Goal: Task Accomplishment & Management: Manage account settings

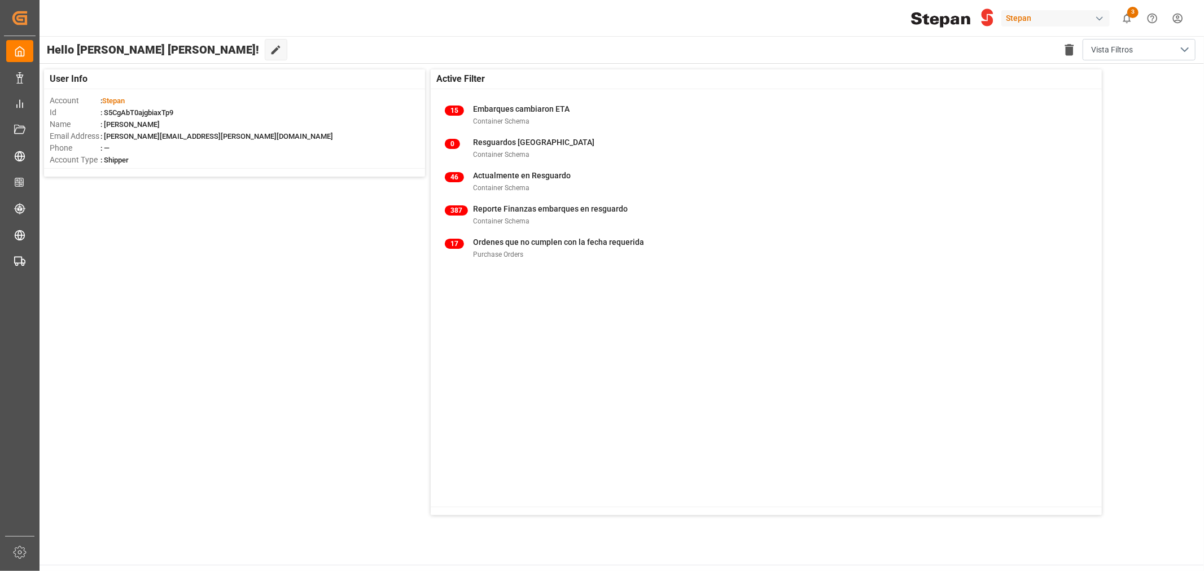
click at [1034, 20] on div "Stepan" at bounding box center [1055, 18] width 108 height 16
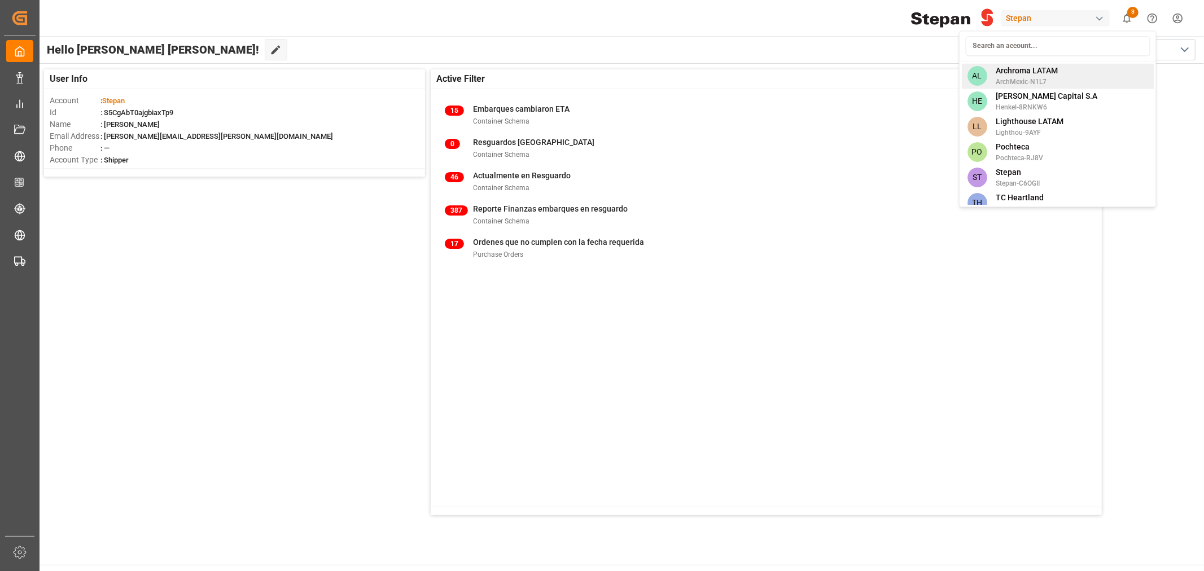
click at [1050, 79] on span "ArchMexic-N1L7" at bounding box center [1027, 82] width 62 height 10
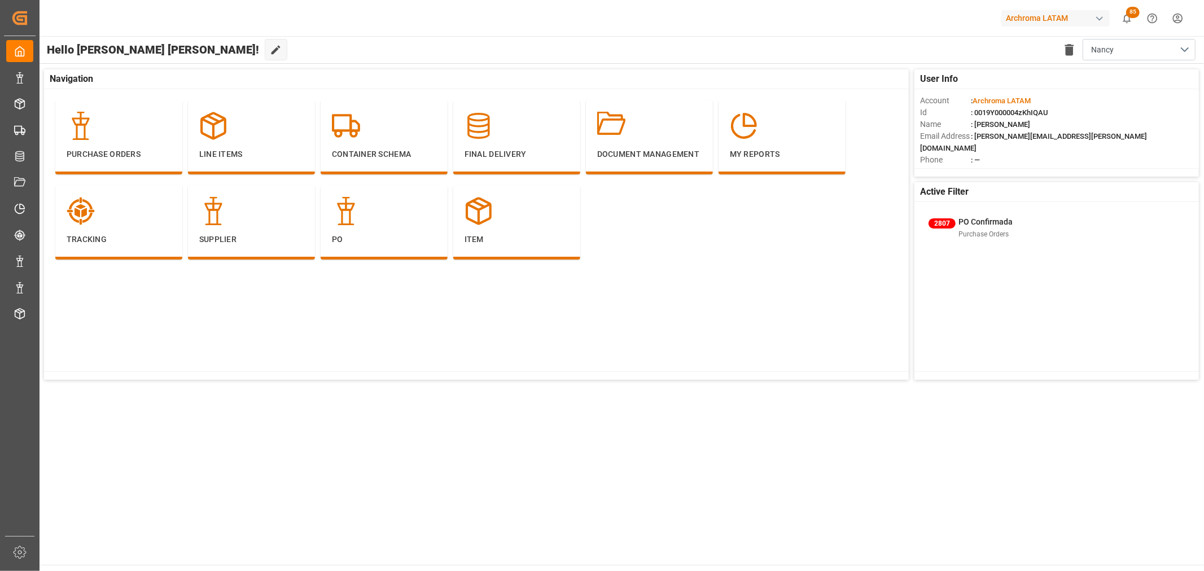
click at [658, 385] on div "User Info Account : Archroma LATAM Id : 0019Y000004zKhIQAU Name : Nancy Kimberl…" at bounding box center [620, 225] width 1165 height 322
click at [233, 367] on div "Purchase Orders Line Items Container Schema Final Delivery Document Management …" at bounding box center [479, 233] width 871 height 289
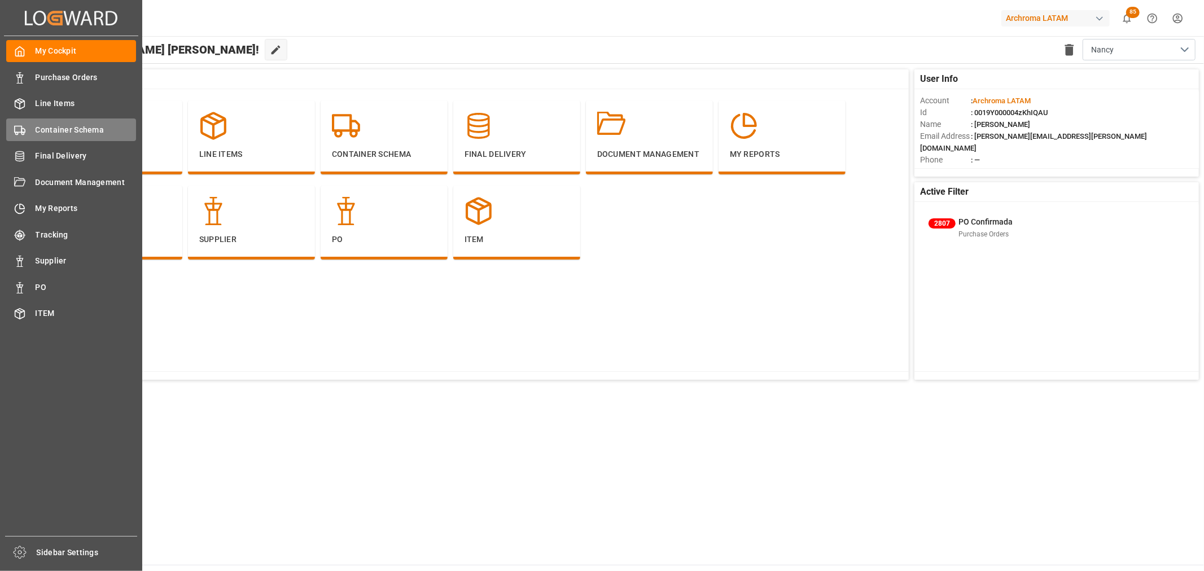
click at [60, 132] on span "Container Schema" at bounding box center [86, 130] width 101 height 12
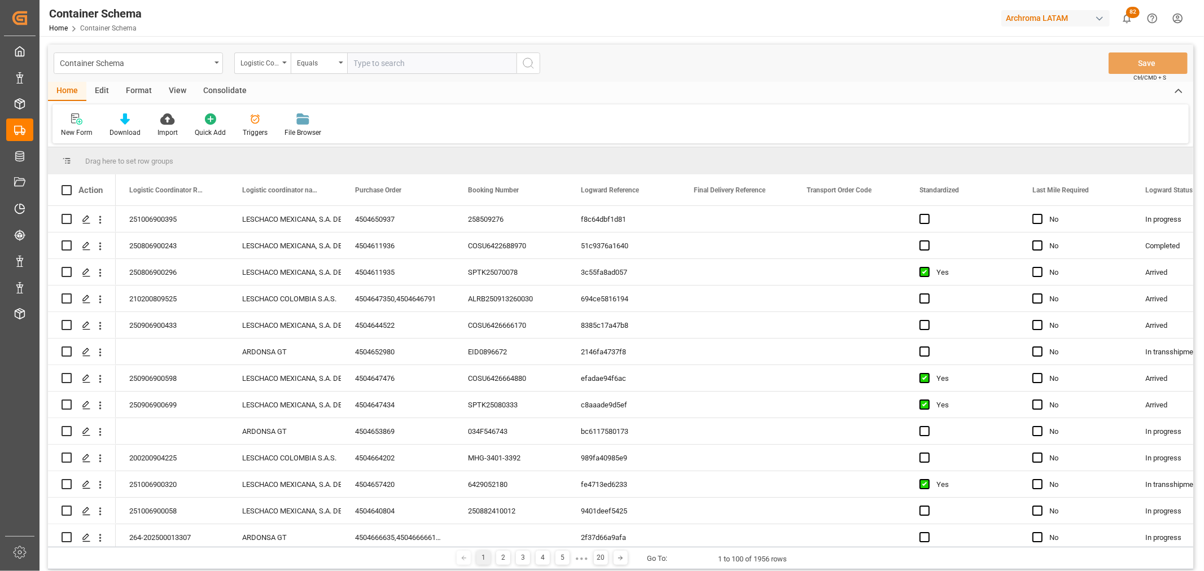
click at [284, 68] on div "Logistic Coordinator Reference Number" at bounding box center [262, 62] width 56 height 21
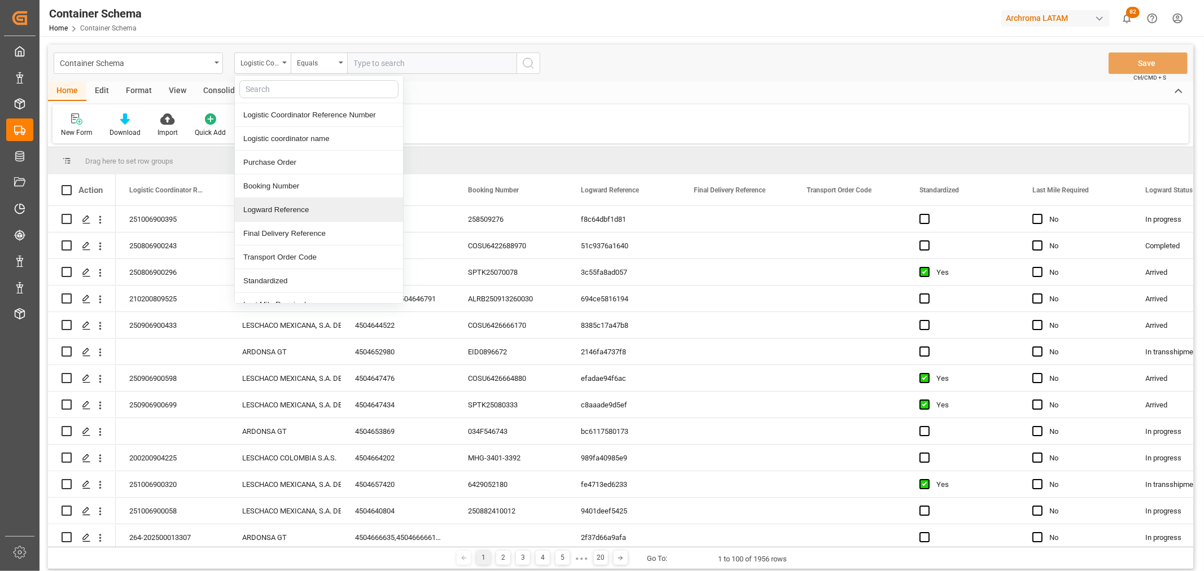
click at [278, 212] on div "Logward Reference" at bounding box center [319, 210] width 168 height 24
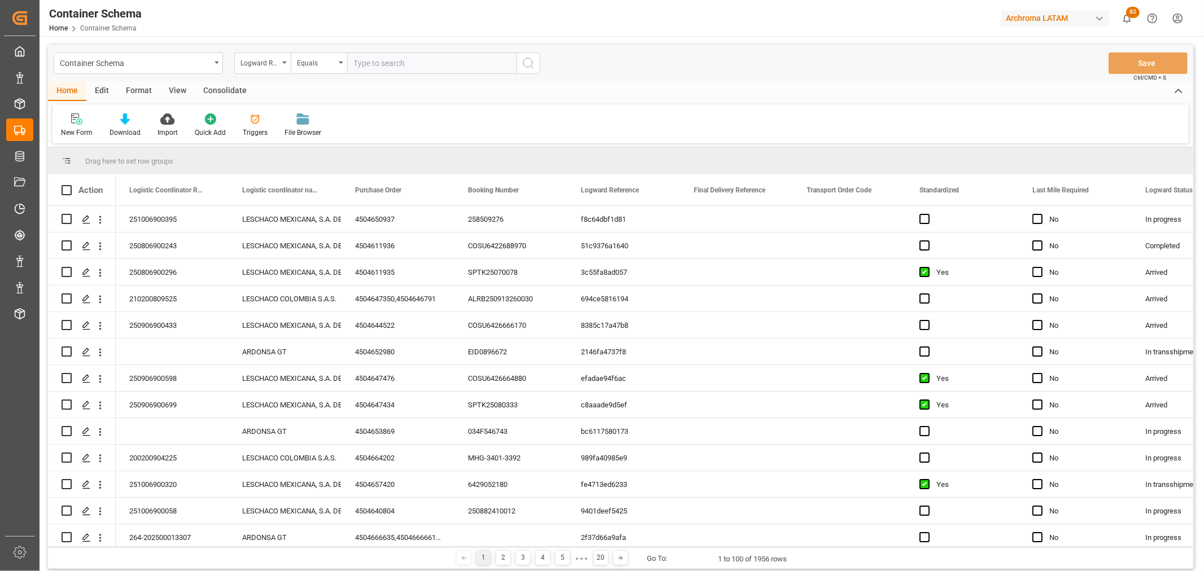
click at [432, 69] on input "text" at bounding box center [431, 62] width 169 height 21
paste input "4046f34ccebb"
type input "4046f34ccebb"
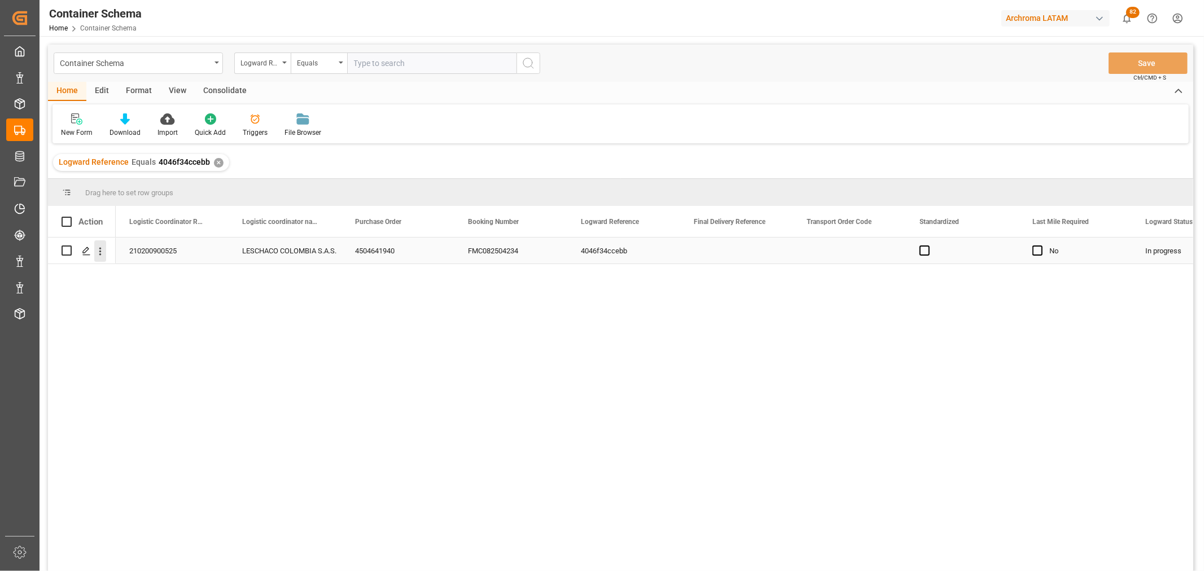
click at [102, 254] on icon "open menu" at bounding box center [100, 252] width 12 height 12
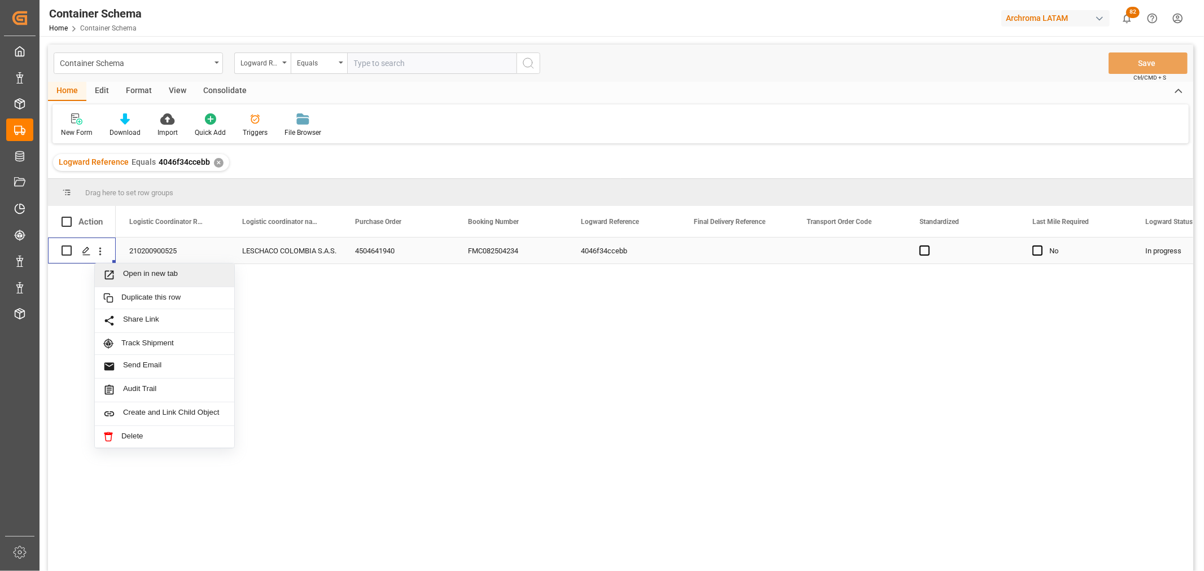
click at [117, 273] on span "Press SPACE to select this row." at bounding box center [113, 275] width 20 height 12
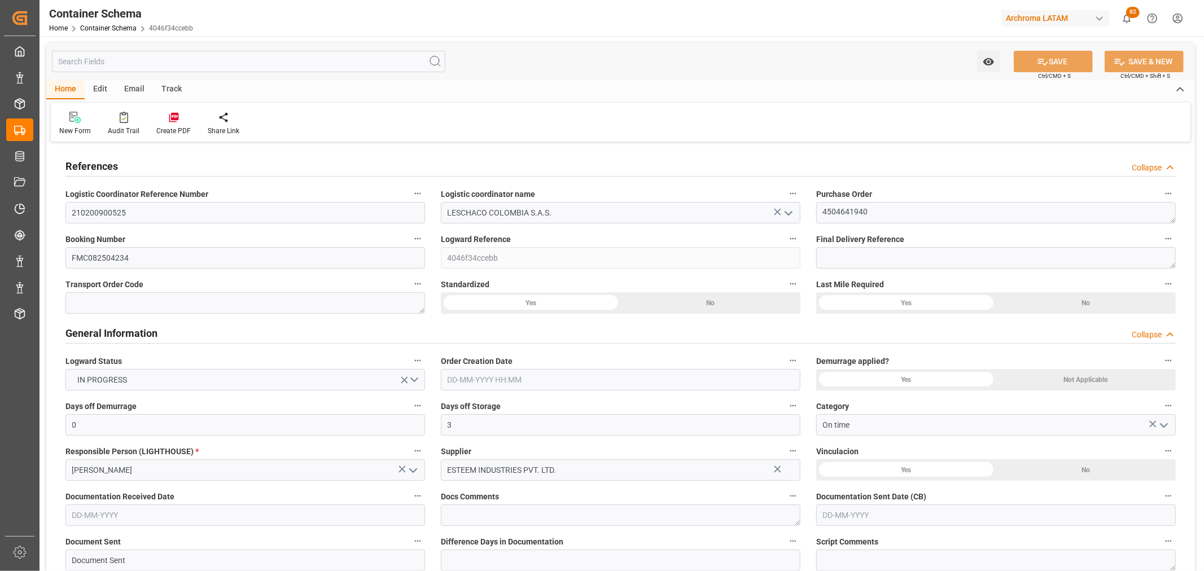
type input "0"
type input "3"
type input "1"
type input "22"
type input "4840"
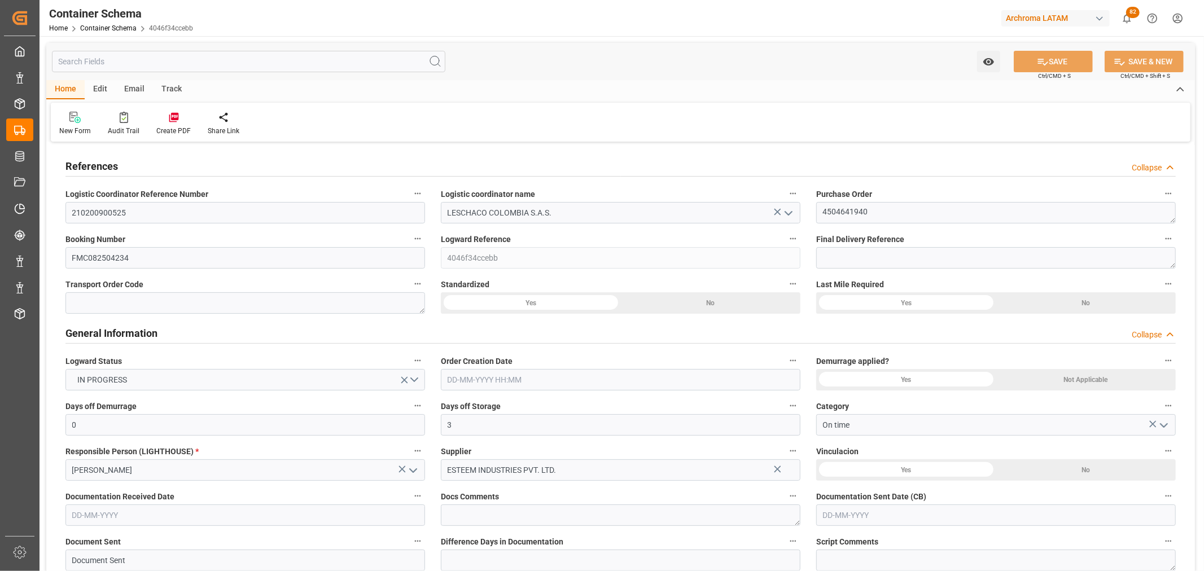
type input "4840"
type input "Hyundai"
type input "Hyundai Merchant Marine Co.Ltd."
type input "INNSA"
type input "COCTG"
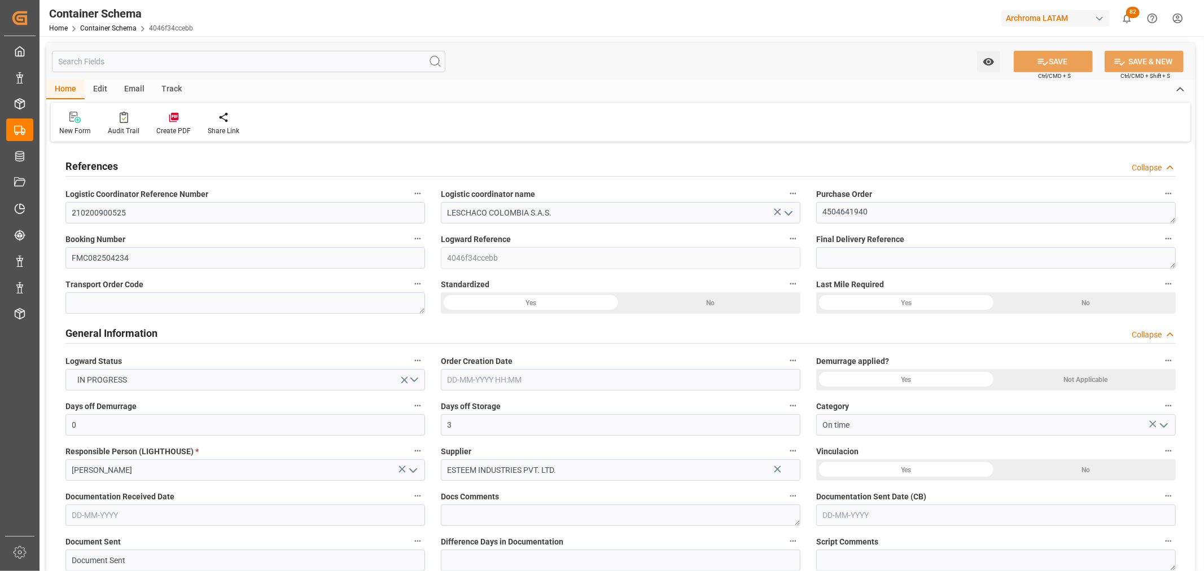
type input "COCTG"
type input "9685358"
type input "-4"
type input "0"
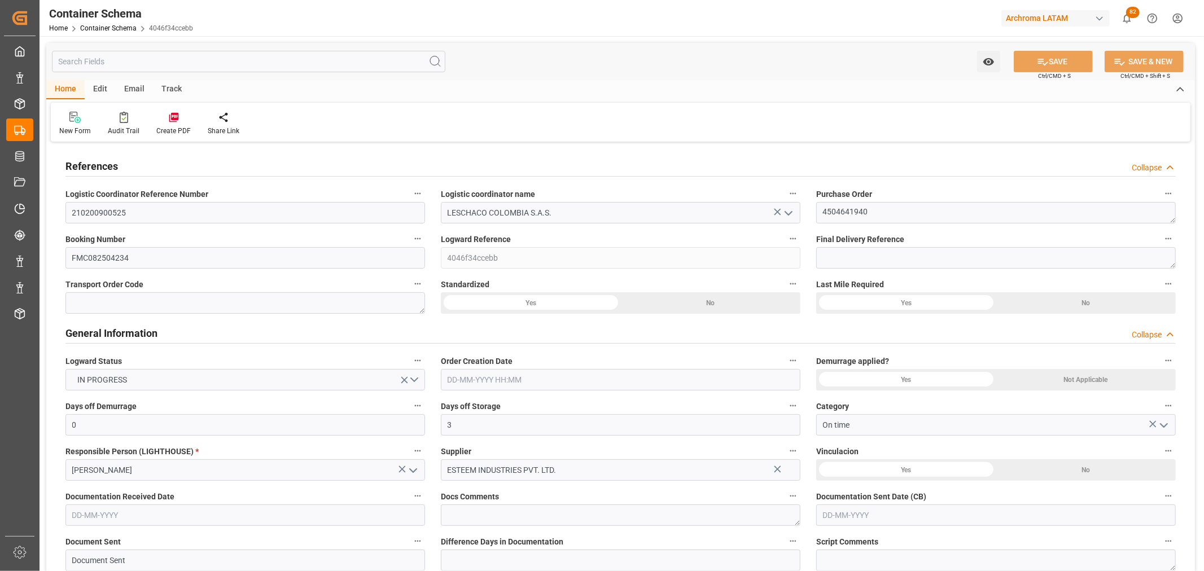
type input "01-09-2025 10:45"
type input "01-09-2025"
type input "30-09-2025"
type input "01-09-2025"
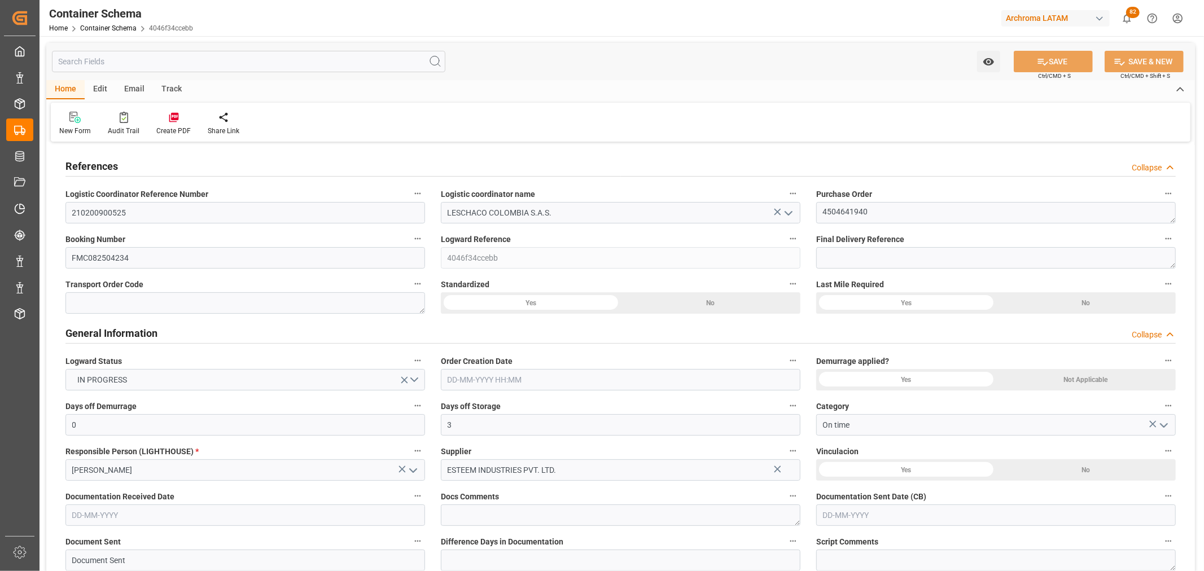
type input "26-09-2025"
type input "26-09-2025 08:56"
type input "01-09-2025 15:45"
type input "[DATE]"
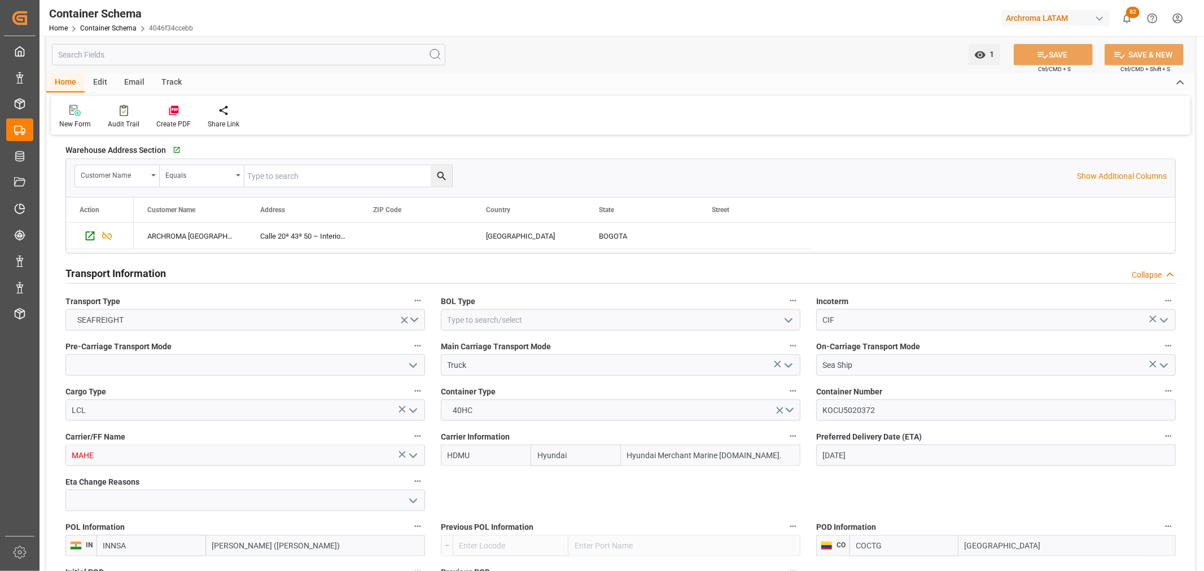
scroll to position [878, 0]
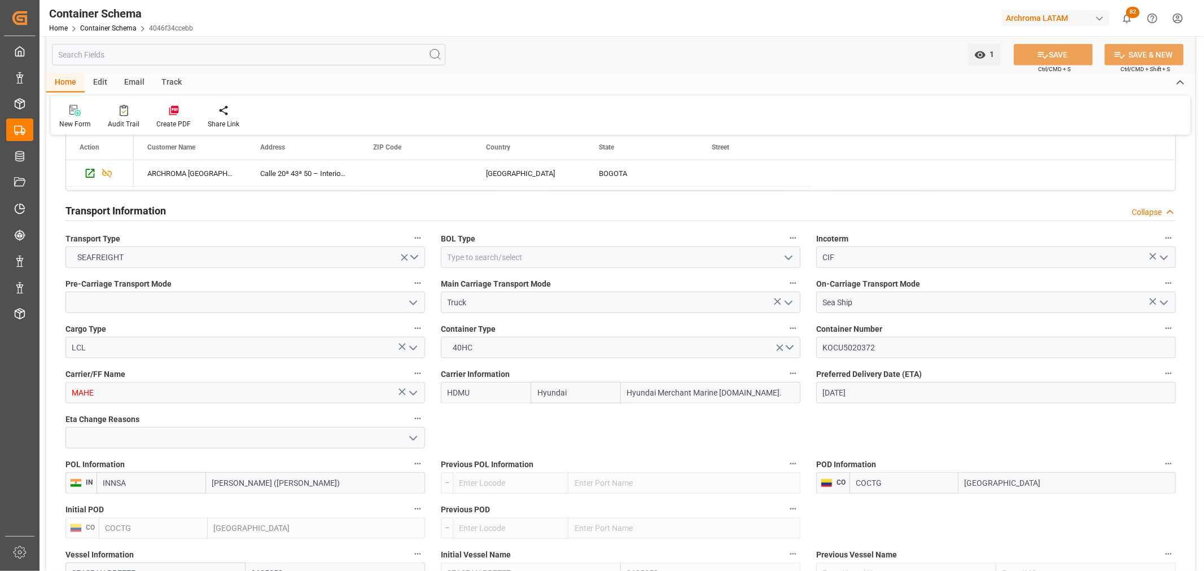
click at [246, 369] on label "Carrier/FF Name" at bounding box center [245, 374] width 360 height 16
click at [410, 369] on button "Carrier/FF Name" at bounding box center [417, 373] width 15 height 15
click at [902, 349] on div at bounding box center [602, 285] width 1204 height 571
click at [889, 348] on input "KOCU5020372" at bounding box center [996, 347] width 360 height 21
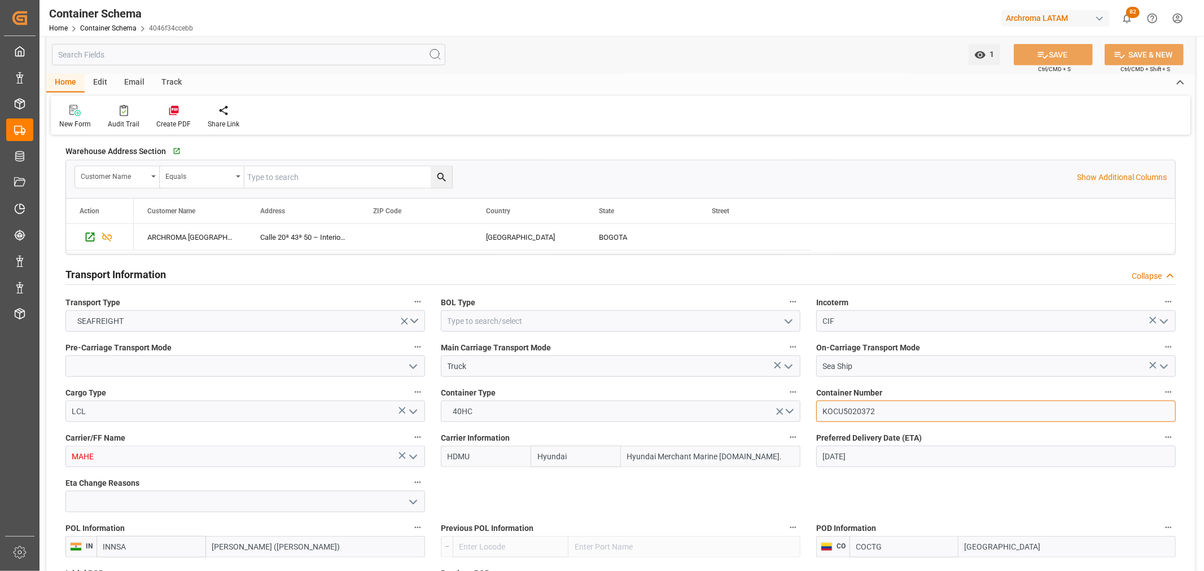
scroll to position [815, 0]
click at [882, 407] on input "KOCU5020372" at bounding box center [996, 410] width 360 height 21
drag, startPoint x: 899, startPoint y: 408, endPoint x: 799, endPoint y: 400, distance: 100.3
click at [632, 108] on div "New Form Audit Trail Create PDF Share Link" at bounding box center [621, 115] width 1140 height 39
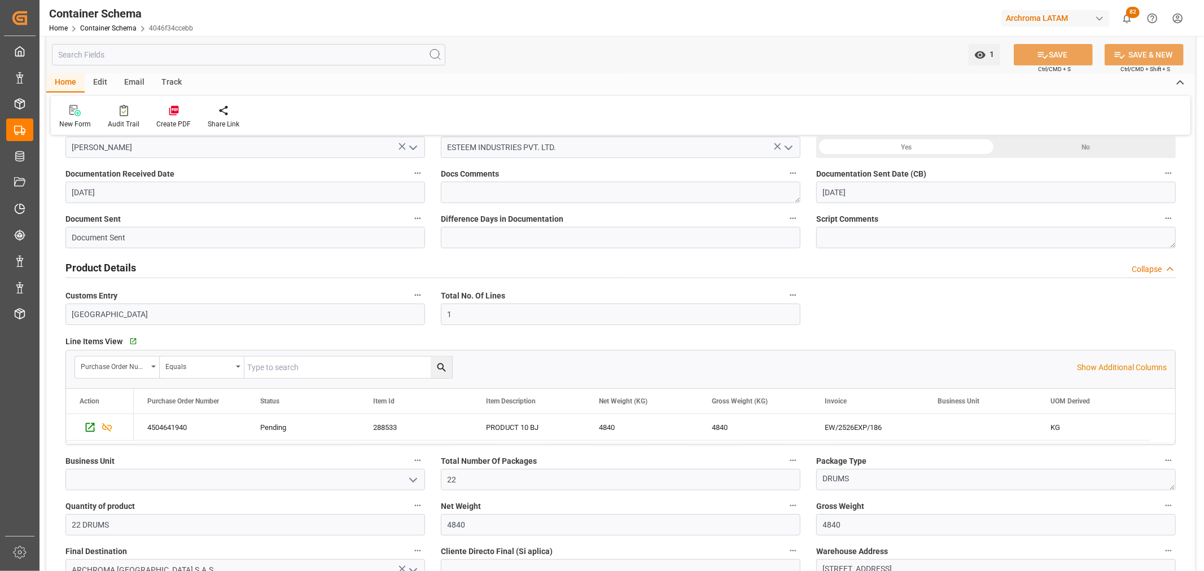
scroll to position [313, 0]
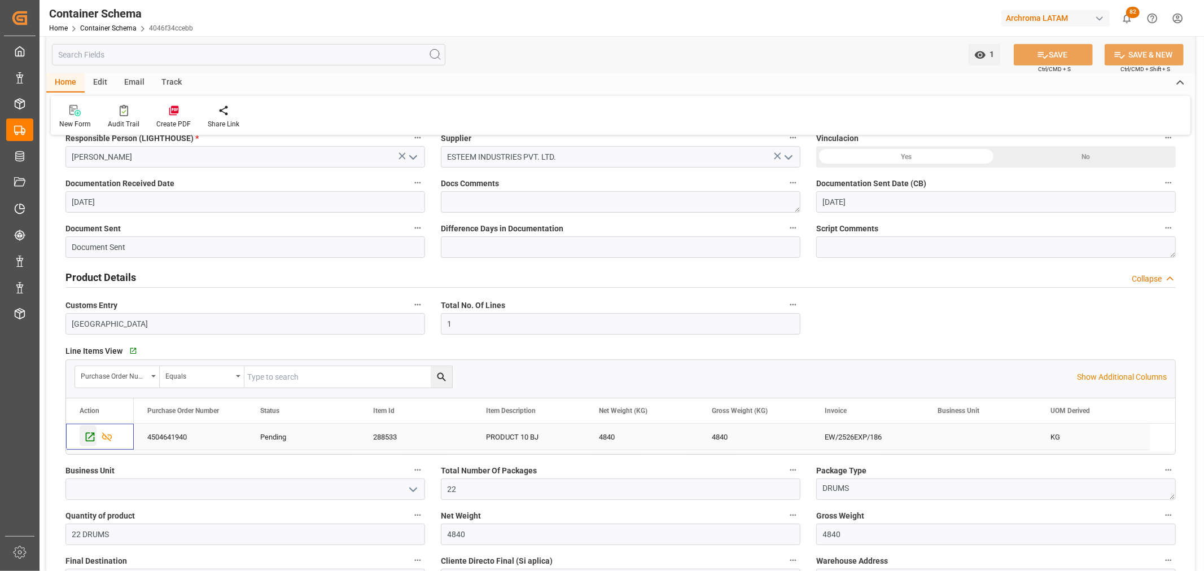
click at [84, 435] on icon "Press SPACE to select this row." at bounding box center [90, 437] width 12 height 12
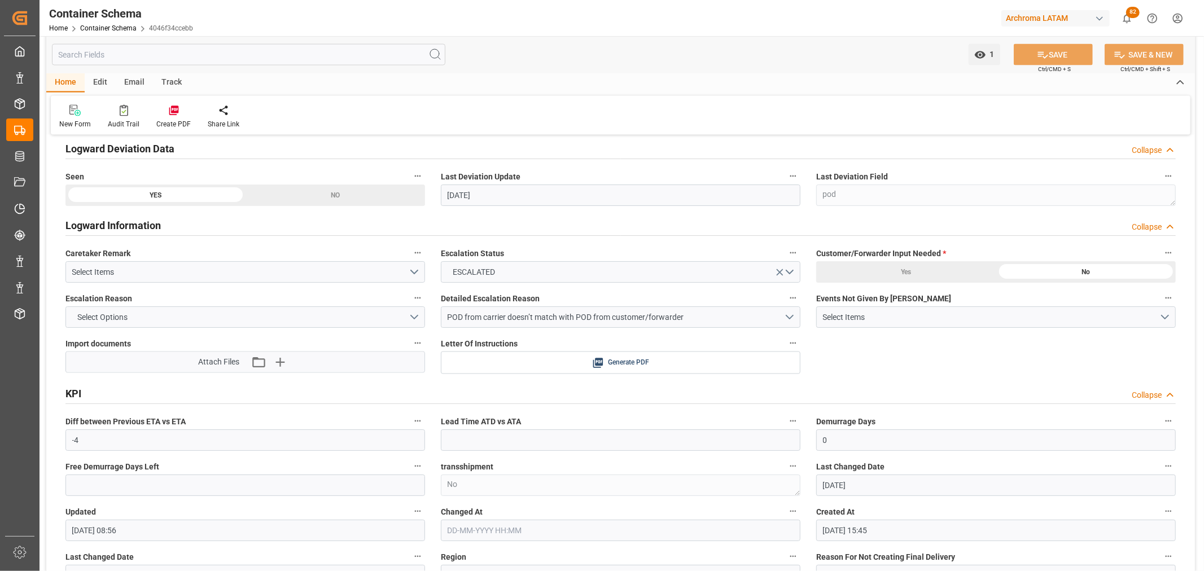
scroll to position [1505, 0]
click at [266, 362] on icon "button" at bounding box center [258, 362] width 18 height 18
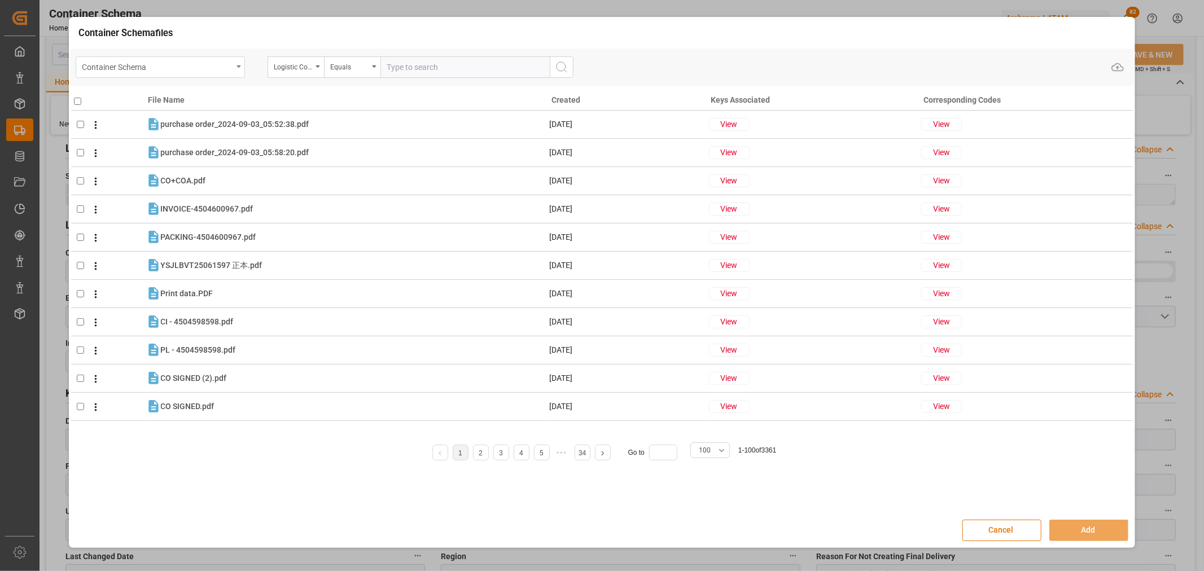
click at [196, 71] on div "Container Schema" at bounding box center [157, 66] width 151 height 14
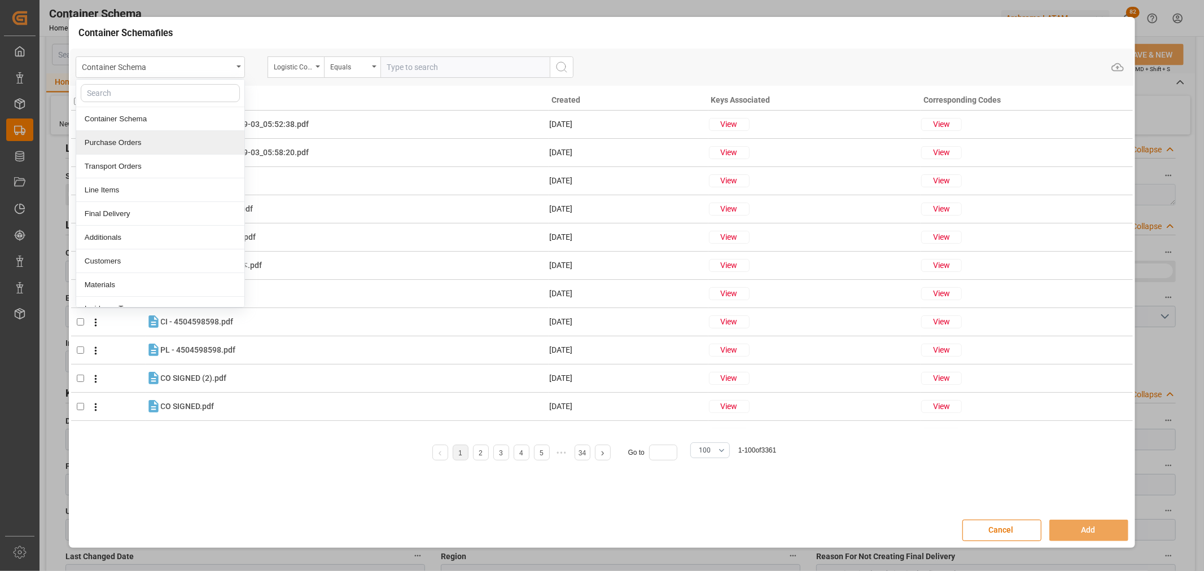
click at [146, 147] on div "Purchase Orders" at bounding box center [160, 143] width 168 height 24
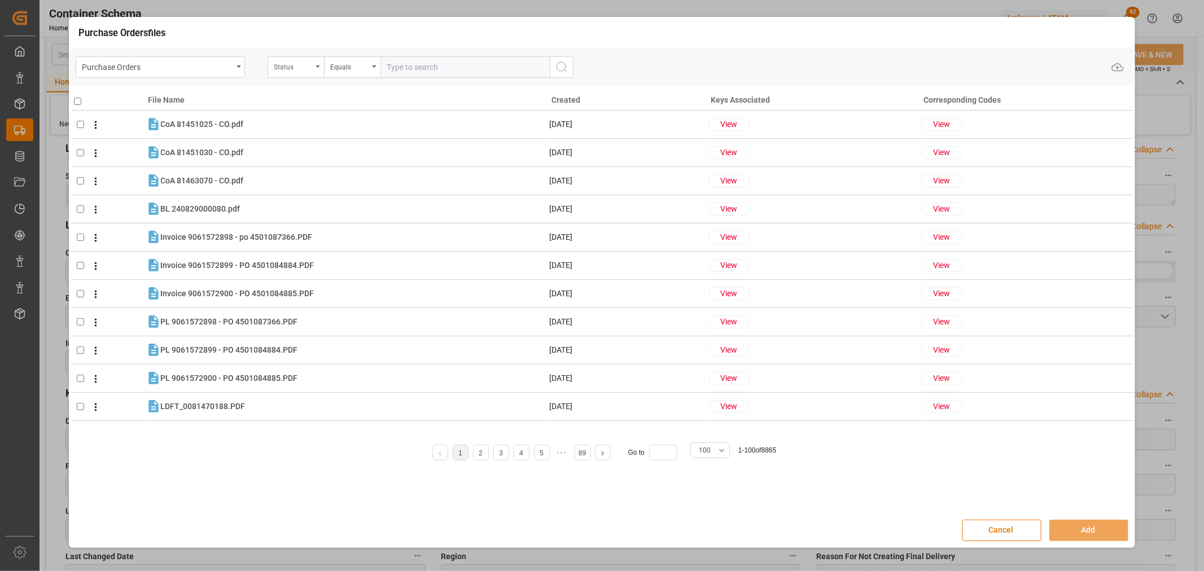
click at [313, 68] on div "Status" at bounding box center [296, 66] width 56 height 21
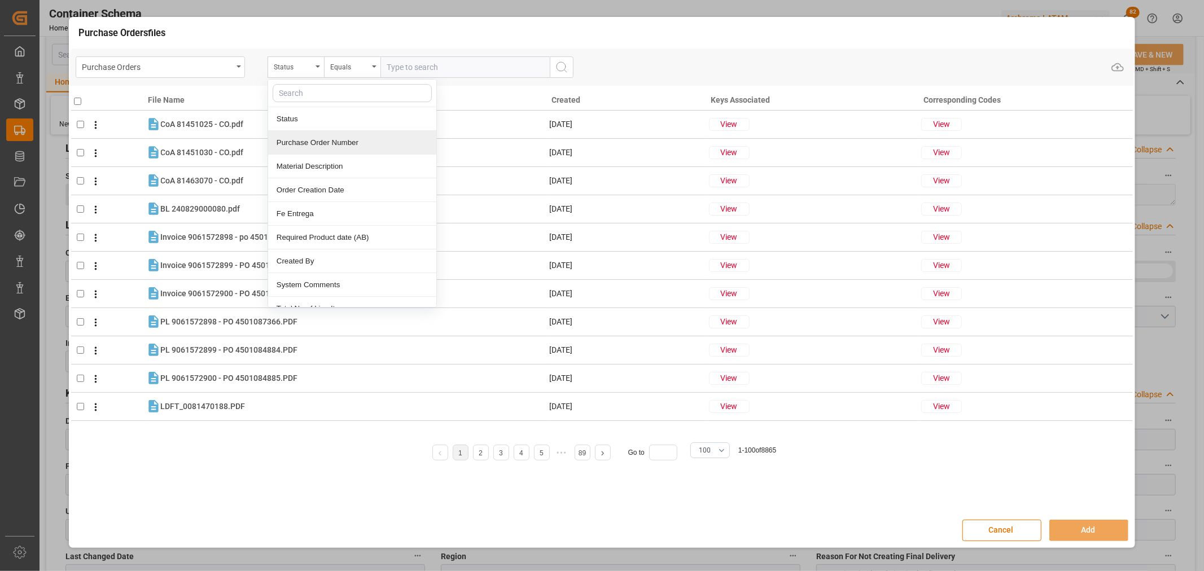
click at [314, 139] on div "Purchase Order Number" at bounding box center [352, 143] width 168 height 24
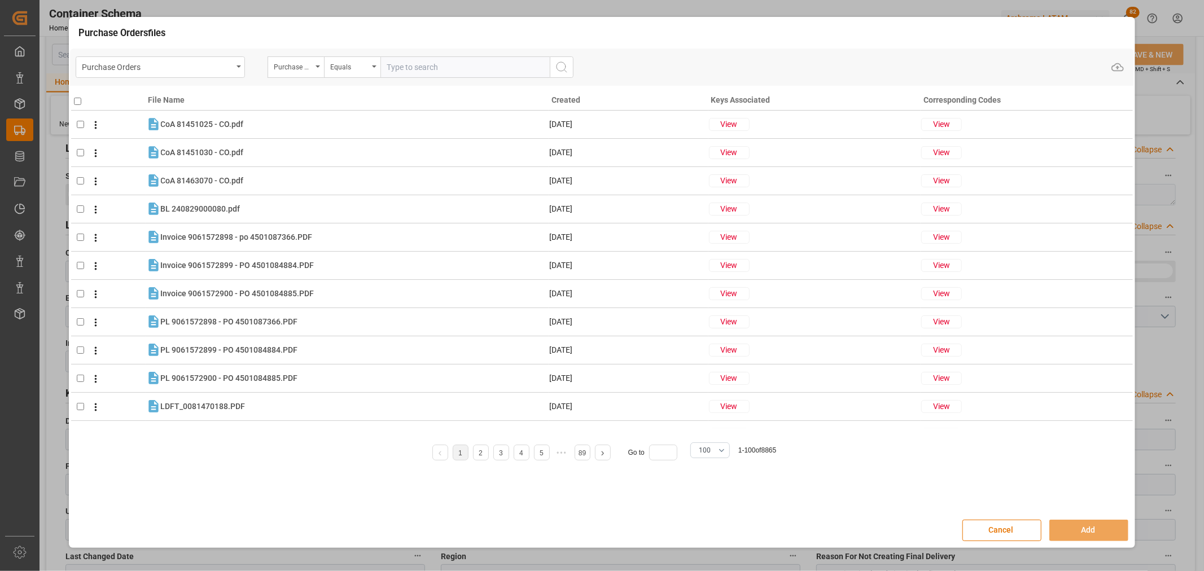
click at [395, 67] on input "text" at bounding box center [464, 66] width 169 height 21
paste input "4504641940"
type input "4504641940"
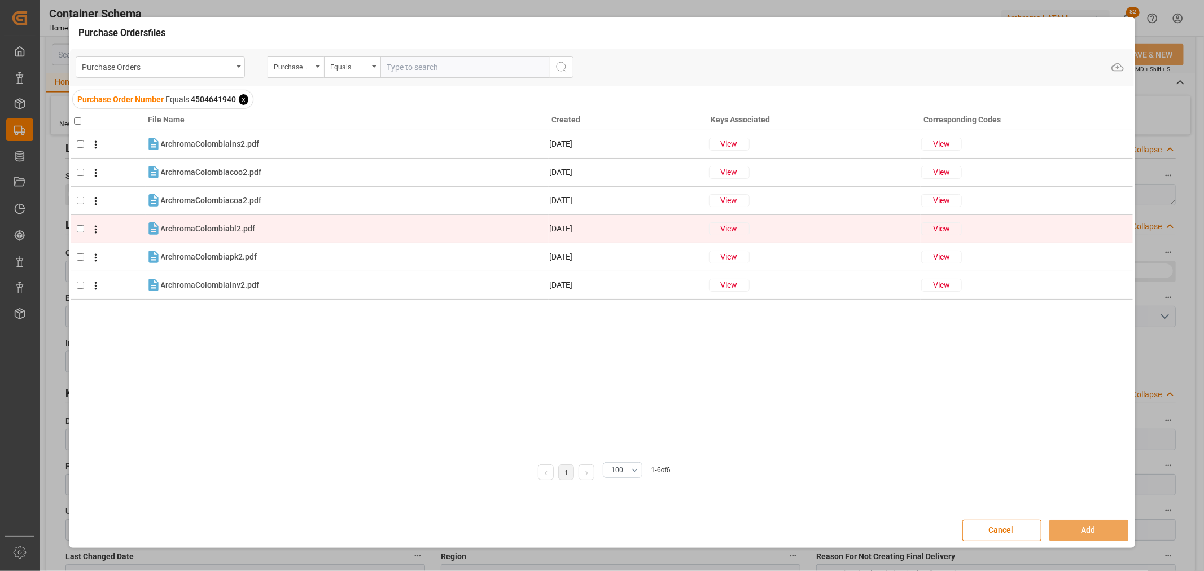
click at [94, 230] on icon at bounding box center [96, 229] width 12 height 12
click at [81, 229] on input "checkbox" at bounding box center [80, 228] width 7 height 7
checkbox input "true"
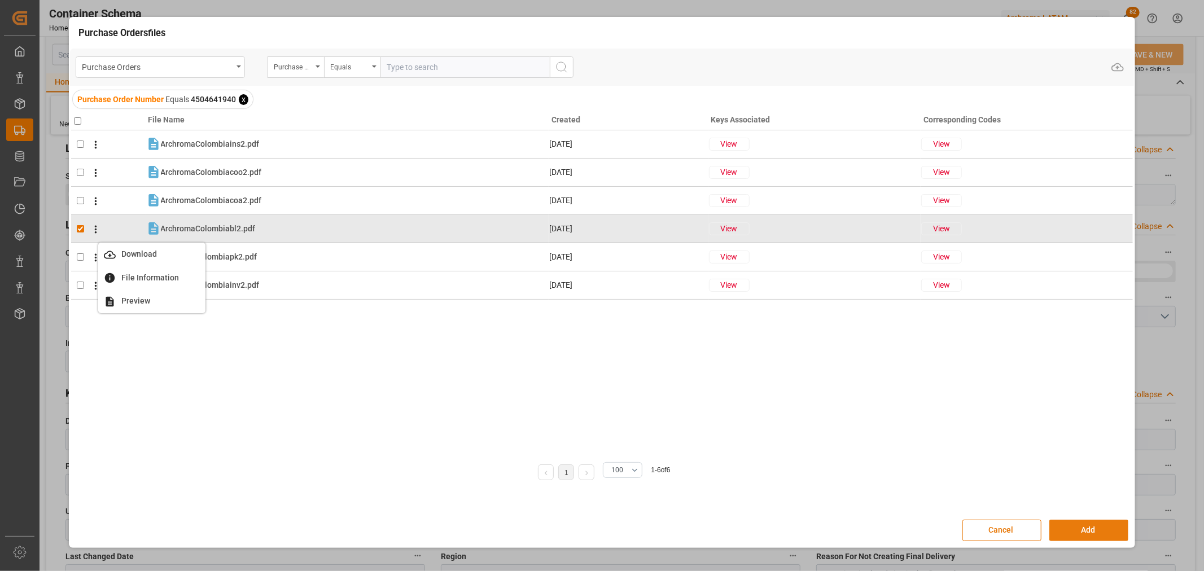
click at [1093, 527] on button "Add" at bounding box center [1088, 530] width 79 height 21
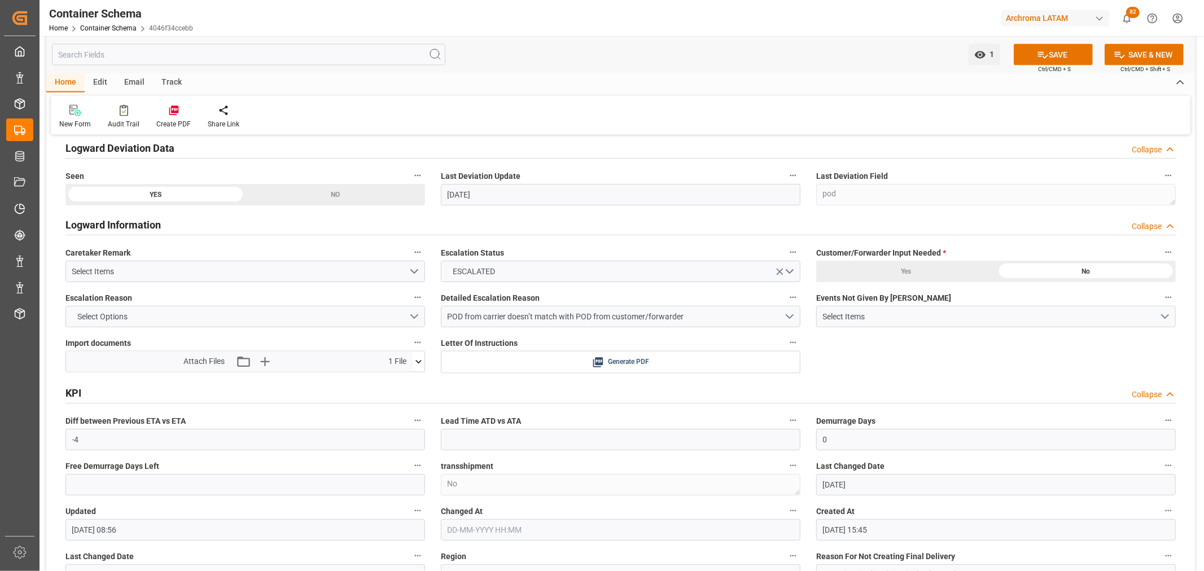
click at [413, 367] on icon at bounding box center [419, 362] width 12 height 12
click at [1077, 66] on div "1 Watch Option SAVE Ctrl/CMD + S SAVE & NEW Ctrl/CMD + Shift + S" at bounding box center [620, 54] width 1149 height 37
click at [1074, 58] on button "SAVE" at bounding box center [1053, 54] width 79 height 21
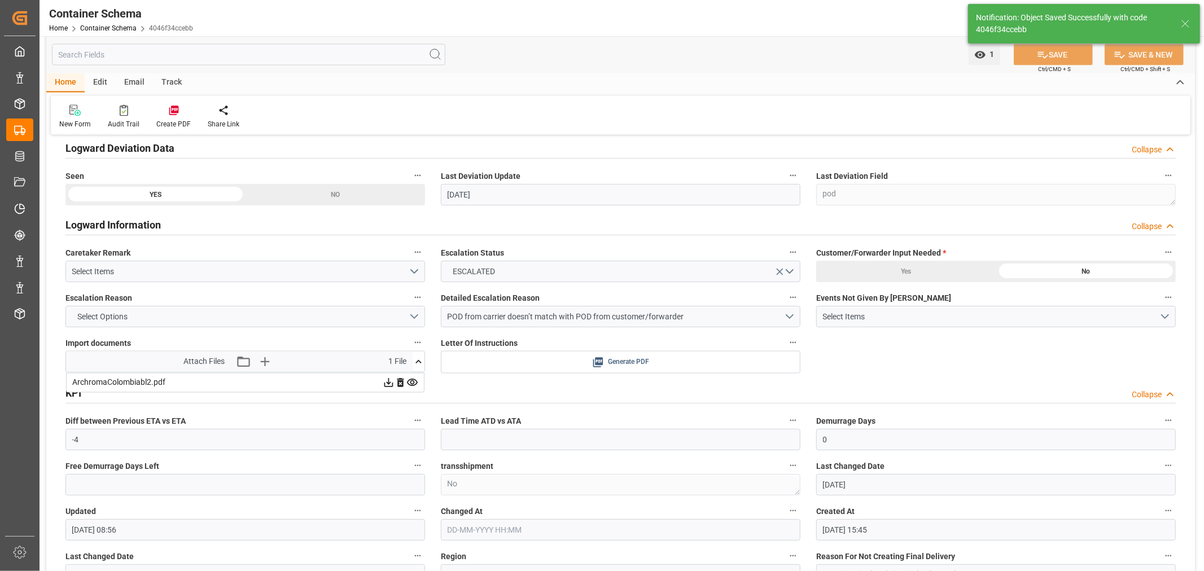
type input "26-09-2025 22:11"
click at [413, 379] on icon at bounding box center [412, 382] width 11 height 7
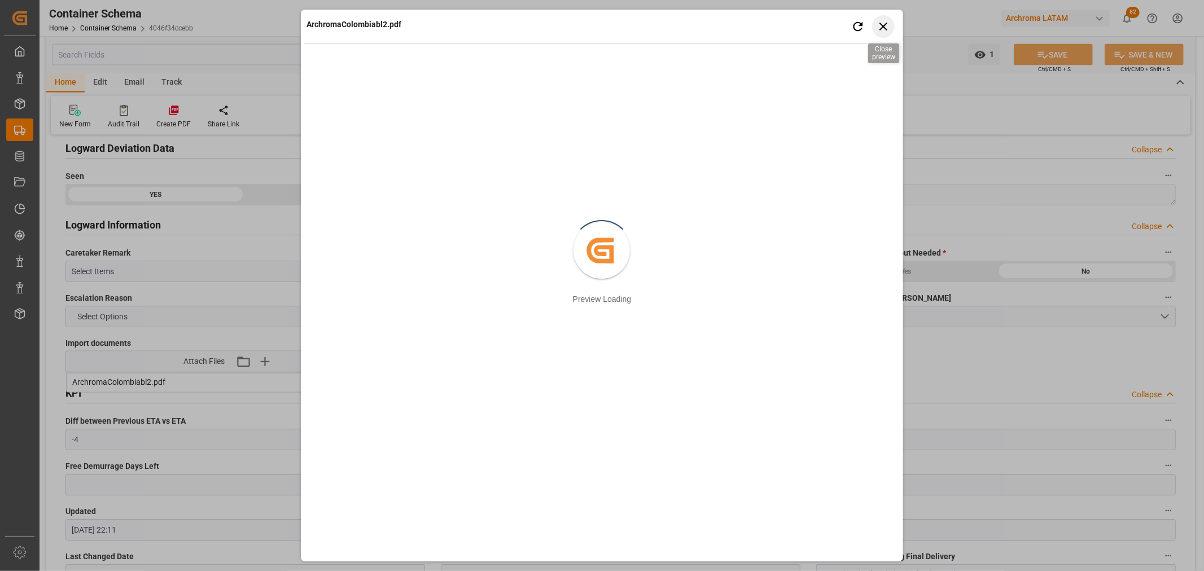
click at [887, 28] on icon "button" at bounding box center [883, 26] width 14 height 14
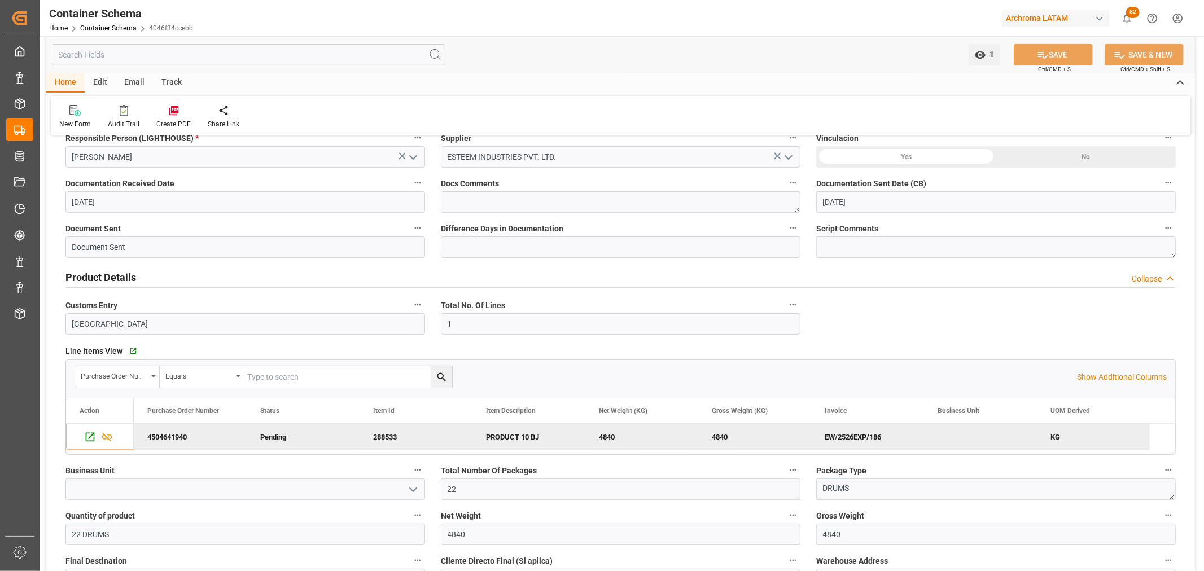
scroll to position [0, 0]
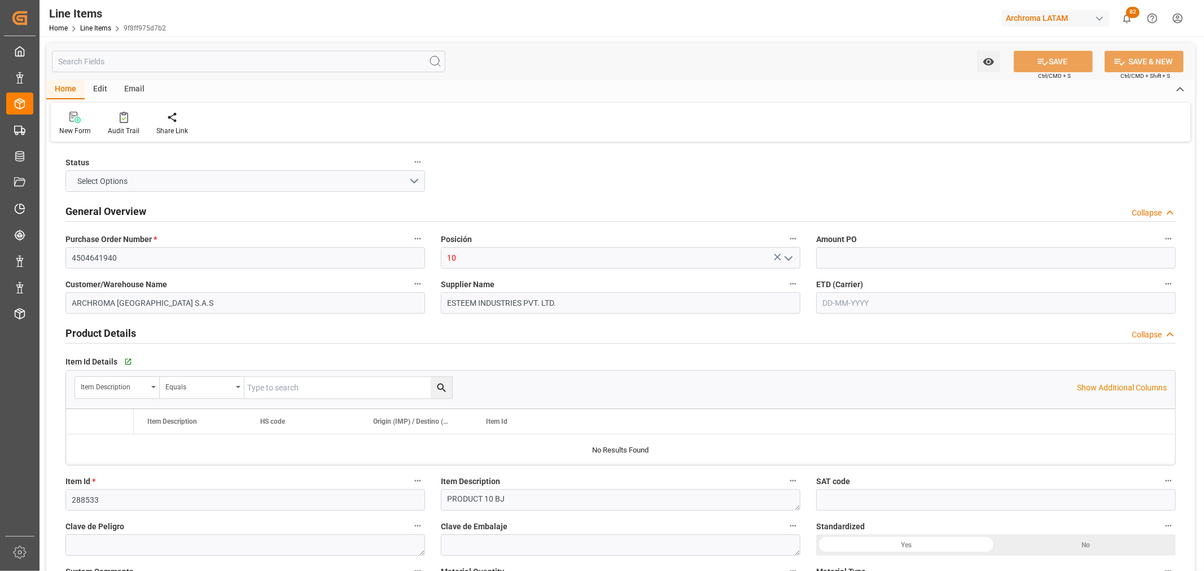
type input "1"
type input "22"
type input "4840"
type input "11882"
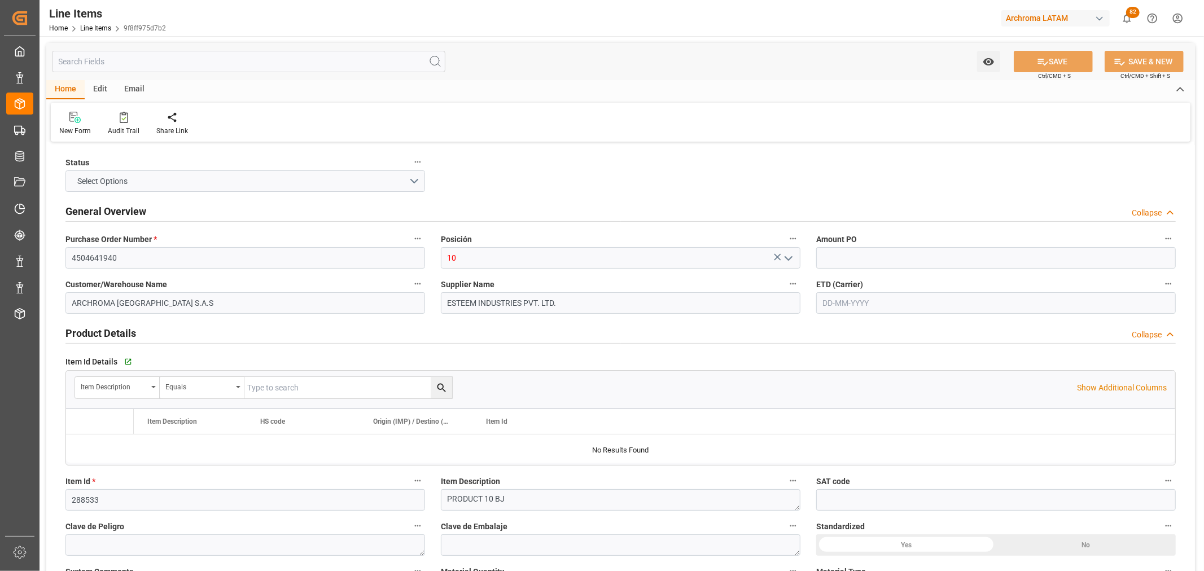
type input "3402.42.00"
type input "-31"
type input "[DATE]"
type input "07-08-2025"
type input "26-09-2025 08:56"
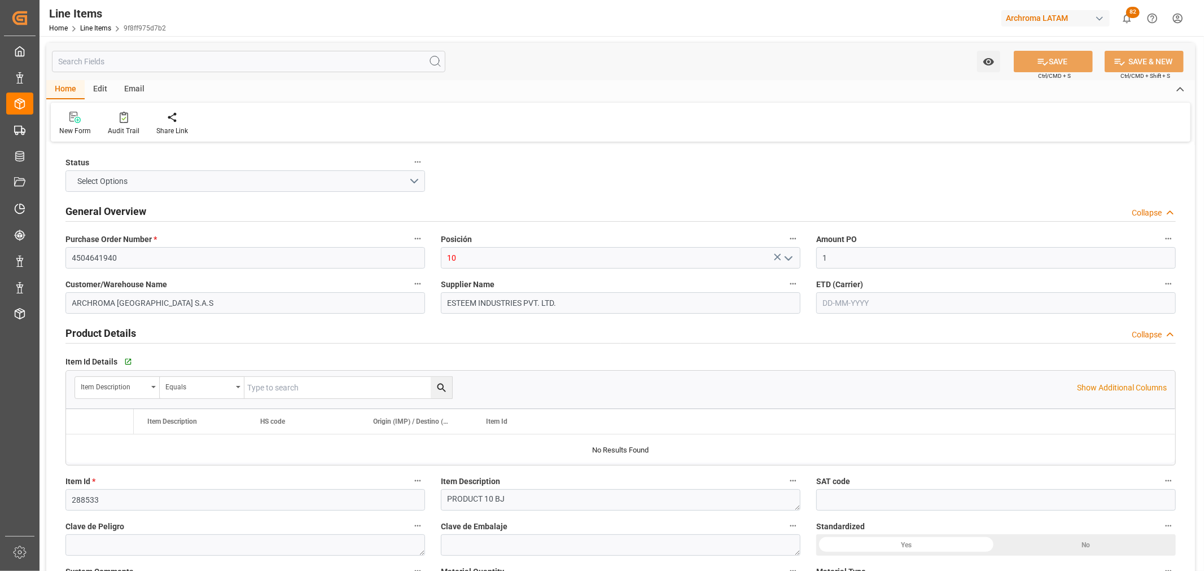
type input "15-07-2025 15:17"
type input "[DATE]"
type input "26-09-2025"
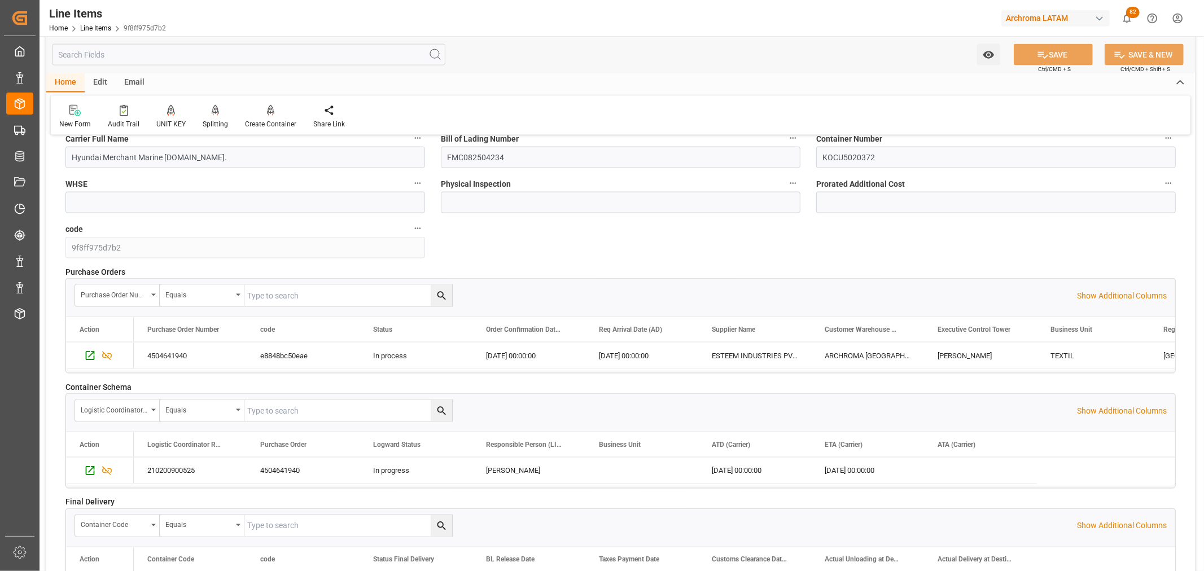
scroll to position [1379, 0]
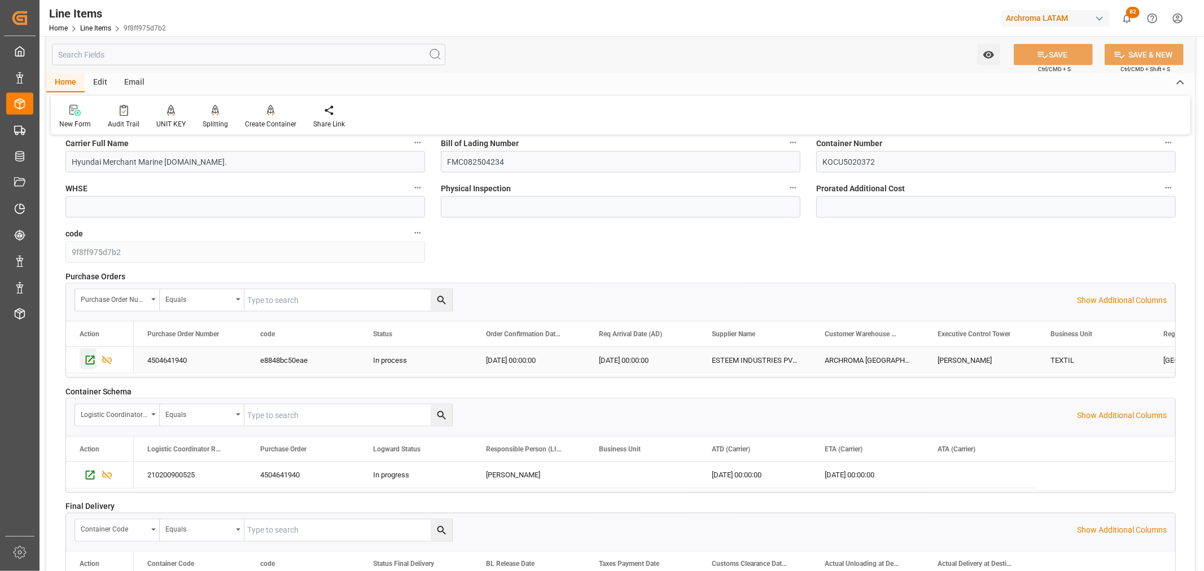
click at [87, 358] on icon "Press SPACE to select this row." at bounding box center [90, 360] width 12 height 12
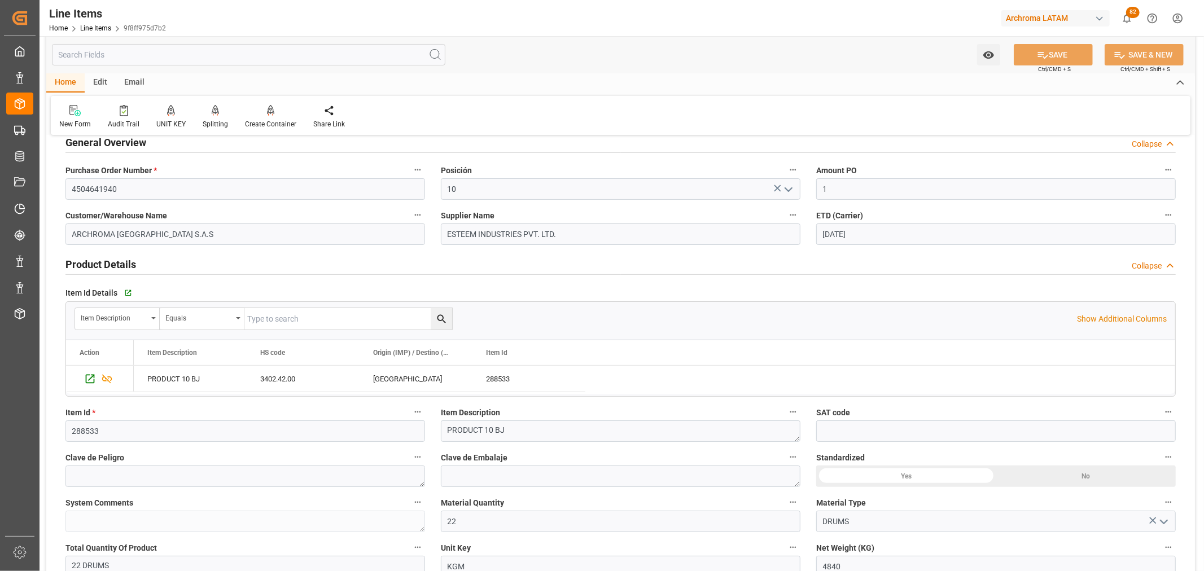
scroll to position [0, 0]
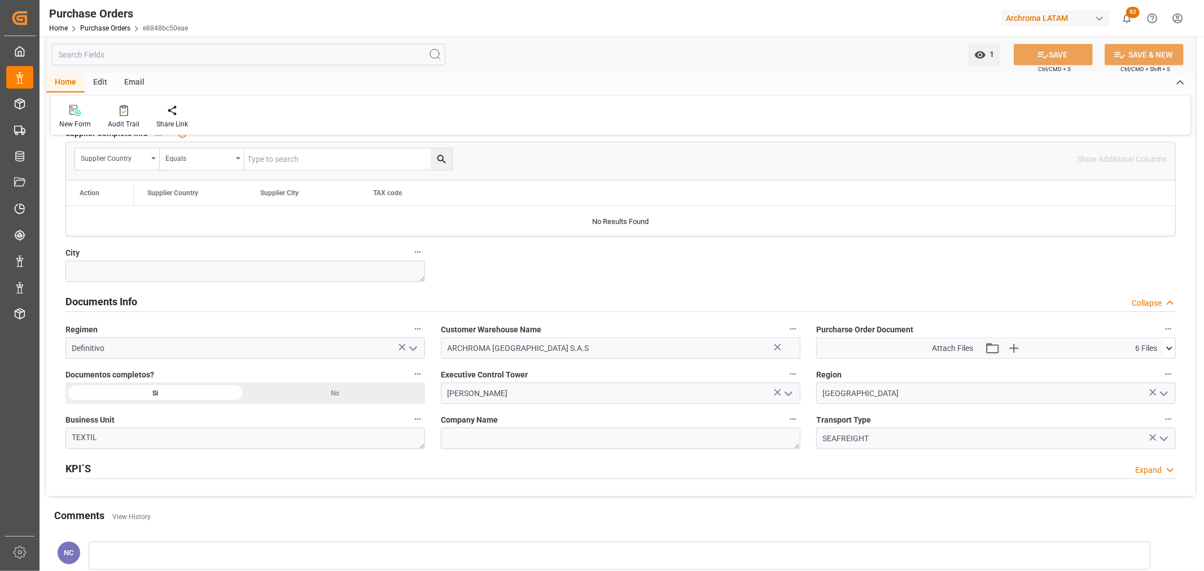
scroll to position [690, 0]
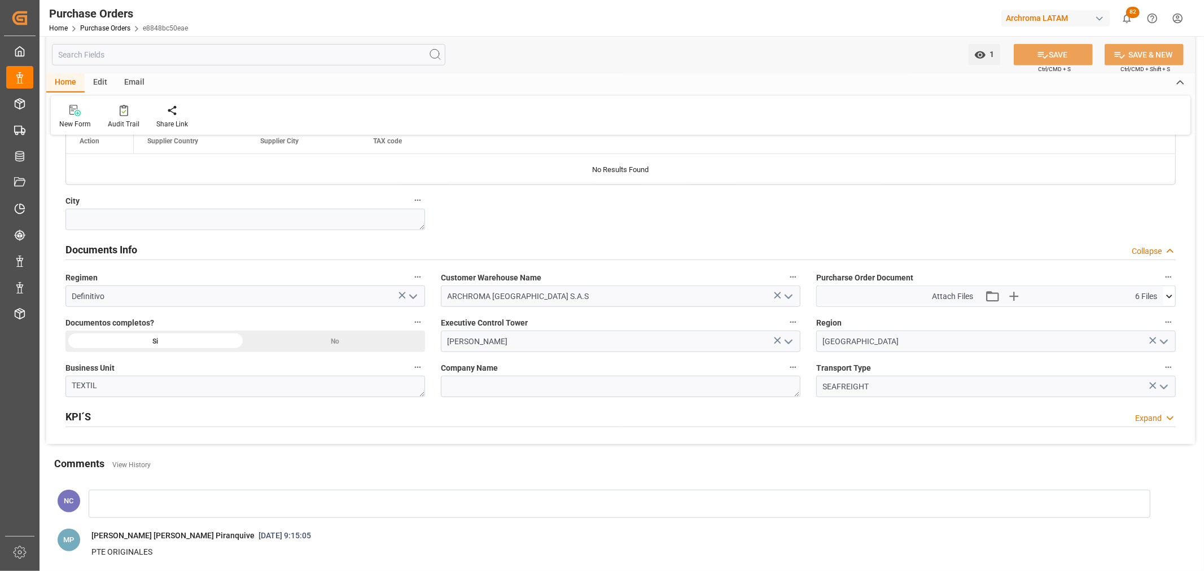
click at [1173, 297] on icon at bounding box center [1169, 297] width 12 height 12
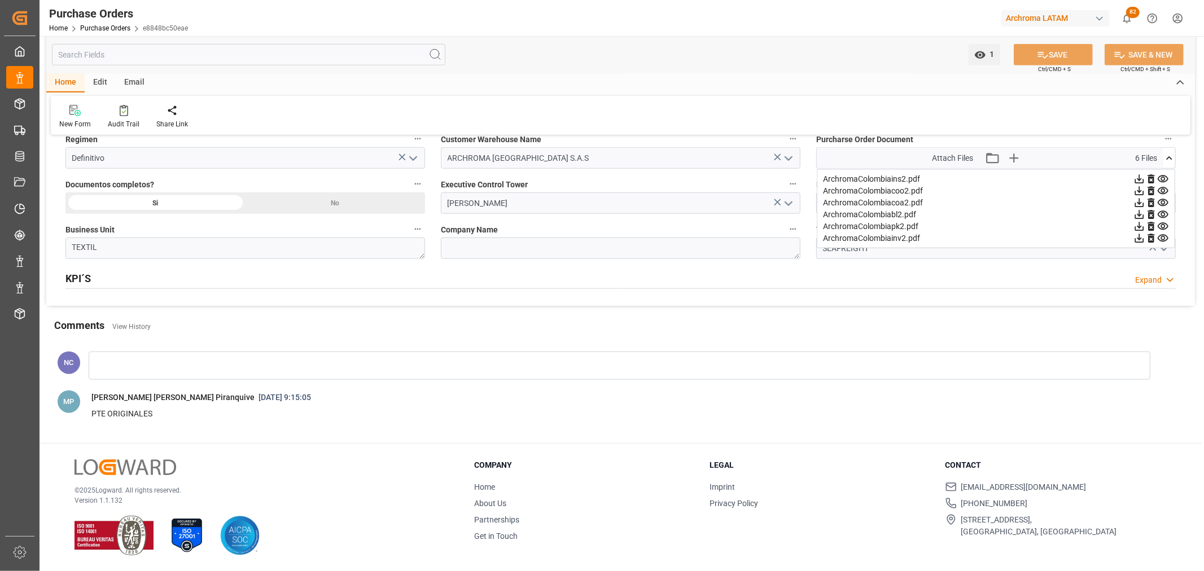
scroll to position [765, 0]
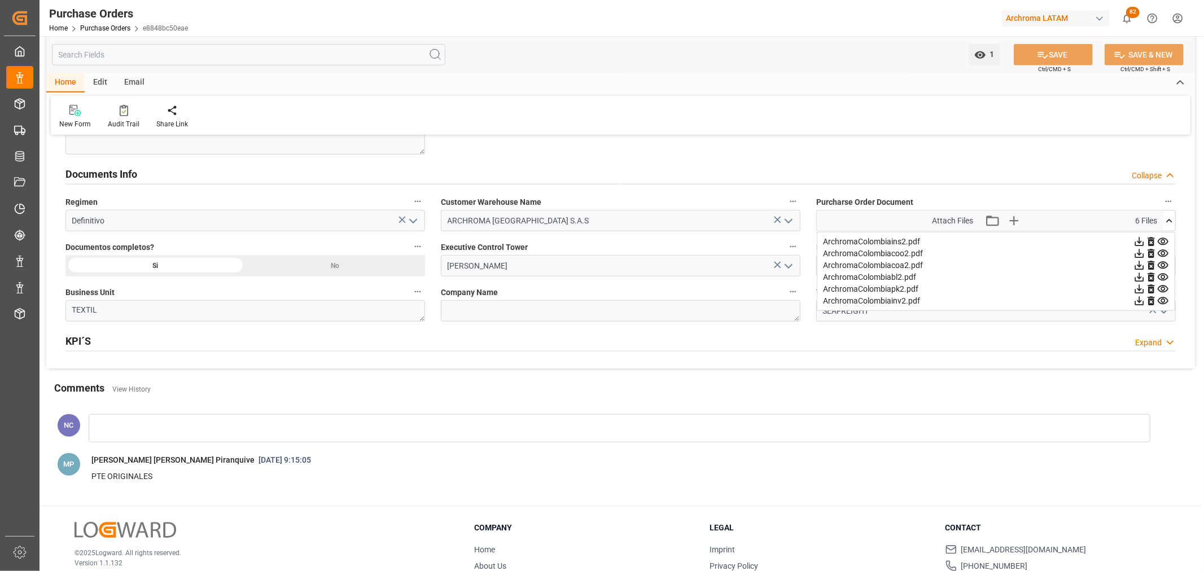
click at [1164, 236] on icon at bounding box center [1163, 242] width 12 height 12
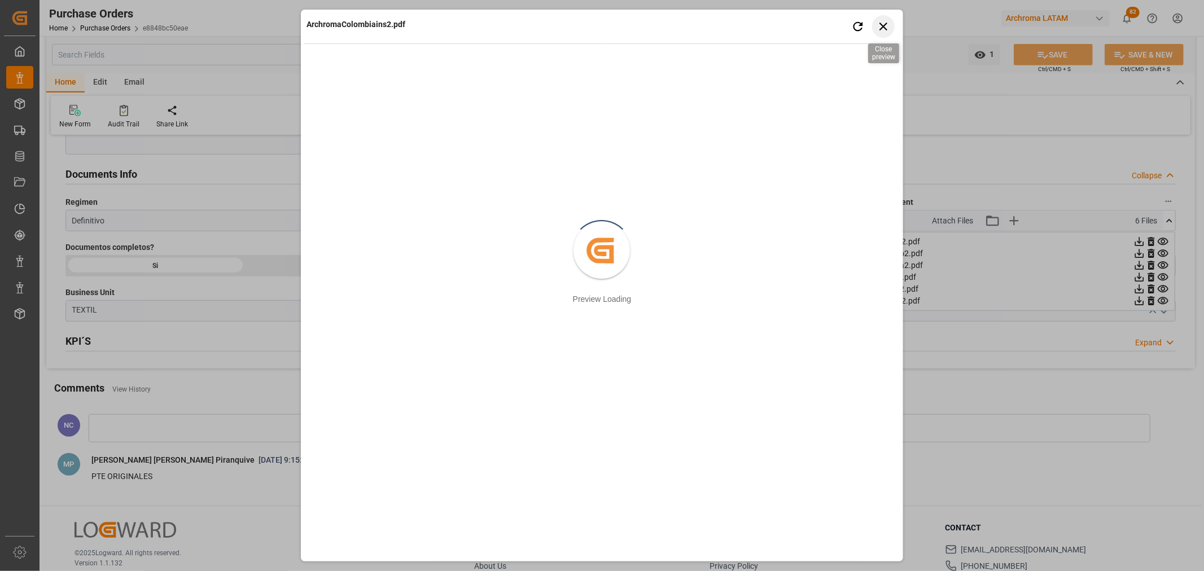
click at [888, 24] on icon "button" at bounding box center [883, 26] width 14 height 14
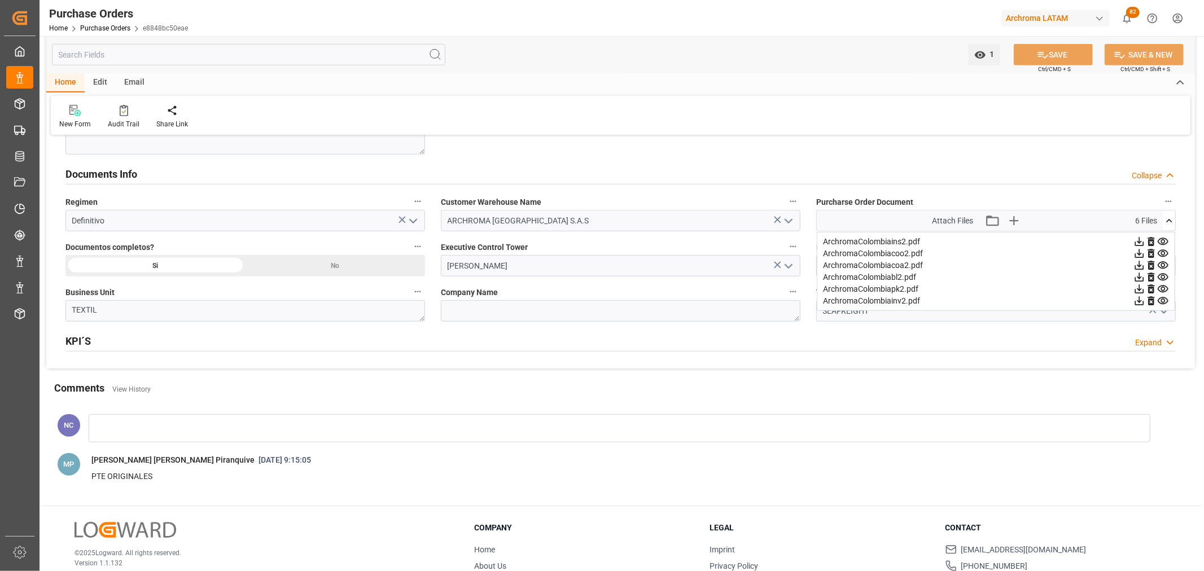
click at [1159, 255] on icon at bounding box center [1163, 253] width 11 height 7
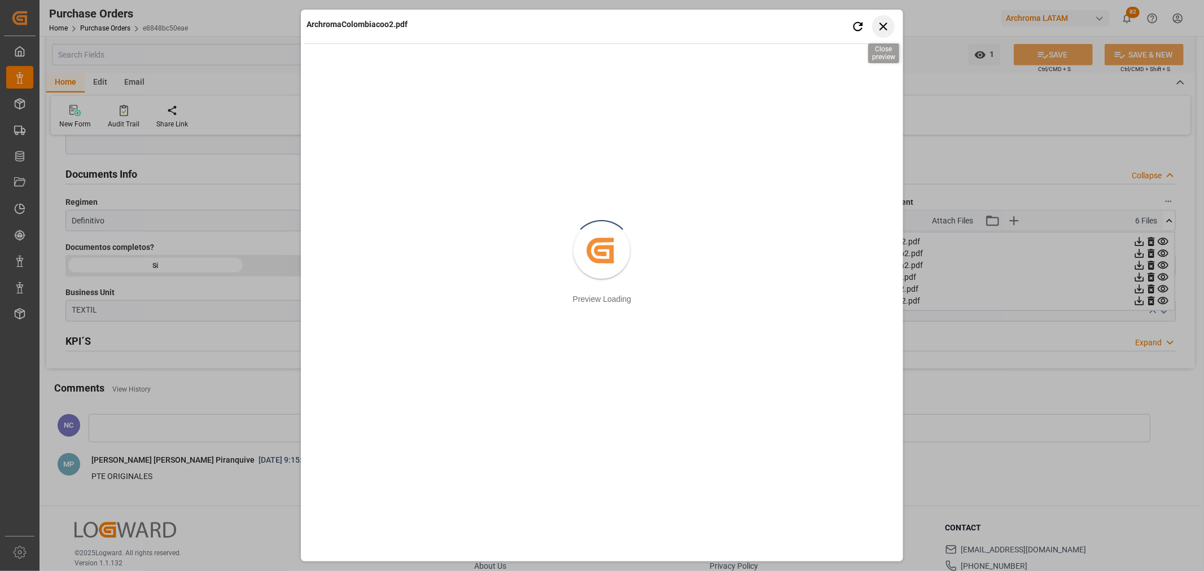
click at [886, 30] on icon "button" at bounding box center [883, 26] width 14 height 14
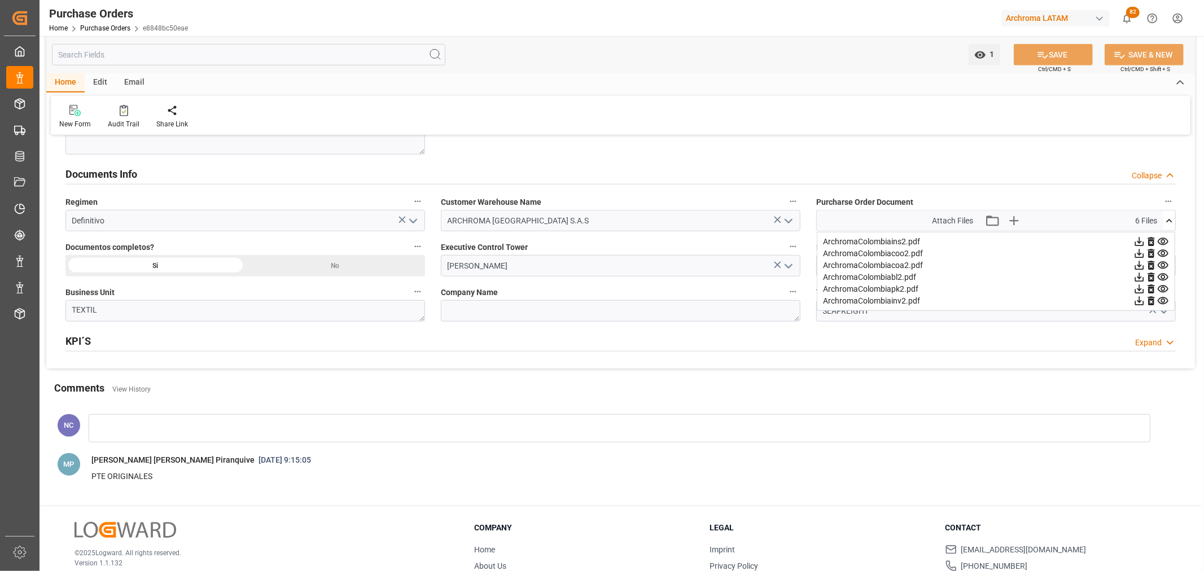
click at [1160, 266] on icon at bounding box center [1163, 266] width 12 height 12
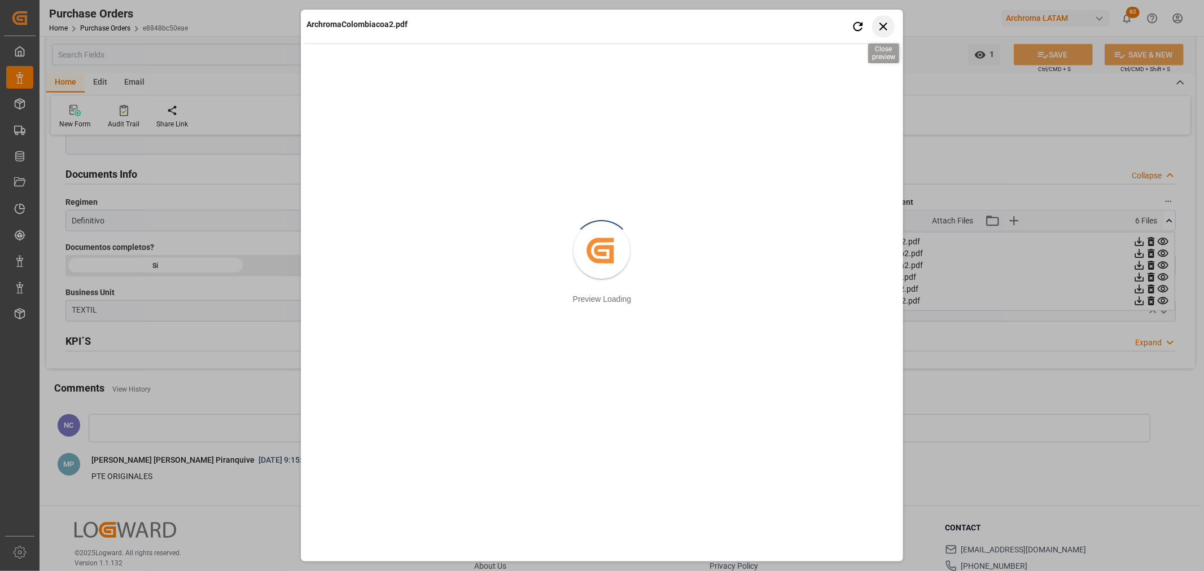
click at [882, 25] on icon "button" at bounding box center [883, 27] width 8 height 8
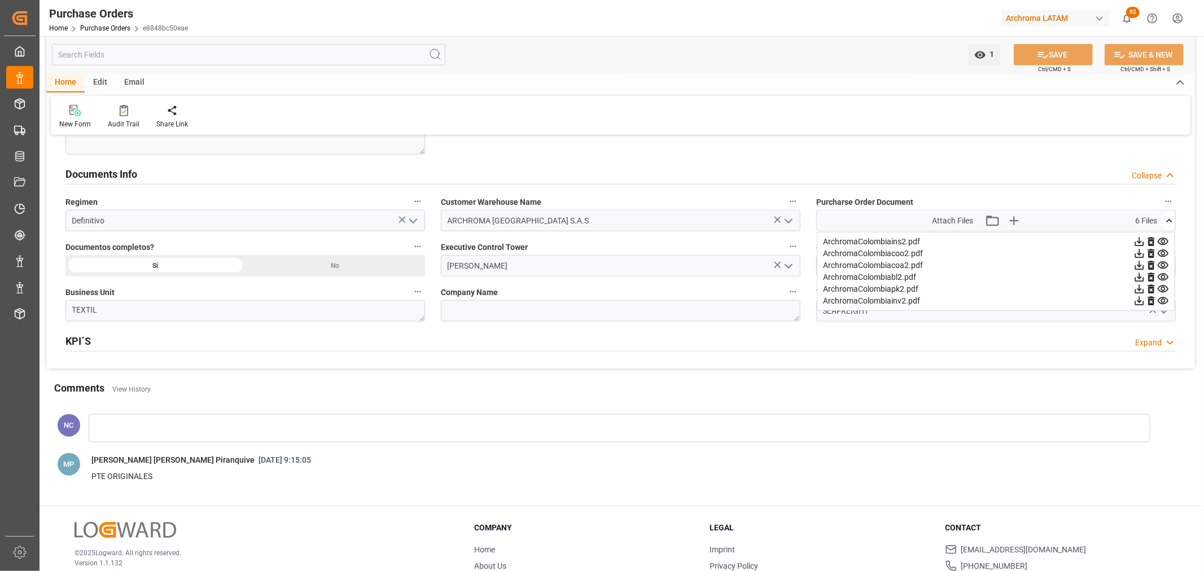
click at [1159, 279] on icon at bounding box center [1163, 277] width 11 height 7
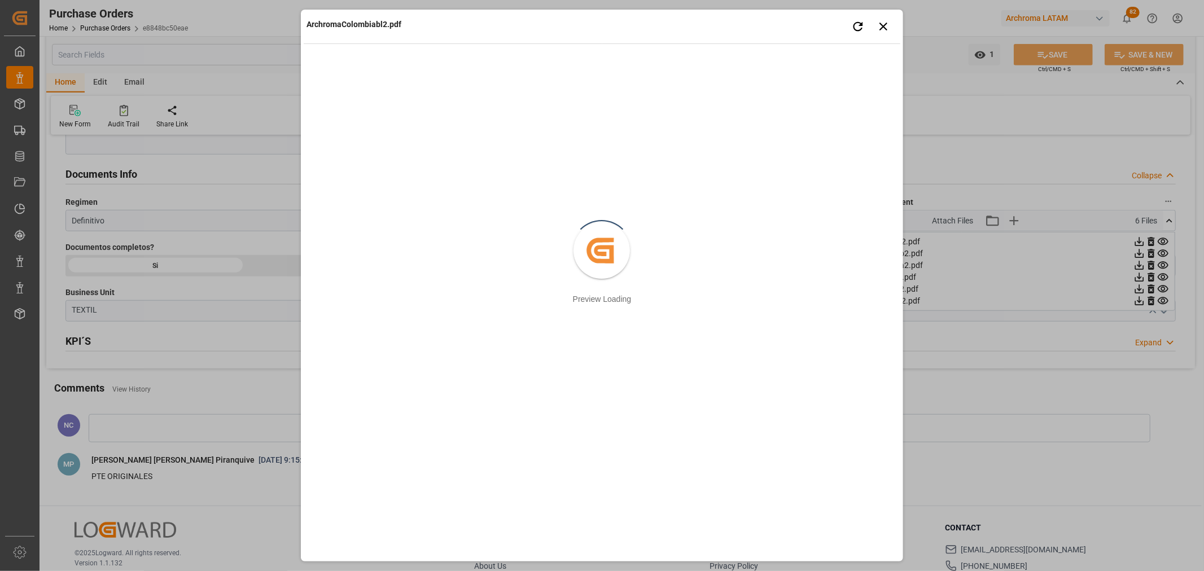
click at [958, 344] on div "ArchromaColombiabl2.pdf Retry Close preview Created by potrace 1.15, written by…" at bounding box center [602, 285] width 1204 height 571
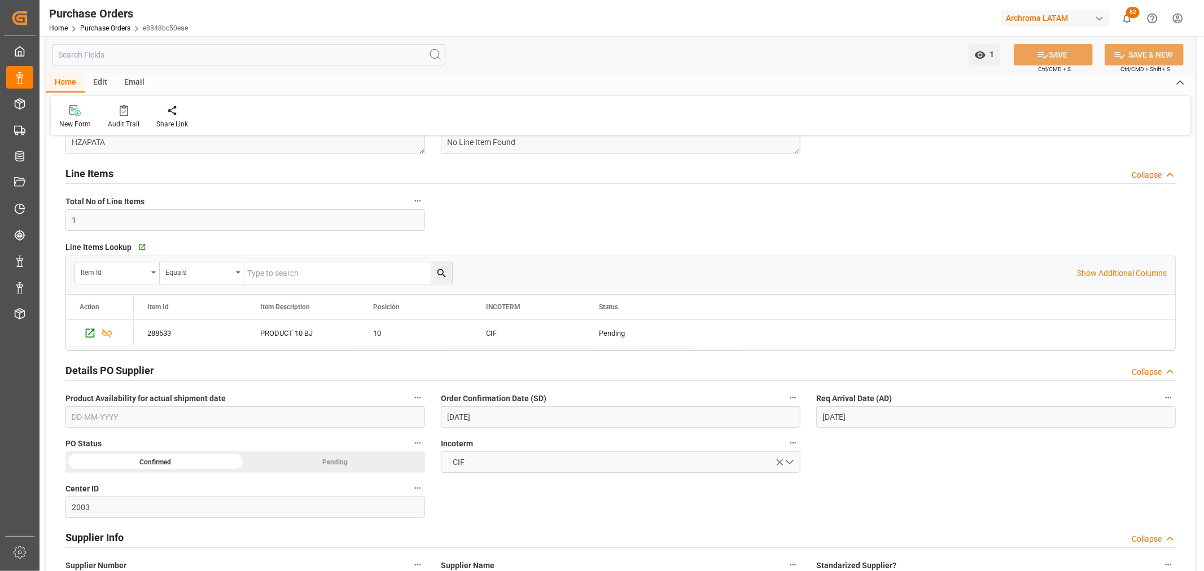
scroll to position [0, 0]
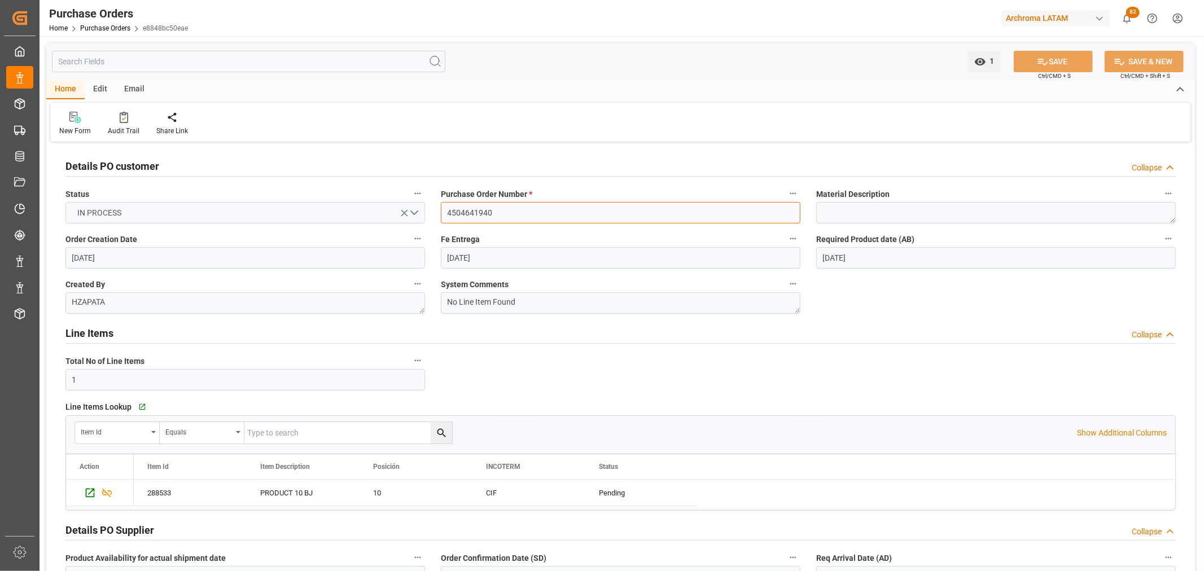
drag, startPoint x: 502, startPoint y: 212, endPoint x: 413, endPoint y: 209, distance: 89.8
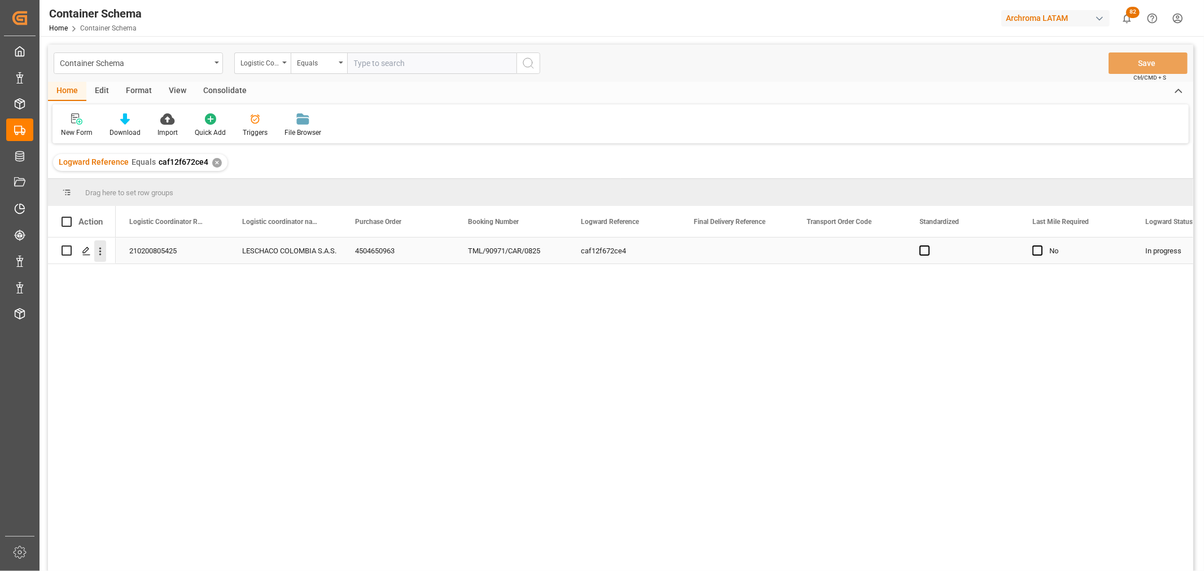
click at [100, 251] on icon "open menu" at bounding box center [100, 251] width 2 height 8
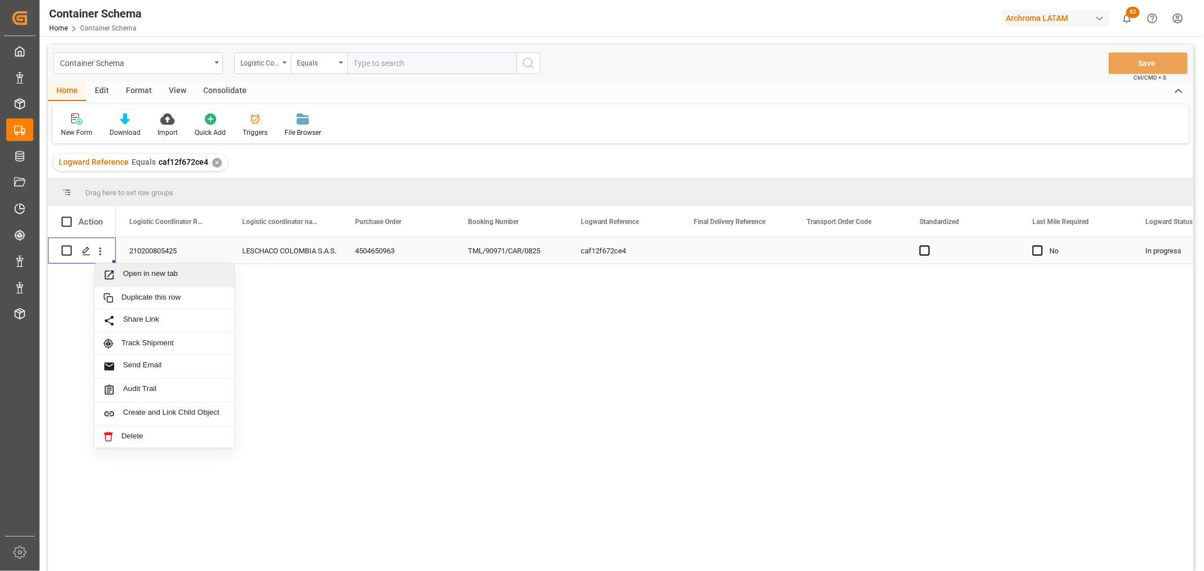
click at [185, 278] on span "Open in new tab" at bounding box center [174, 275] width 103 height 12
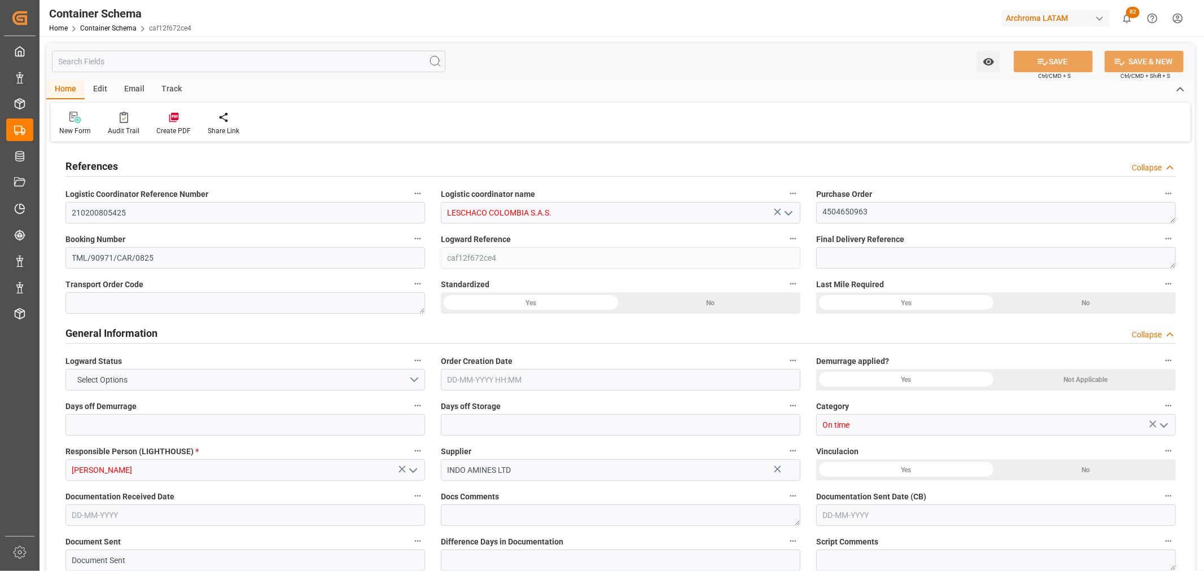
type input "0"
type input "1"
type input "3"
type input "3000"
type input "3166.5"
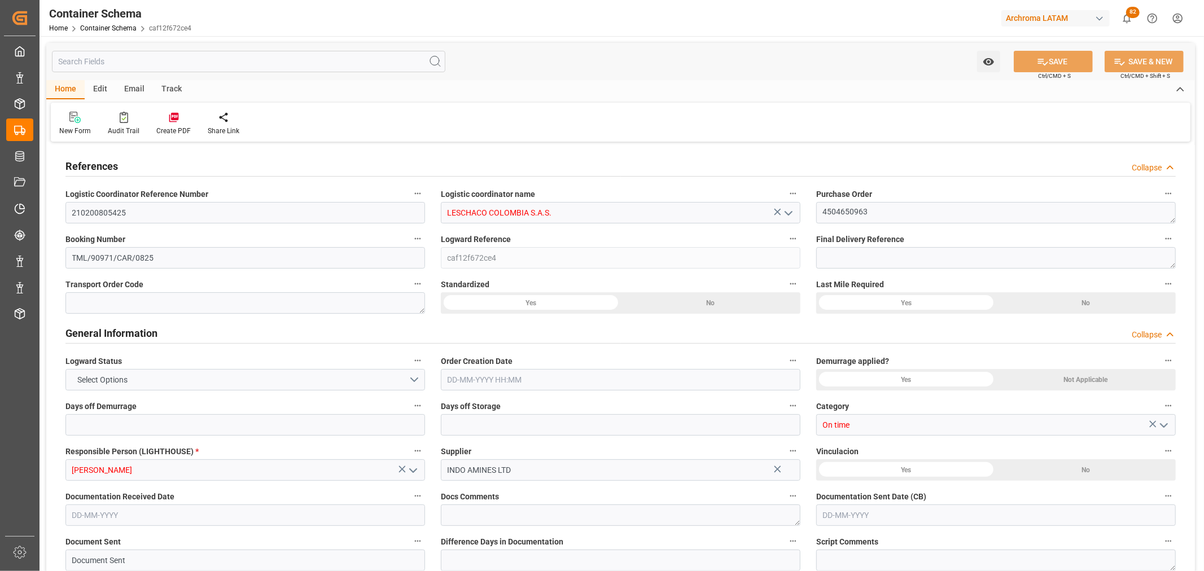
type input "Hyundai"
type input "Hyundai Merchant Marine [DOMAIN_NAME]."
type input "INNSA"
type input "COCTG"
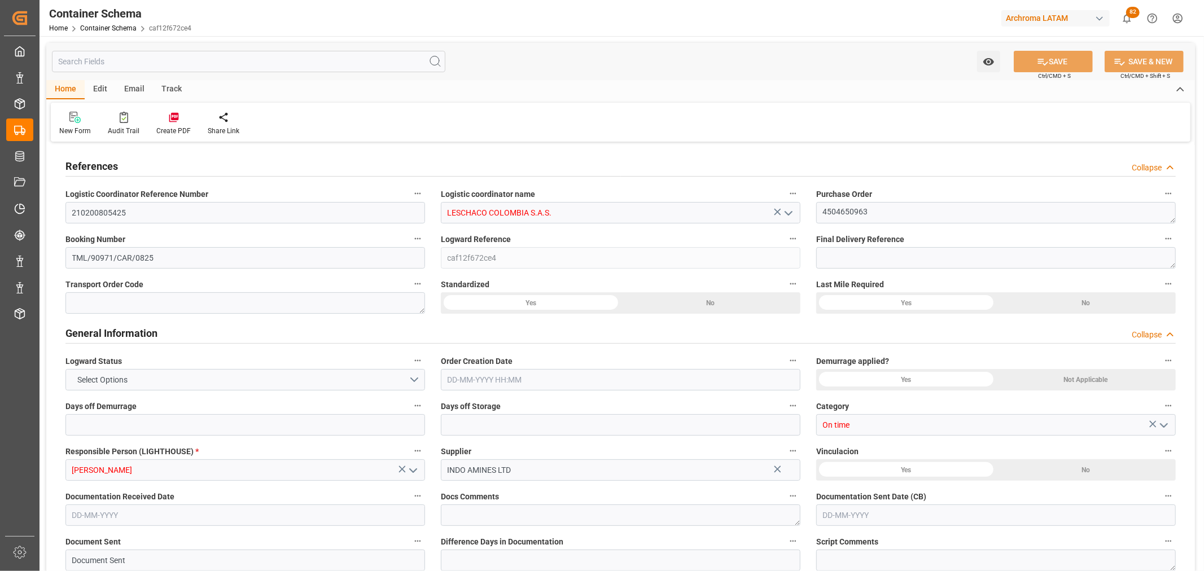
type input "9685358"
type input "0"
type input "25-08-2025 15:00"
type input "[DATE]"
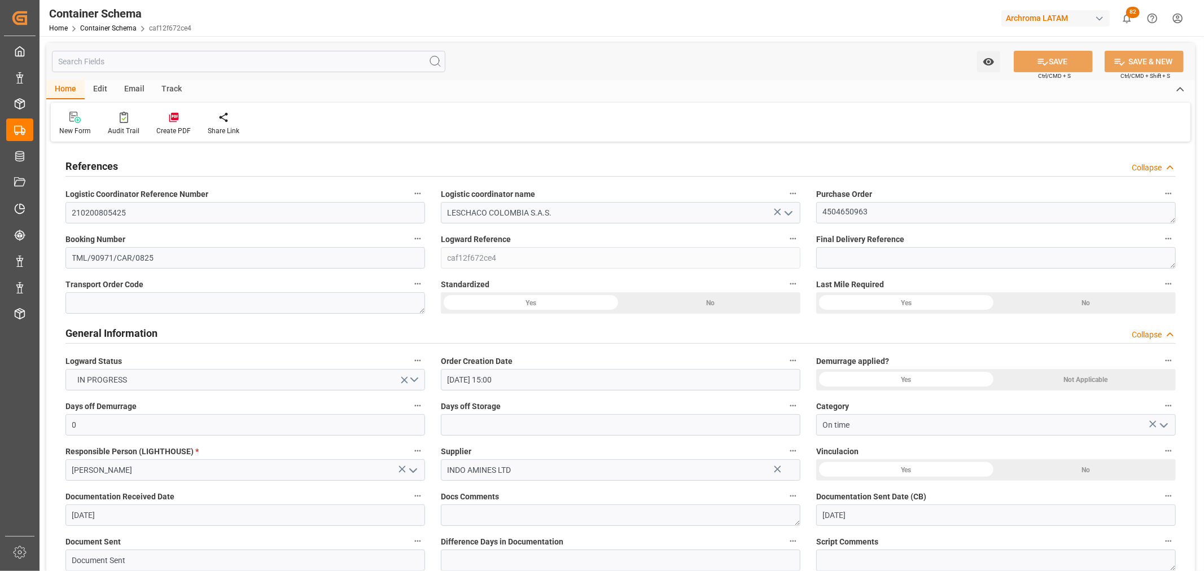
type input "[DATE]"
type input "[DATE] 08:56"
type input "25-08-2025 19:45"
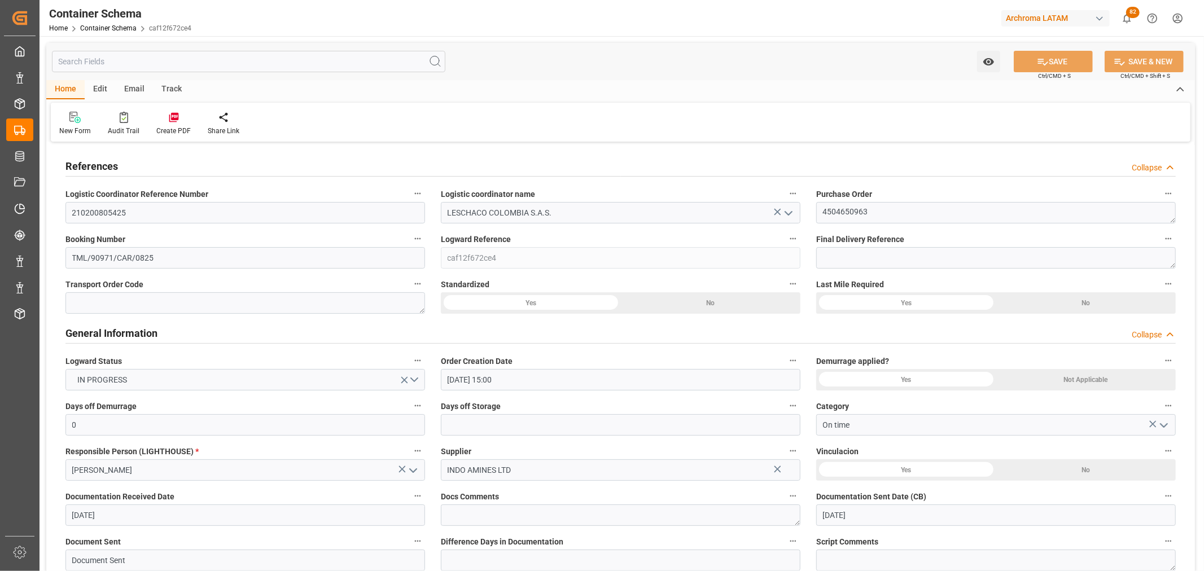
type input "[DATE]"
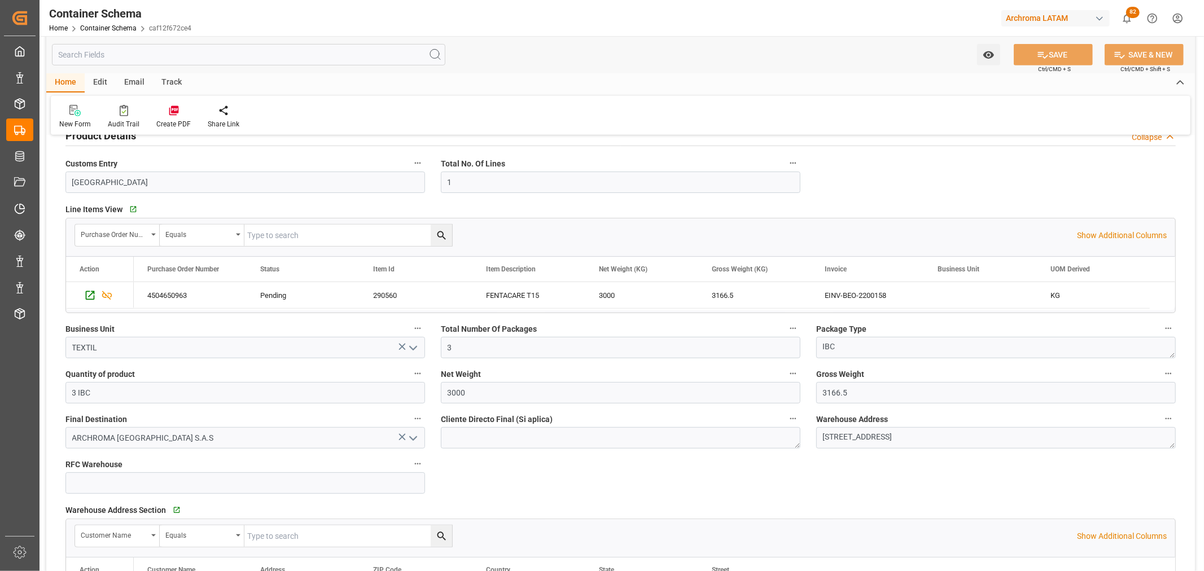
scroll to position [439, 0]
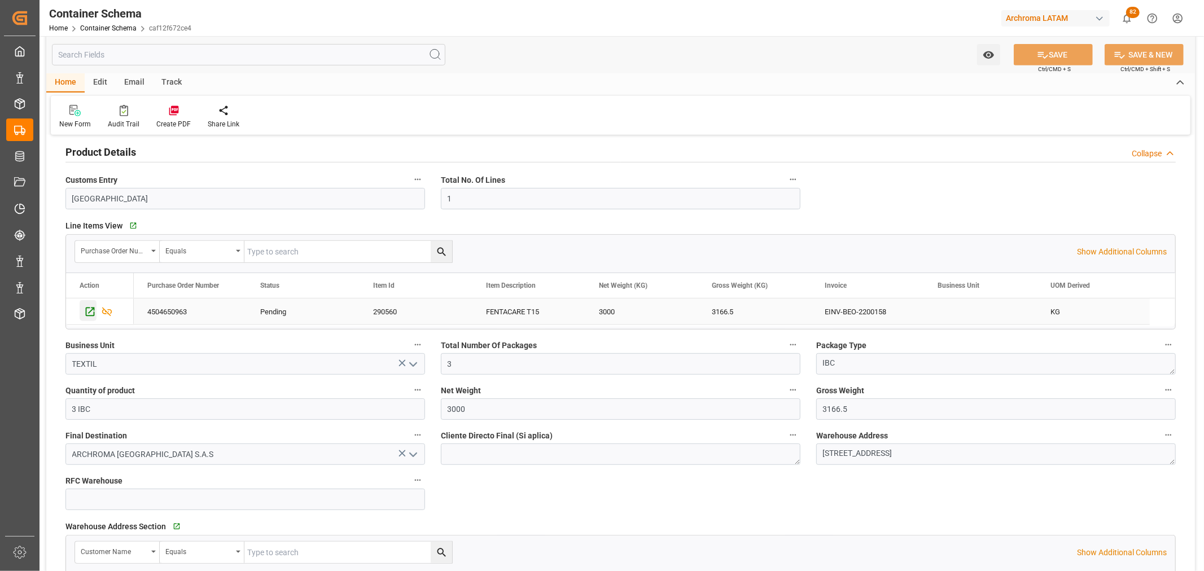
click at [92, 311] on icon "Press SPACE to select this row." at bounding box center [90, 312] width 12 height 12
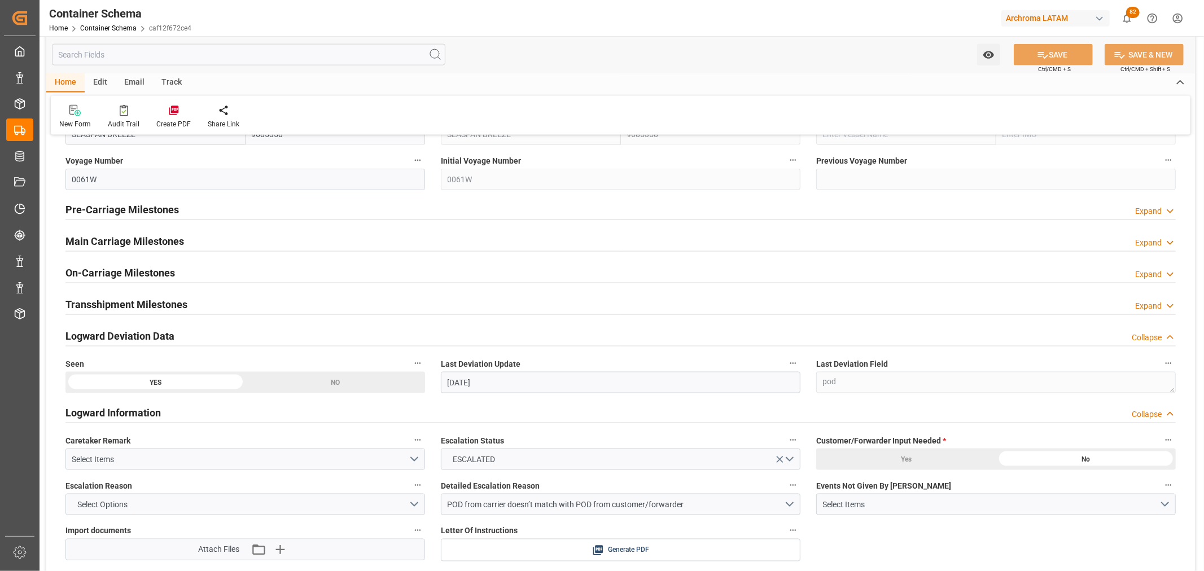
scroll to position [1442, 0]
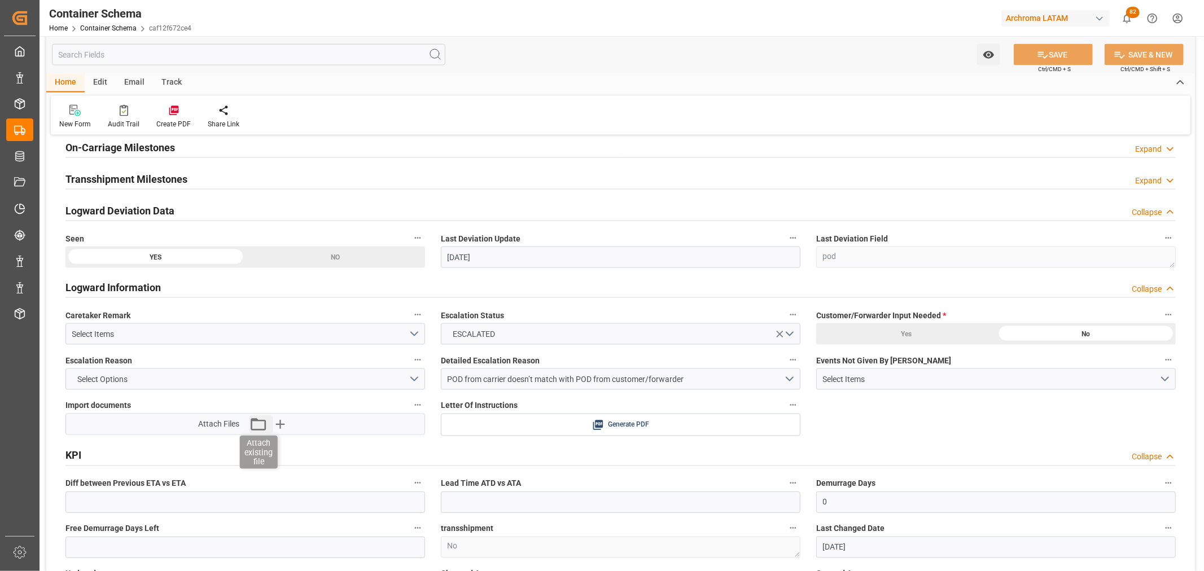
click at [261, 432] on icon "button" at bounding box center [258, 424] width 18 height 18
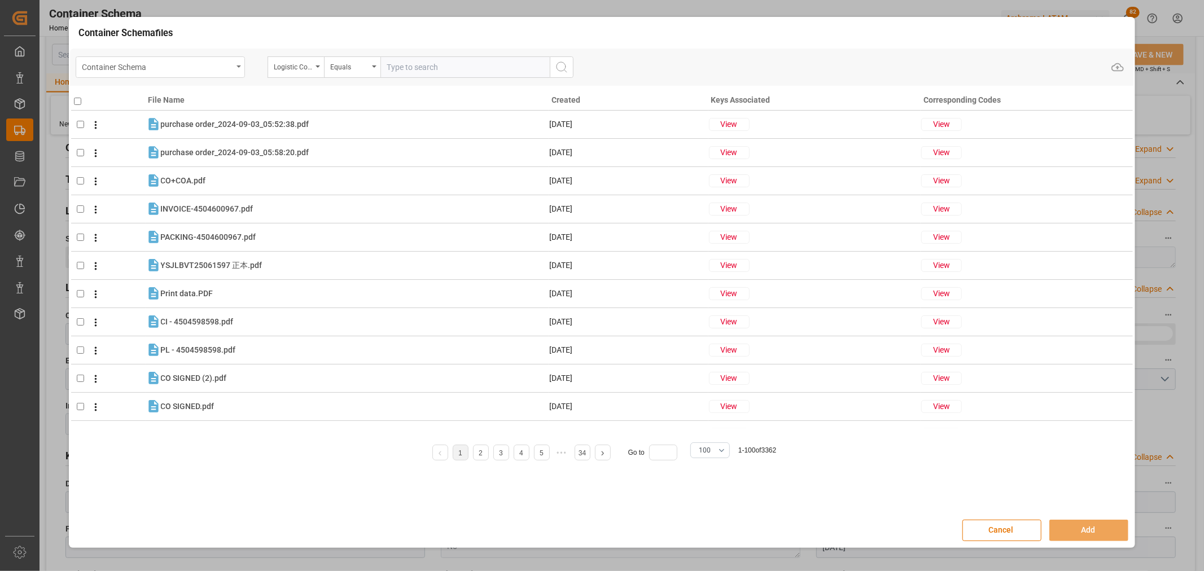
click at [223, 67] on div "Container Schema" at bounding box center [157, 66] width 151 height 14
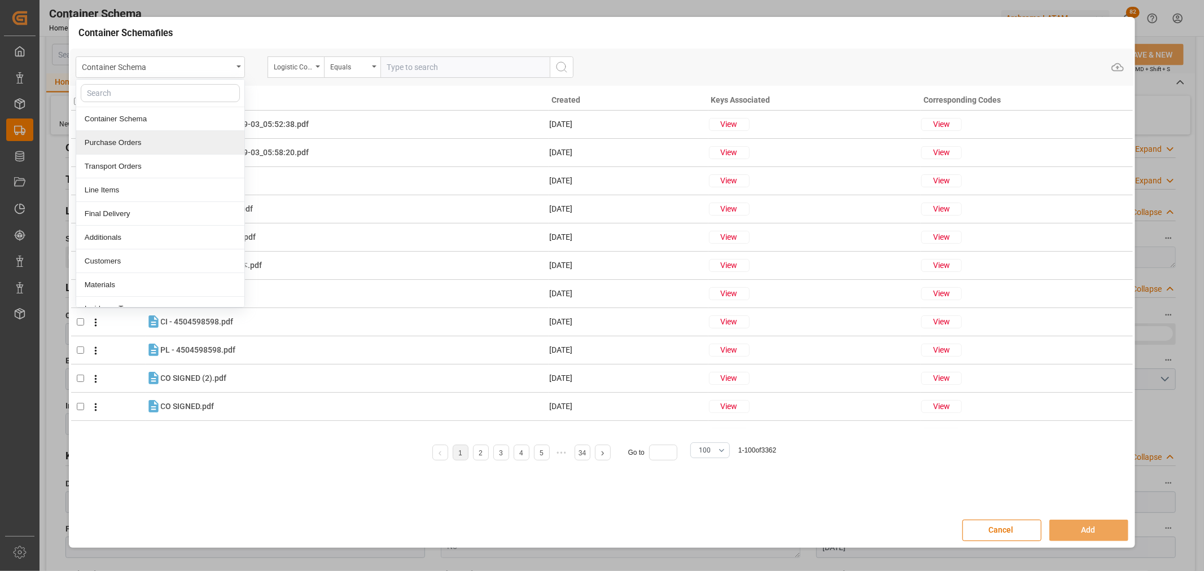
click at [153, 140] on div "Purchase Orders" at bounding box center [160, 143] width 168 height 24
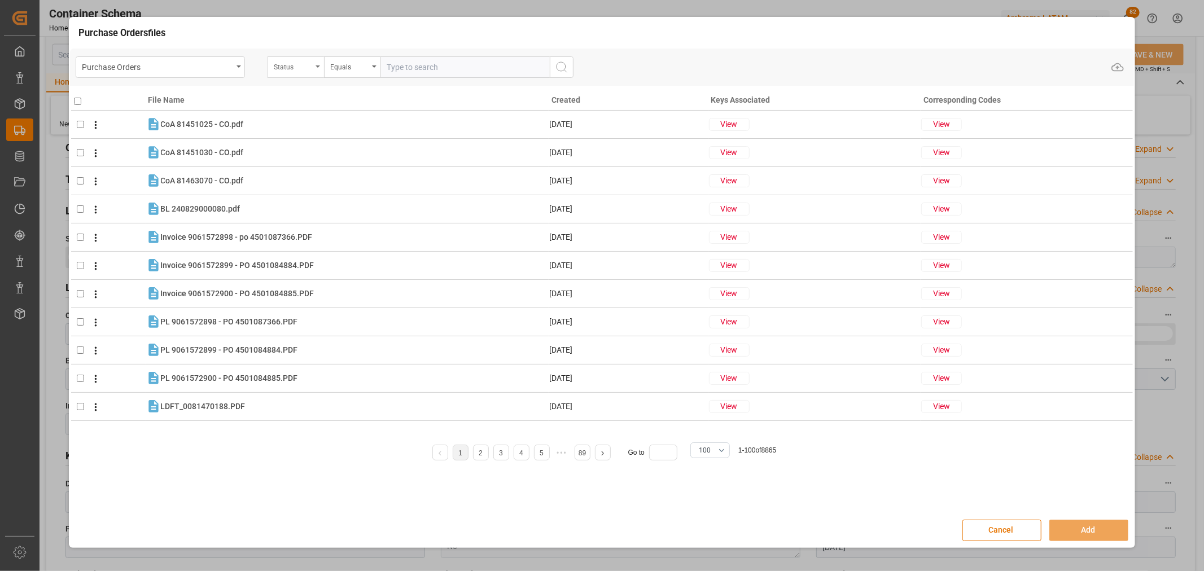
click at [314, 67] on div "Status" at bounding box center [296, 66] width 56 height 21
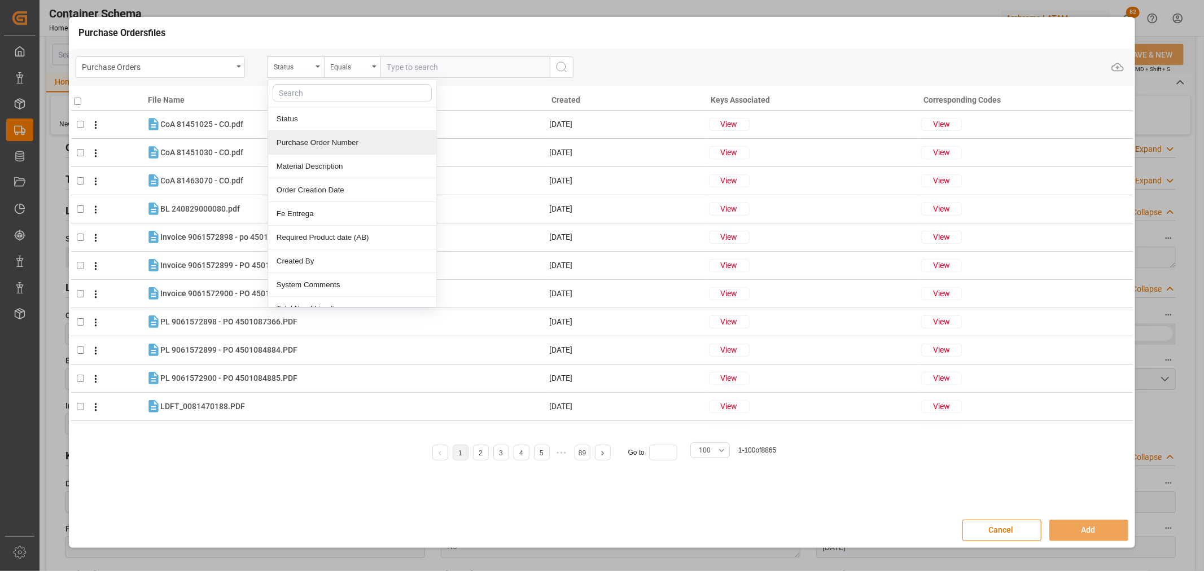
click at [322, 138] on div "Purchase Order Number" at bounding box center [352, 143] width 168 height 24
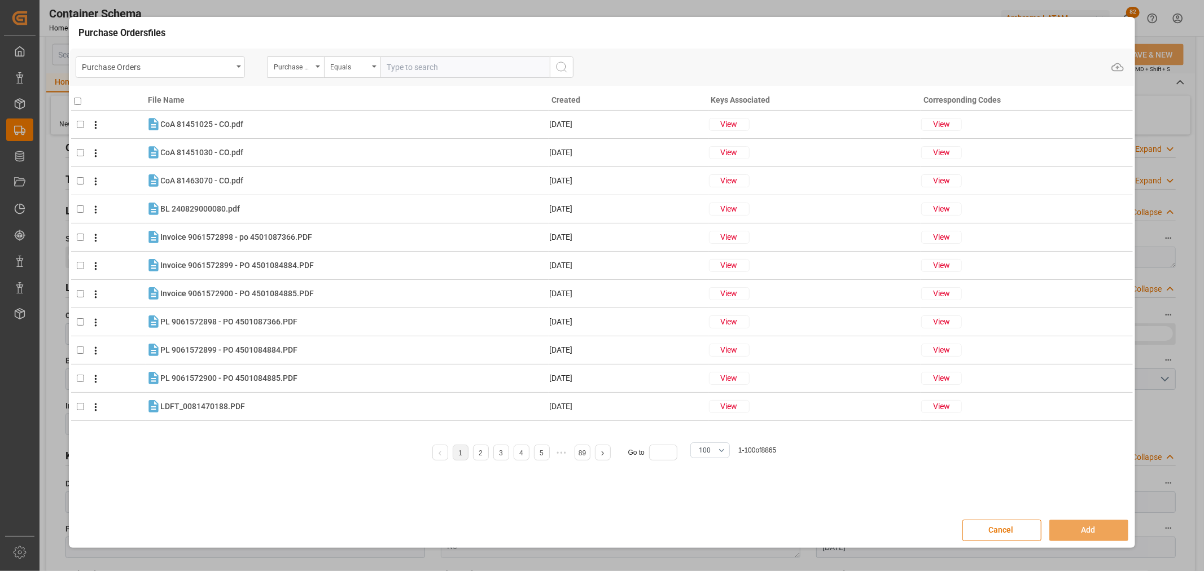
click at [444, 69] on input "text" at bounding box center [464, 66] width 169 height 21
paste input "4504650963"
type input "4504650963"
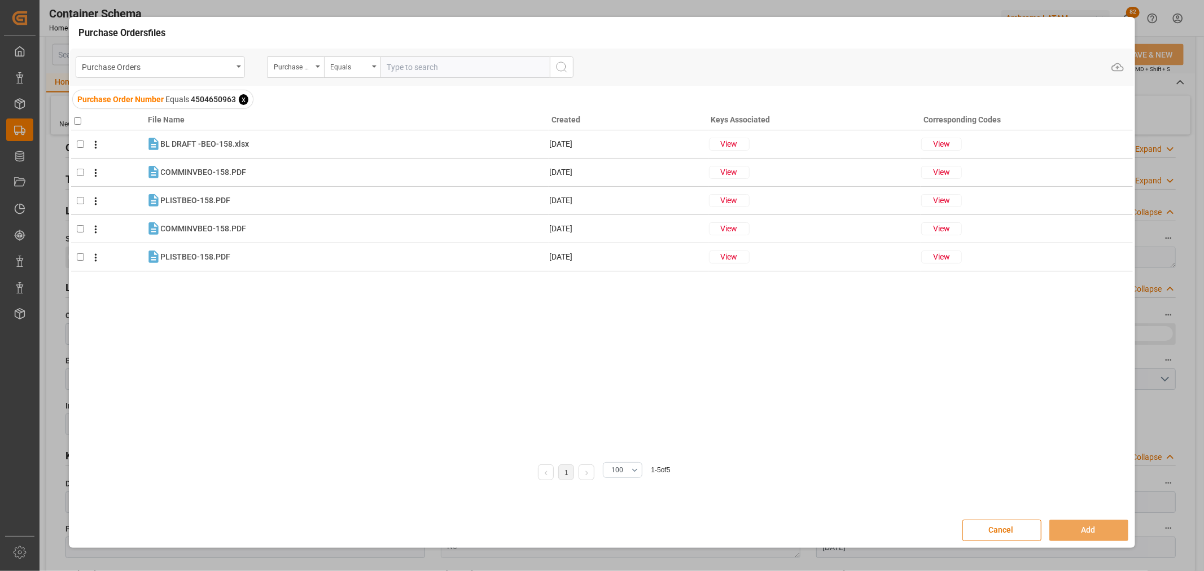
click at [246, 98] on span "x" at bounding box center [244, 99] width 10 height 11
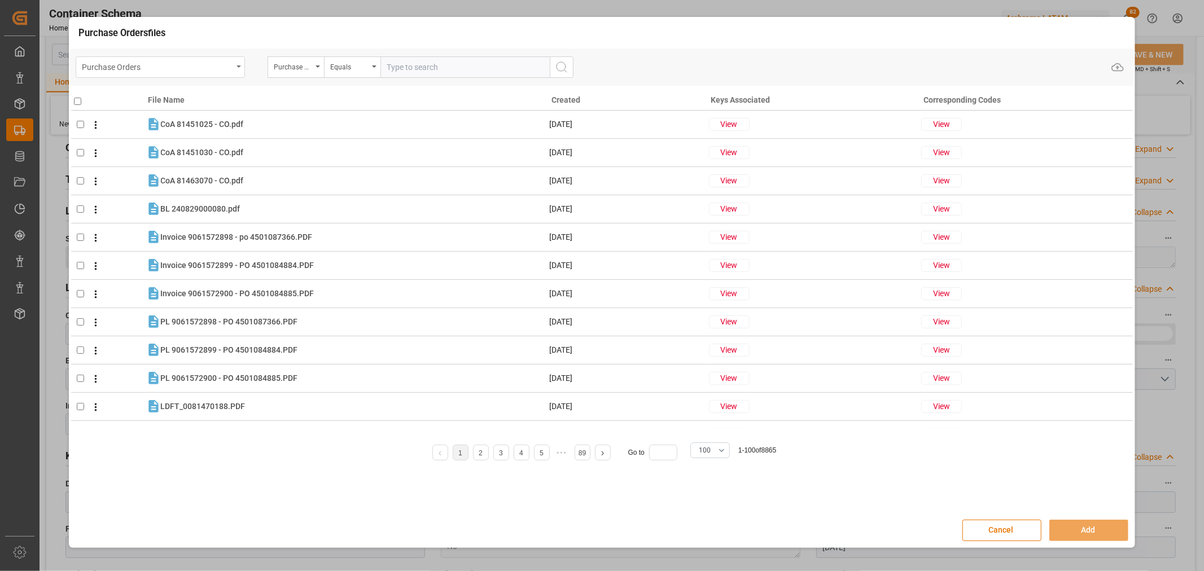
click at [234, 65] on div "Purchase Orders" at bounding box center [160, 66] width 169 height 21
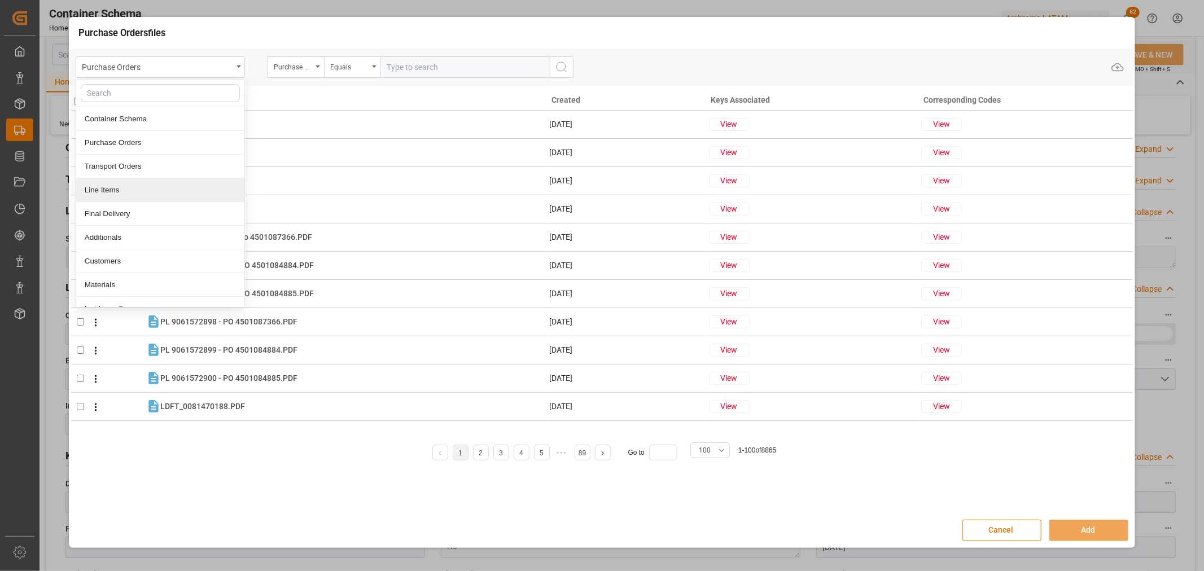
click at [127, 196] on div "Line Items" at bounding box center [160, 190] width 168 height 24
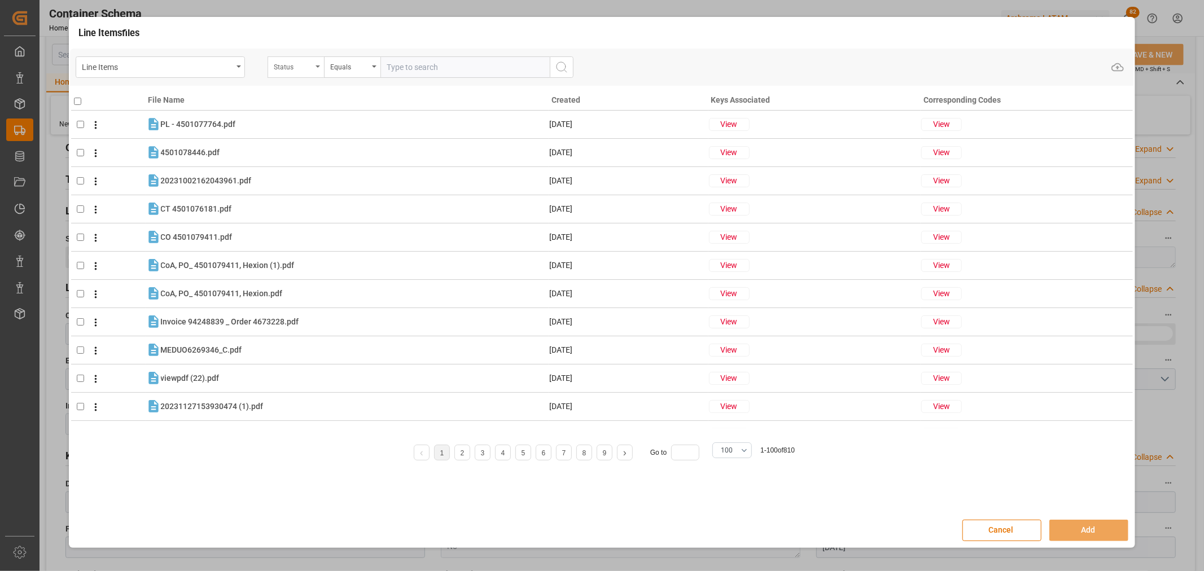
click at [309, 72] on div "Status" at bounding box center [296, 66] width 56 height 21
click at [327, 144] on div "Purchase Order Number" at bounding box center [352, 143] width 168 height 24
click at [406, 71] on input "text" at bounding box center [464, 66] width 169 height 21
paste input "4504650963"
type input "4504650963"
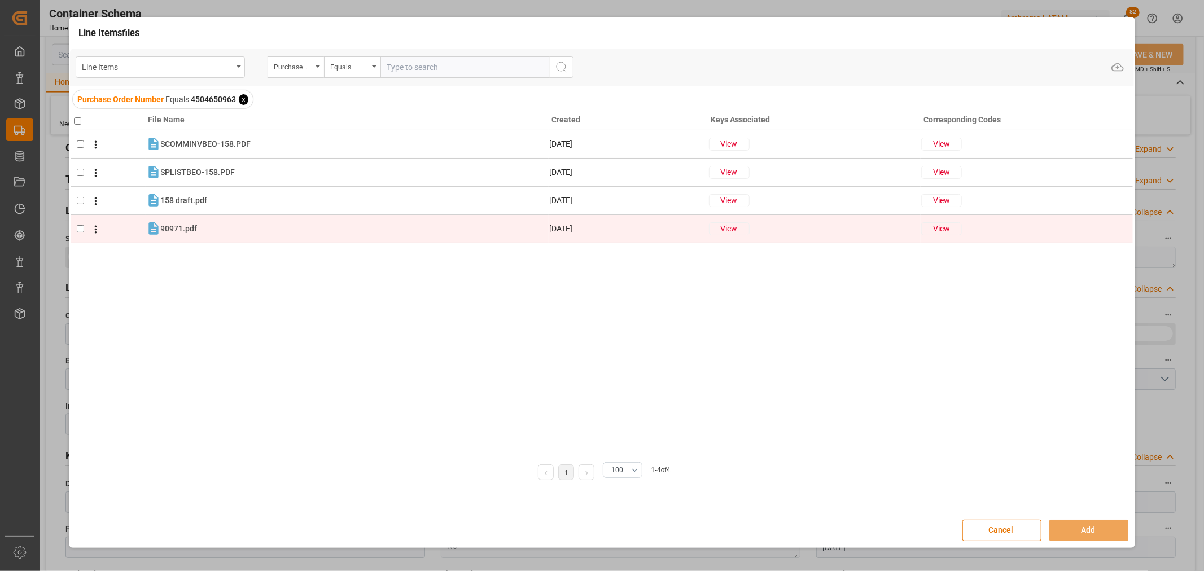
click at [80, 231] on input "checkbox" at bounding box center [80, 228] width 7 height 7
checkbox input "true"
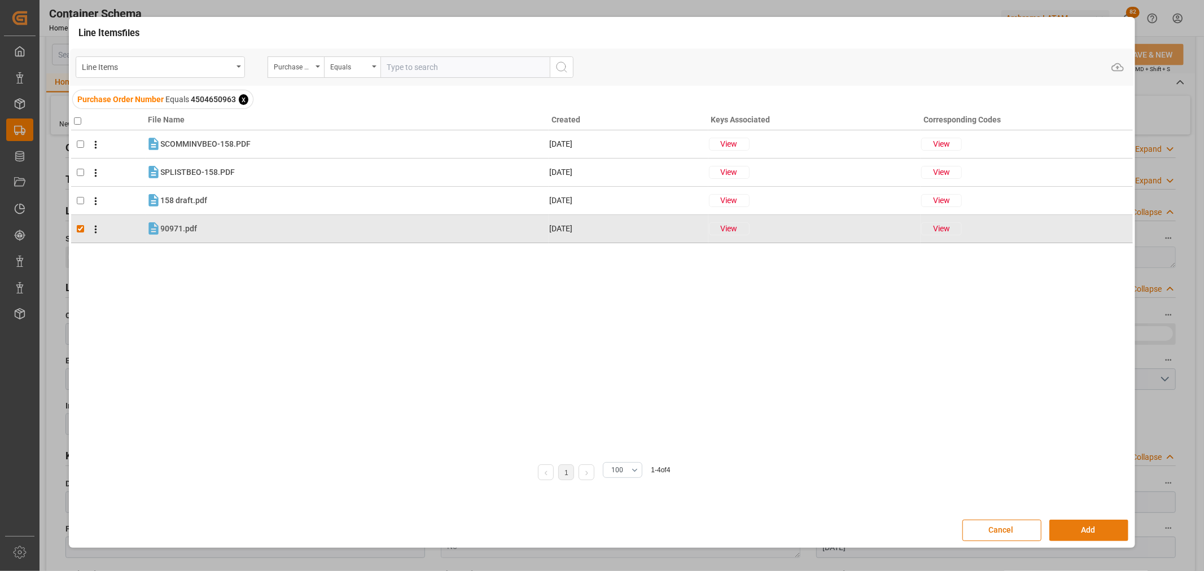
click at [1090, 531] on button "Add" at bounding box center [1088, 530] width 79 height 21
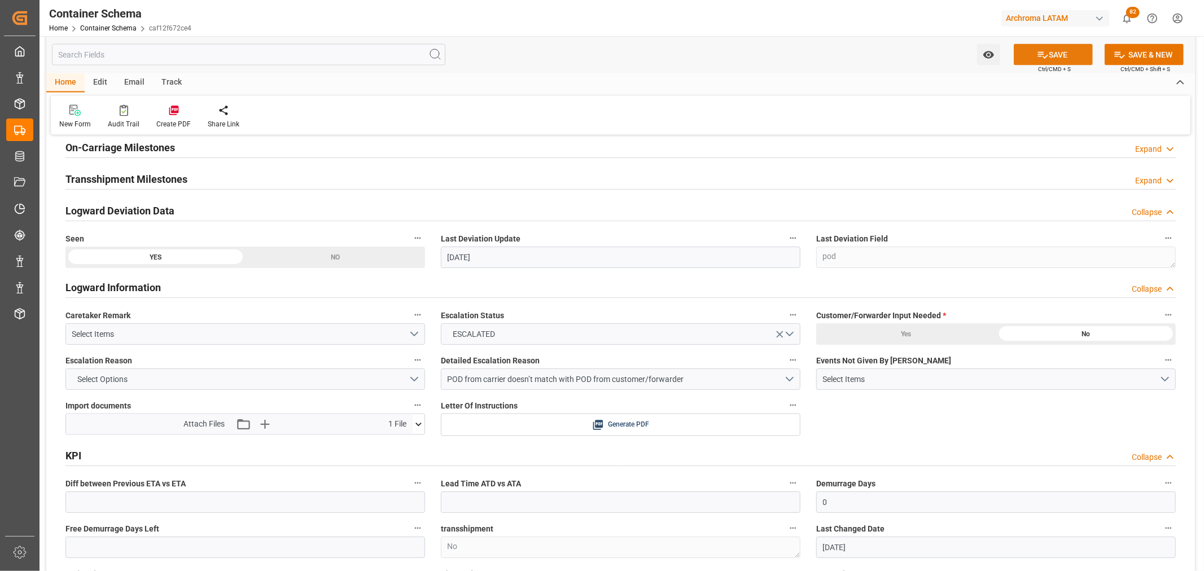
click at [1058, 54] on button "SAVE" at bounding box center [1053, 54] width 79 height 21
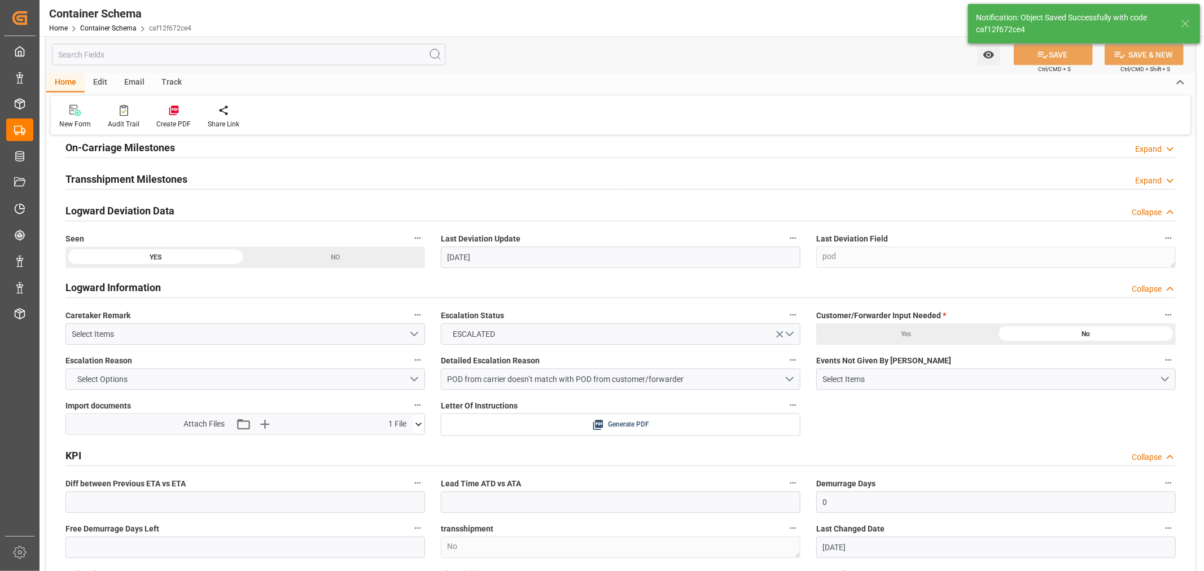
type input "[DATE] 22:19"
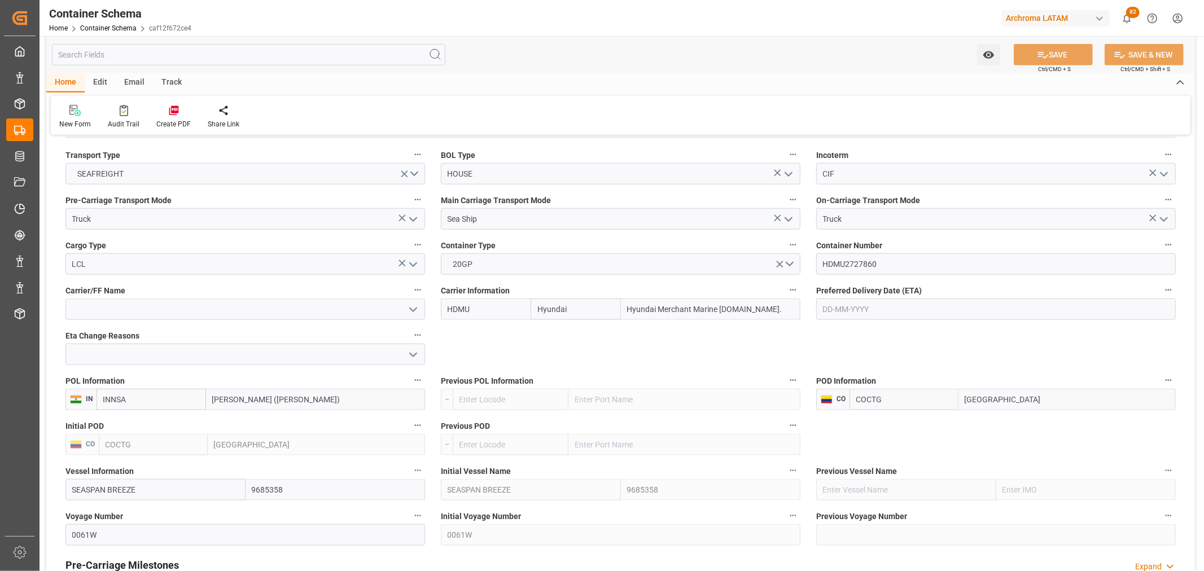
scroll to position [940, 0]
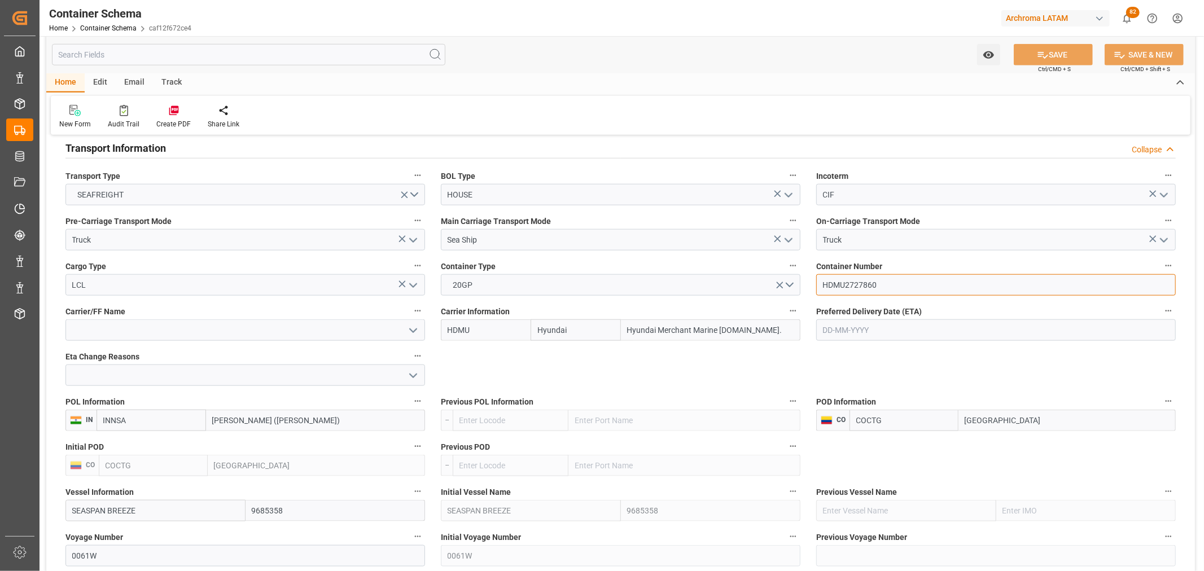
click at [889, 280] on input "HDMU2727860" at bounding box center [996, 284] width 360 height 21
drag, startPoint x: 905, startPoint y: 281, endPoint x: 774, endPoint y: 282, distance: 131.5
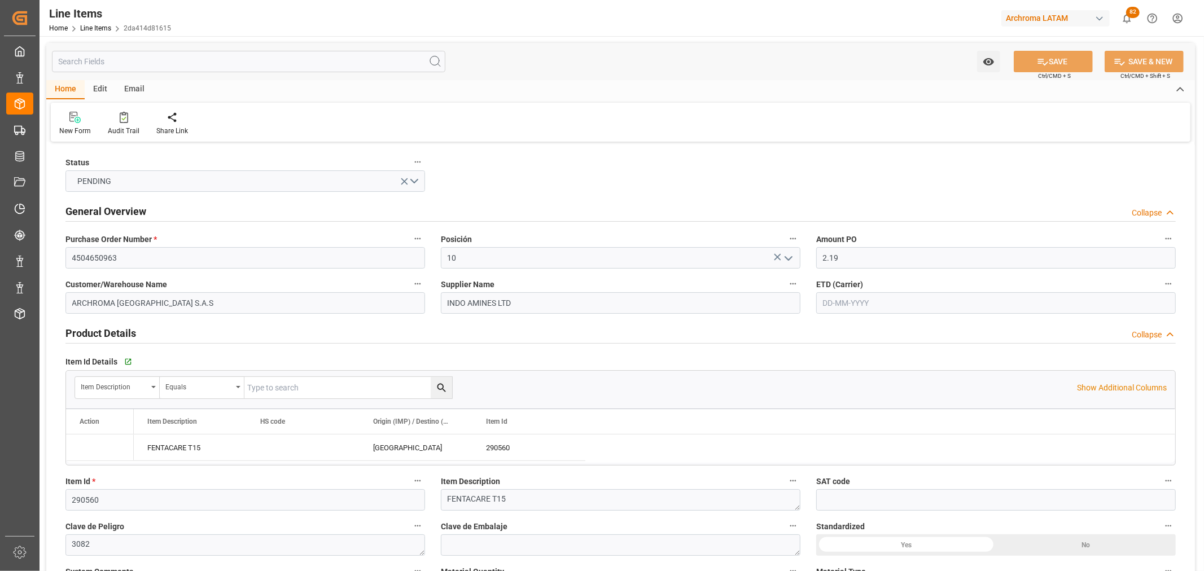
type input "2.19"
type input "3"
type input "3000"
type input "3166.5"
type input "6570"
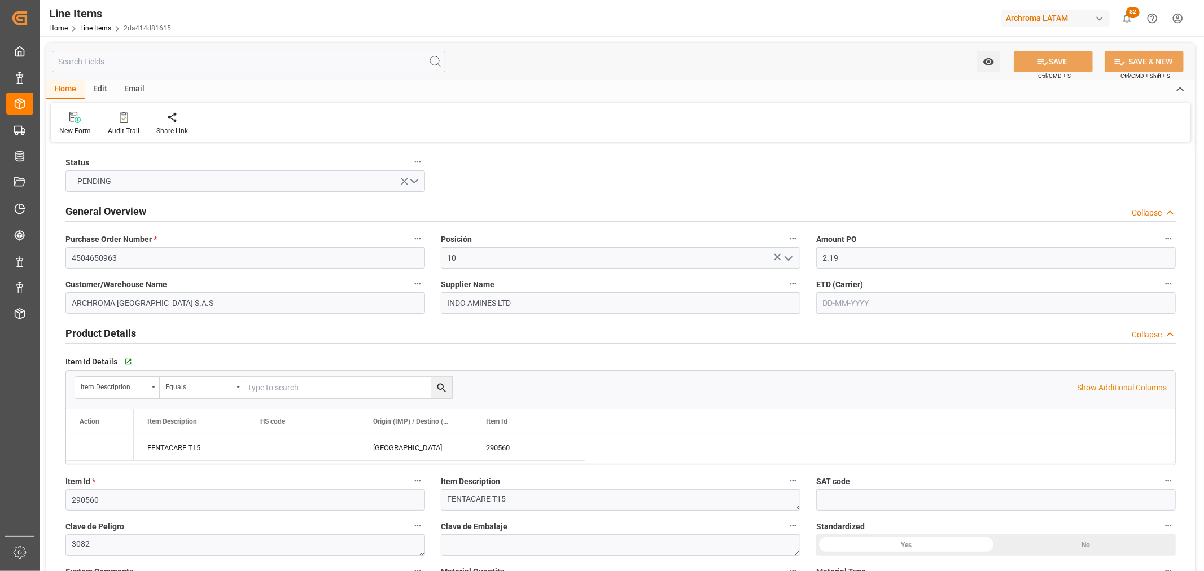
type input "[DATE]"
type input "[DATE] 08:56"
type input "[DATE] 20:53"
type input "[DATE]"
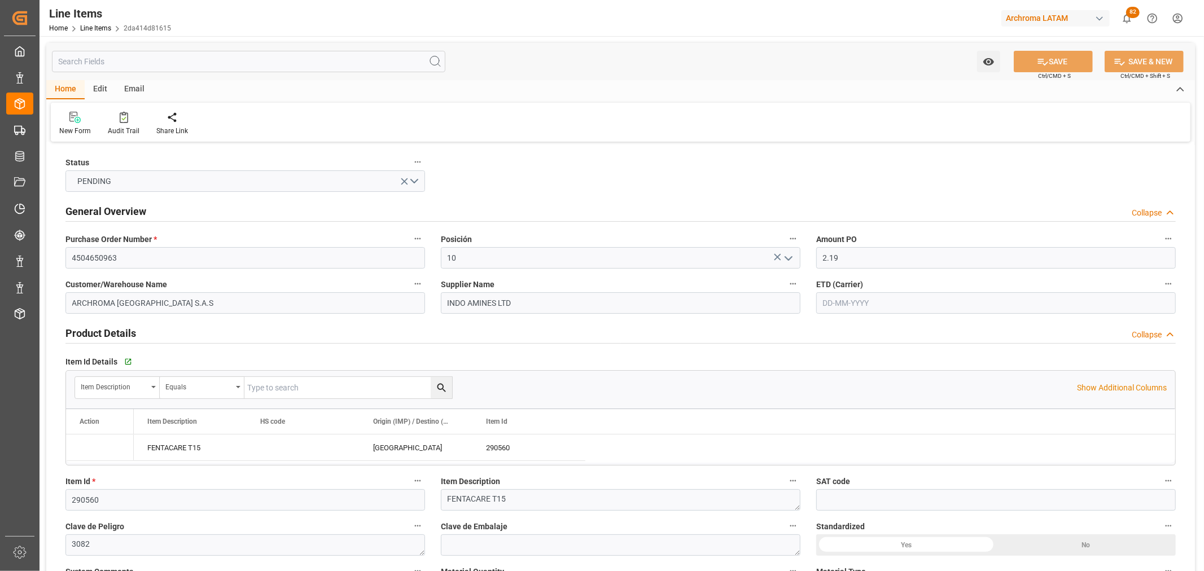
type input "[DATE]"
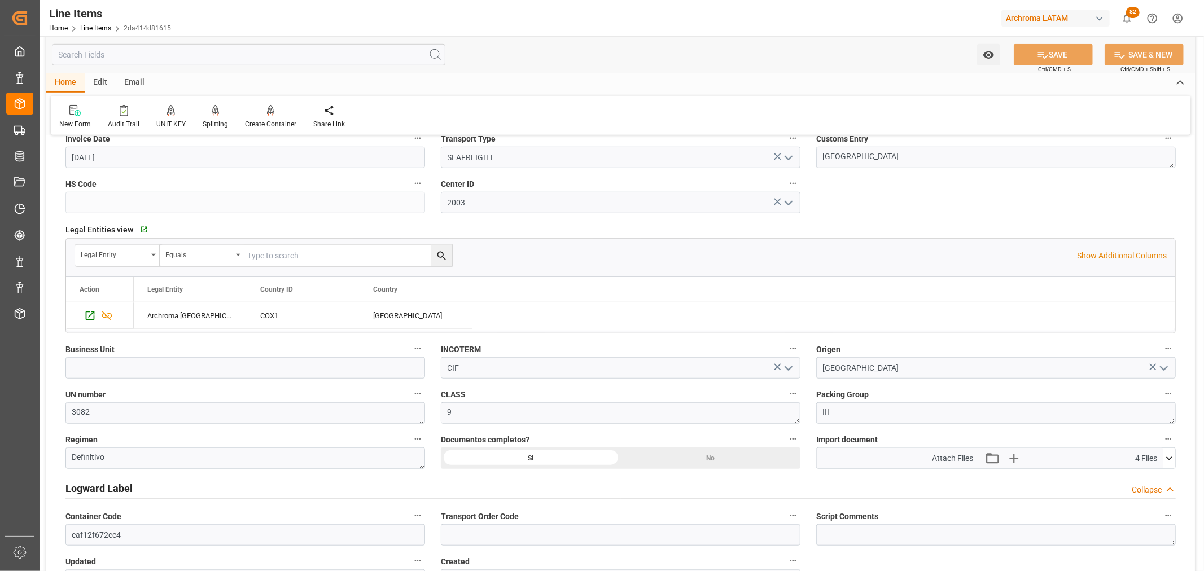
scroll to position [627, 0]
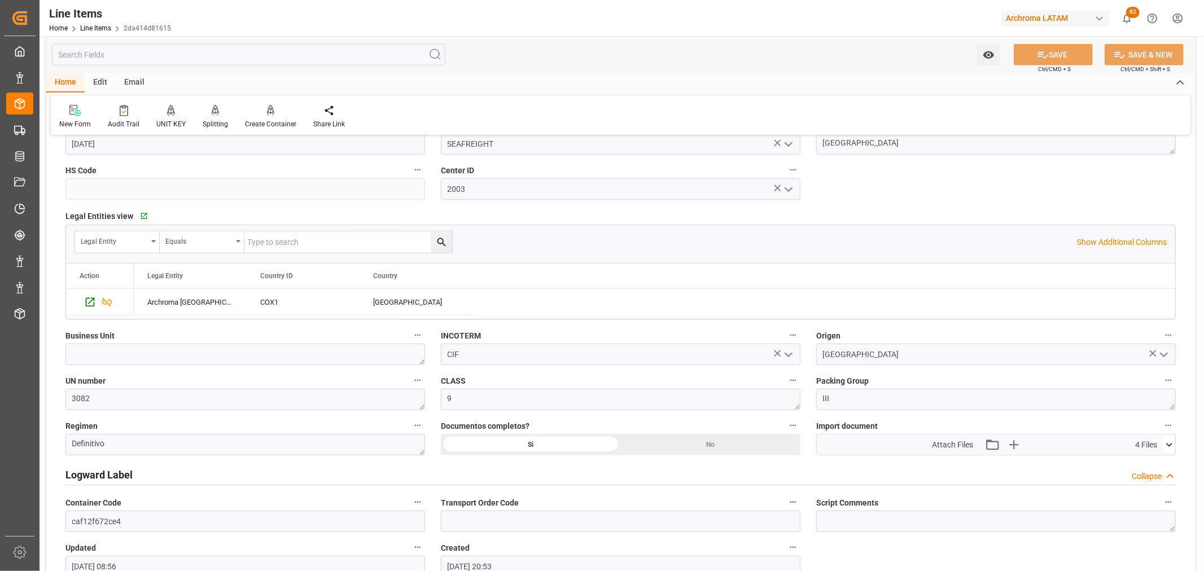
click at [1169, 441] on icon at bounding box center [1169, 445] width 12 height 12
click at [1161, 492] on icon at bounding box center [1163, 490] width 12 height 12
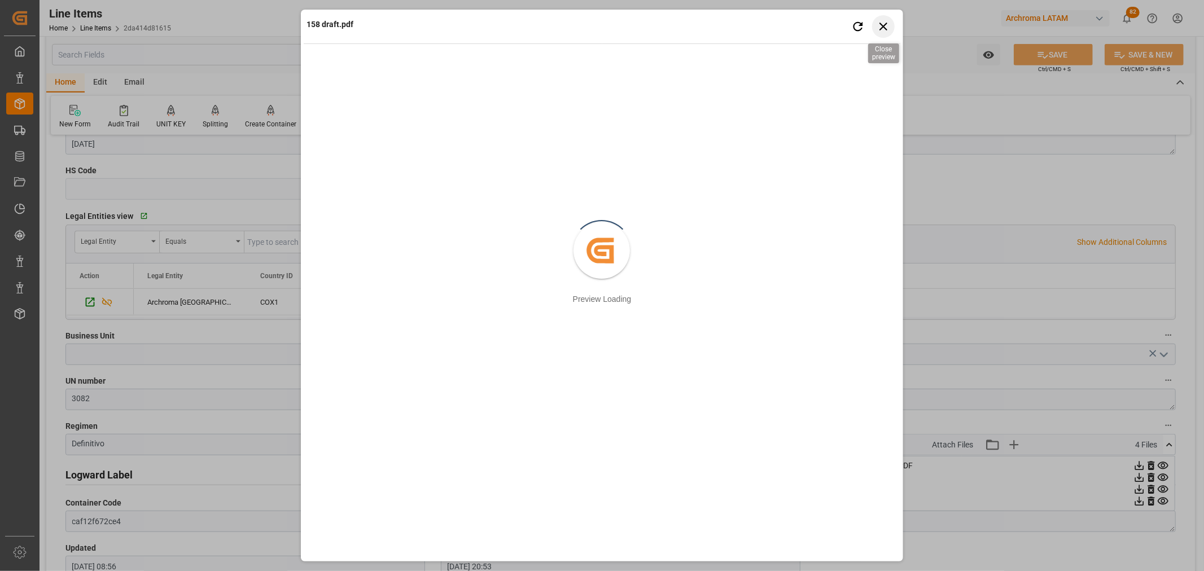
click at [879, 32] on icon "button" at bounding box center [883, 26] width 14 height 14
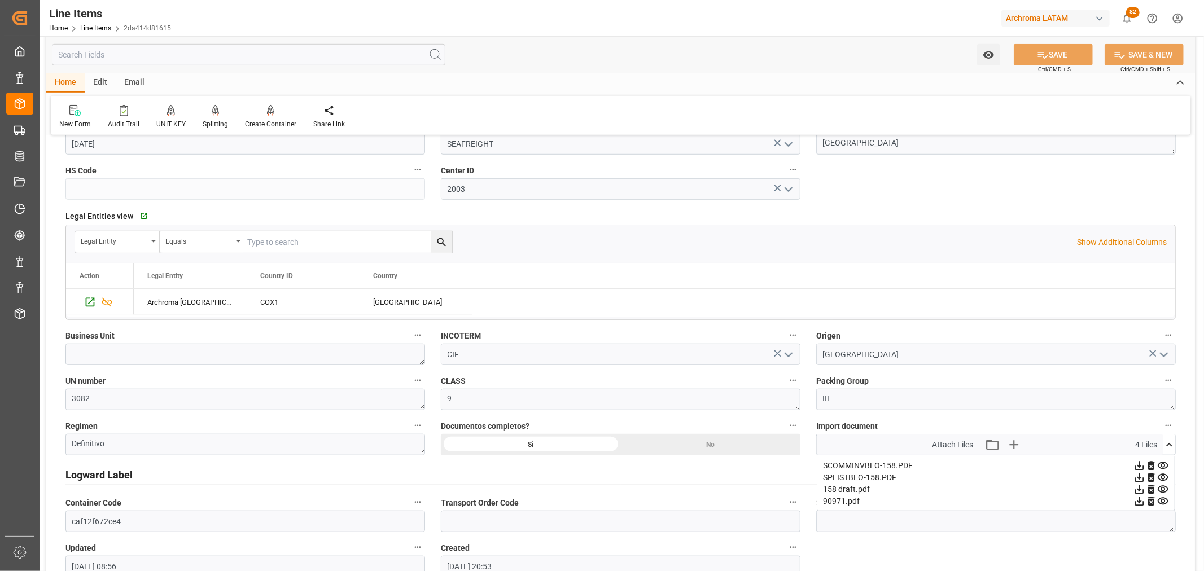
click at [1164, 499] on icon at bounding box center [1163, 502] width 12 height 12
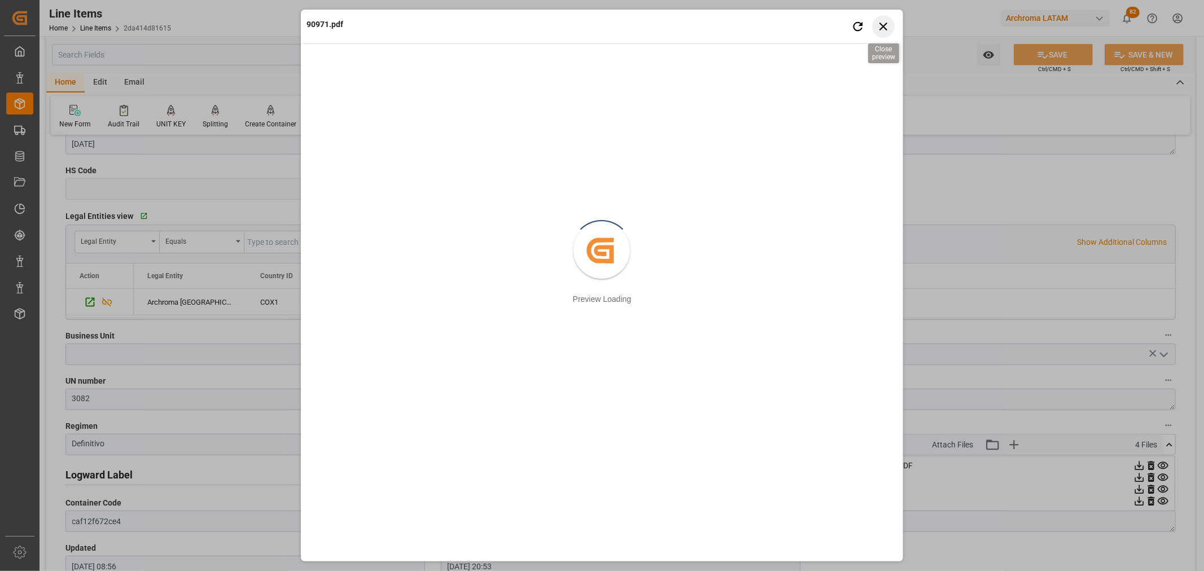
click at [883, 21] on icon "button" at bounding box center [883, 26] width 14 height 14
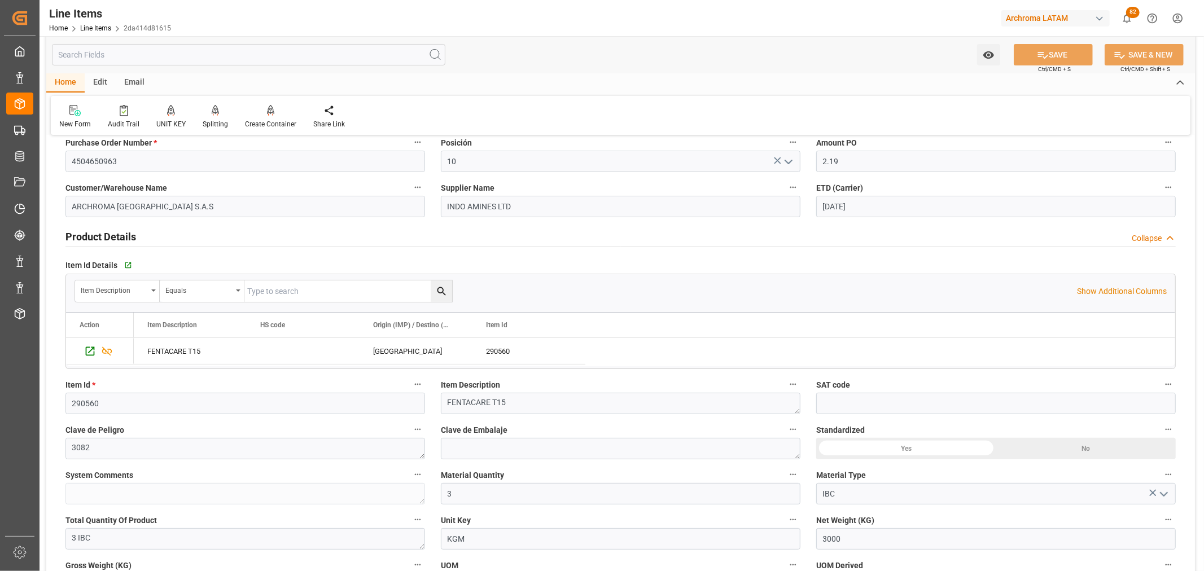
scroll to position [0, 0]
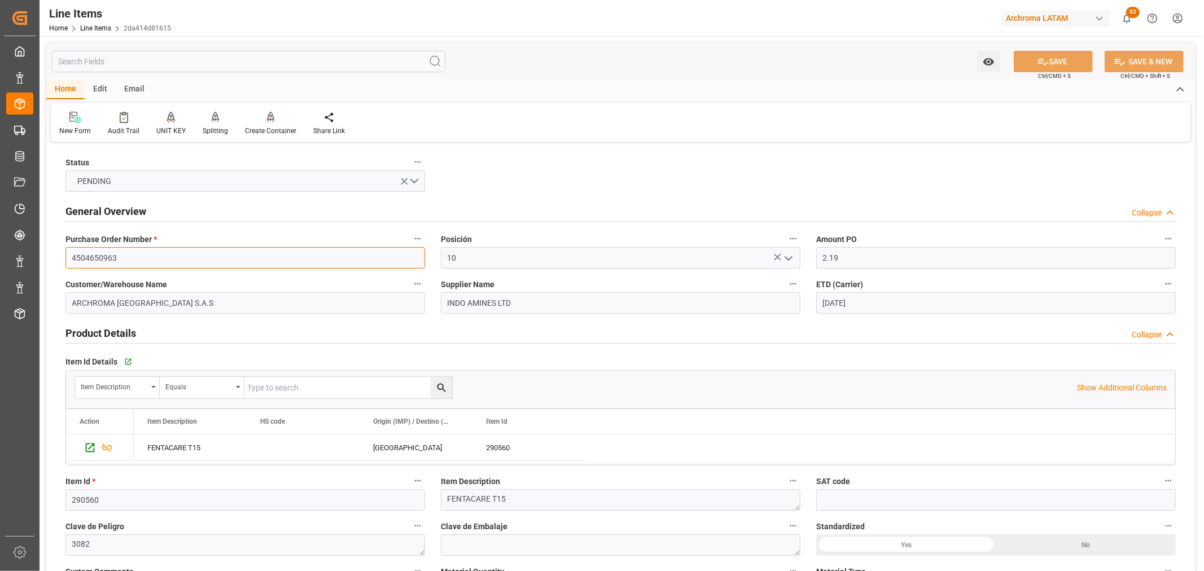
drag, startPoint x: 139, startPoint y: 260, endPoint x: 3, endPoint y: 251, distance: 136.3
click at [3, 251] on div "Created by potrace 1.15, written by Peter Selinger 2001-2017 Created by potrace…" at bounding box center [602, 285] width 1204 height 571
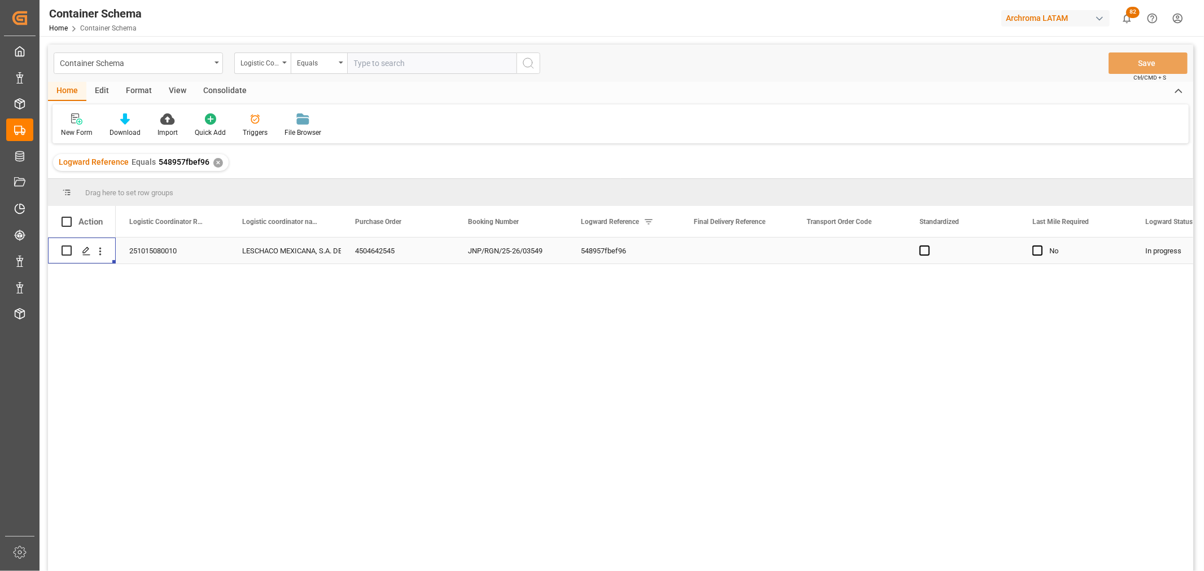
click at [108, 250] on div "Press SPACE to select this row." at bounding box center [100, 250] width 29 height 21
click at [100, 251] on icon "open menu" at bounding box center [100, 251] width 2 height 8
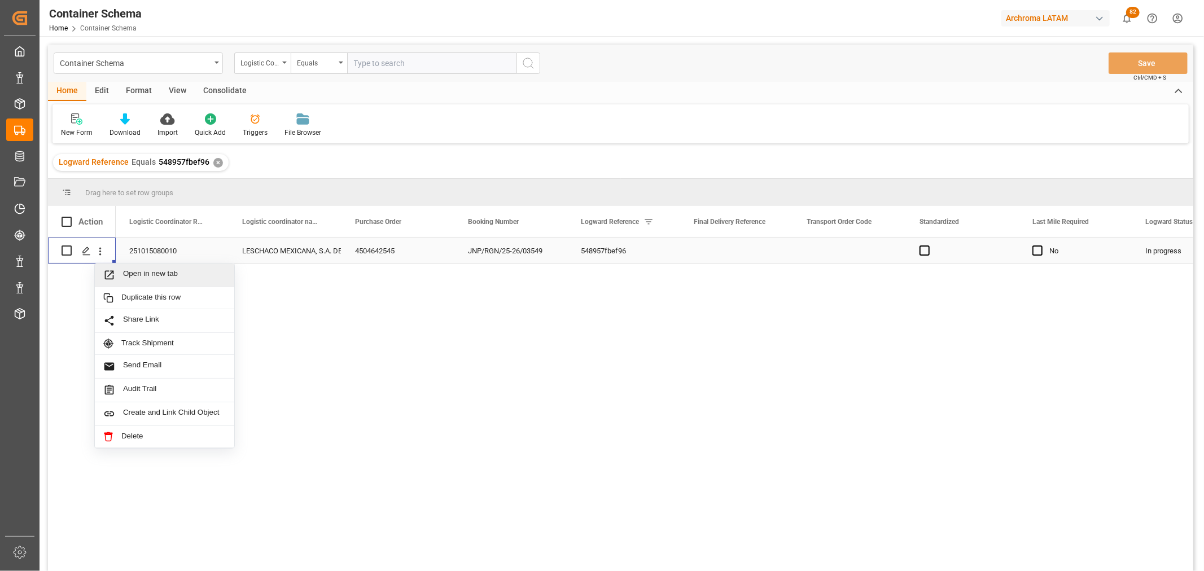
click at [122, 271] on span "Press SPACE to select this row." at bounding box center [113, 275] width 20 height 12
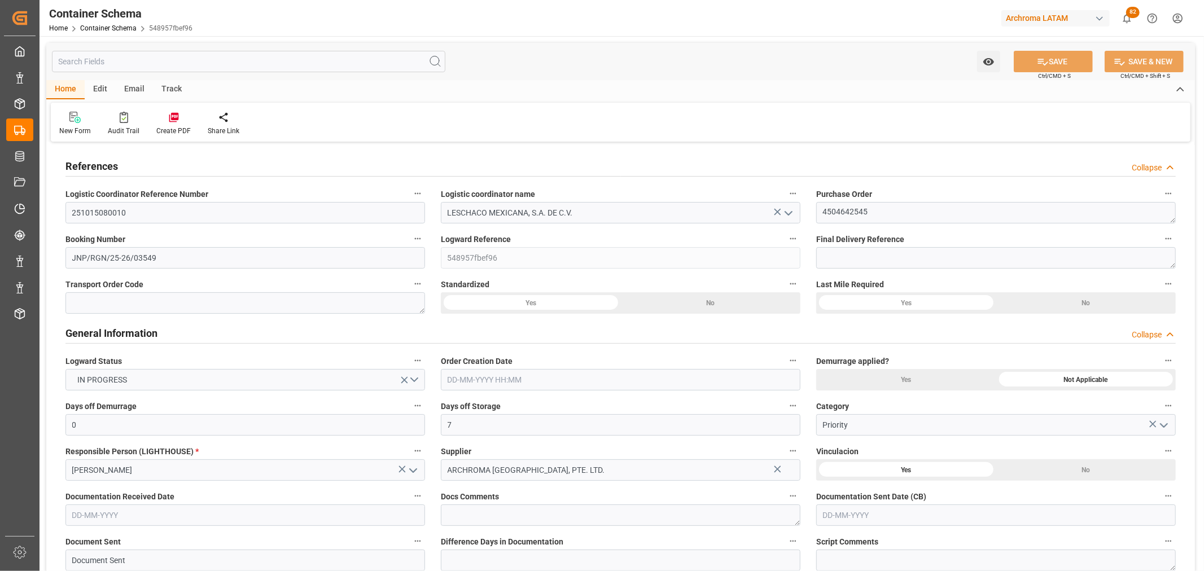
type input "0"
type input "7"
type input "1"
type input "10"
type input "10000"
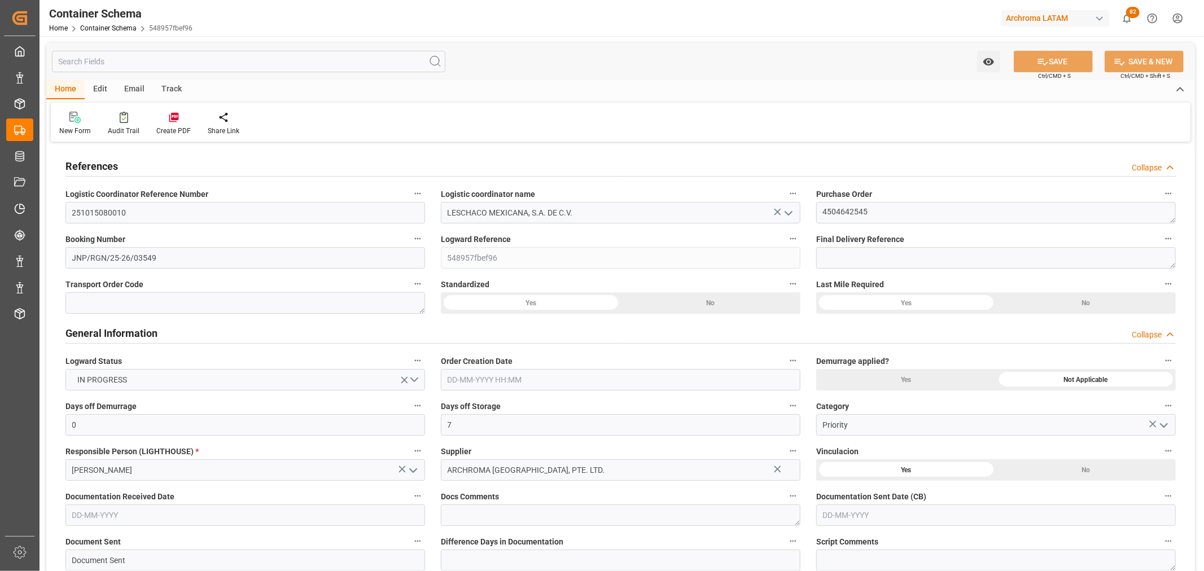
type input "10570"
type input "INNSA"
type input "MXZLO"
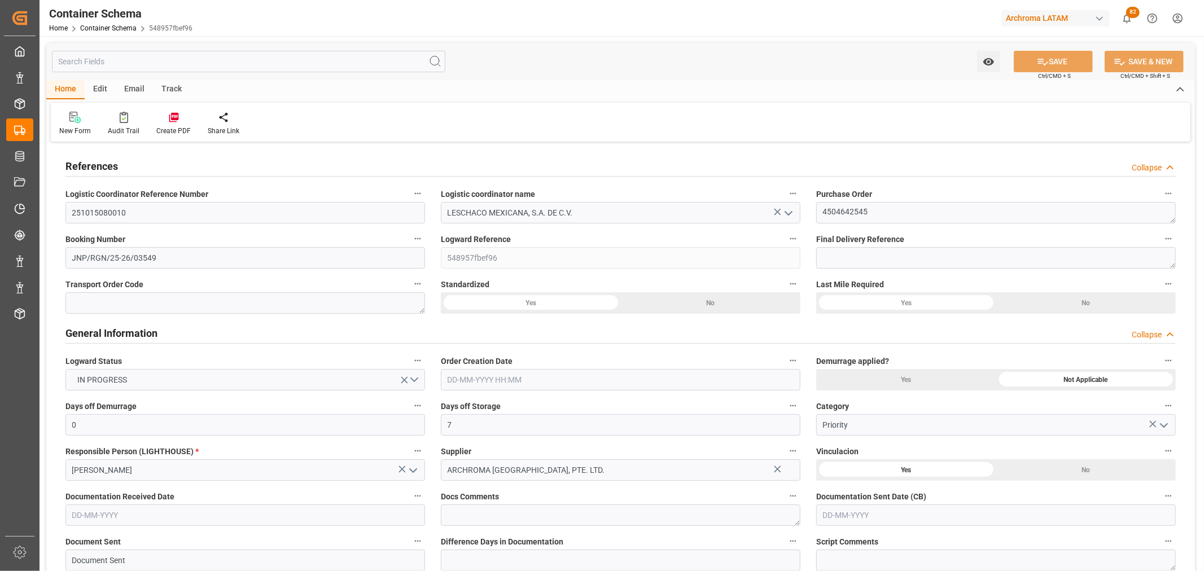
type input "MXZLO"
type input "9241310"
type input "0"
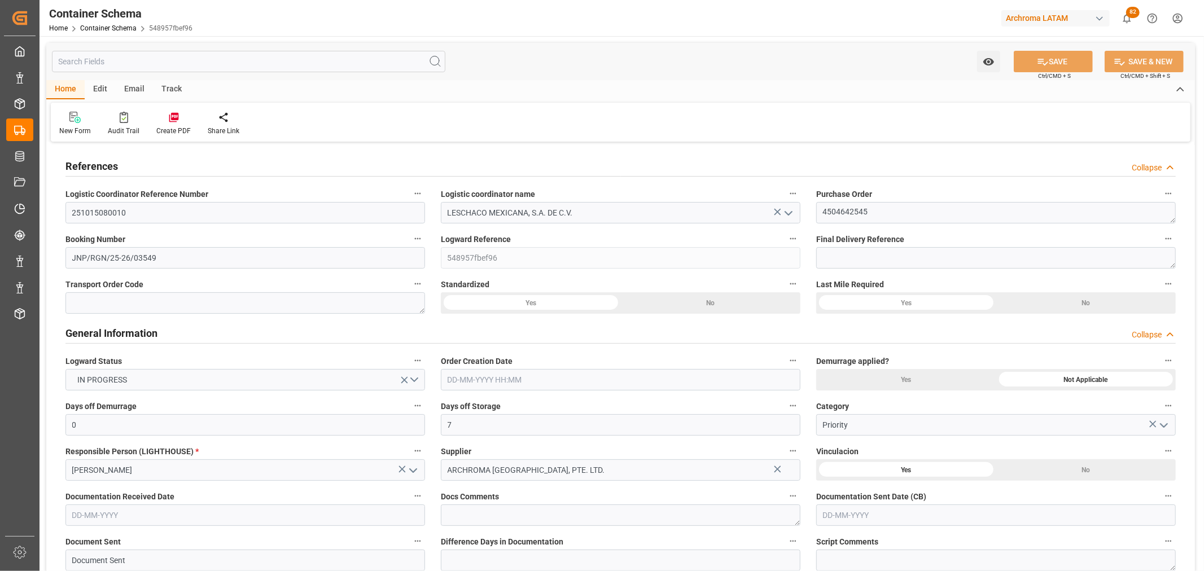
type input "0"
type input "02-09-2025 12:00"
type input "02-09-2025"
type input "19-10-2025"
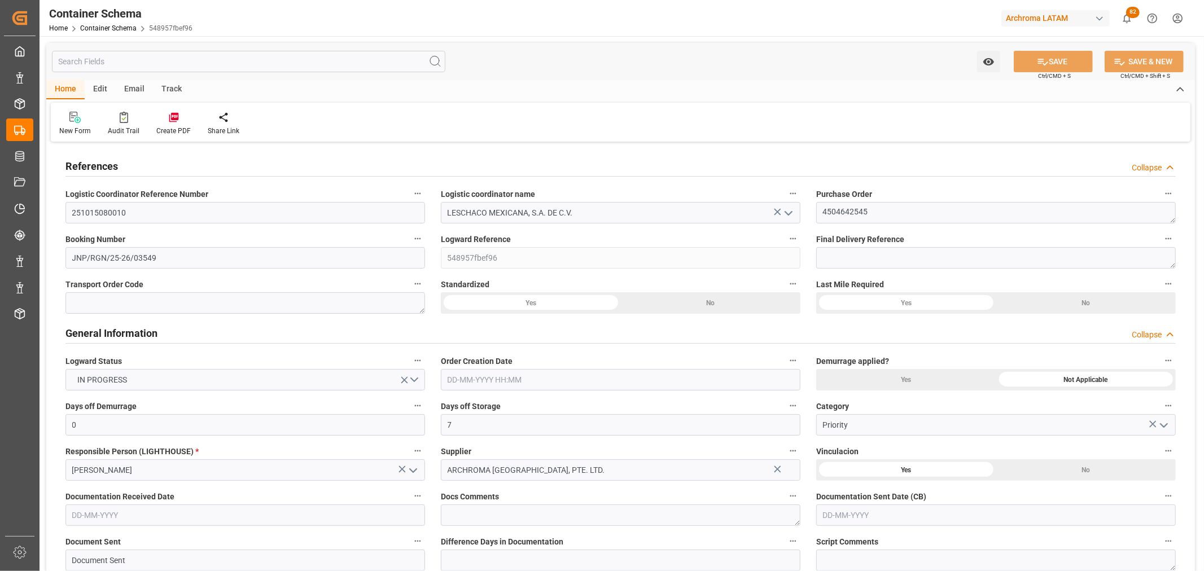
type input "02-09-2025"
type input "[DATE]"
type input "26-09-2025 11:20"
type input "02-09-2025 18:30"
type input "[DATE]"
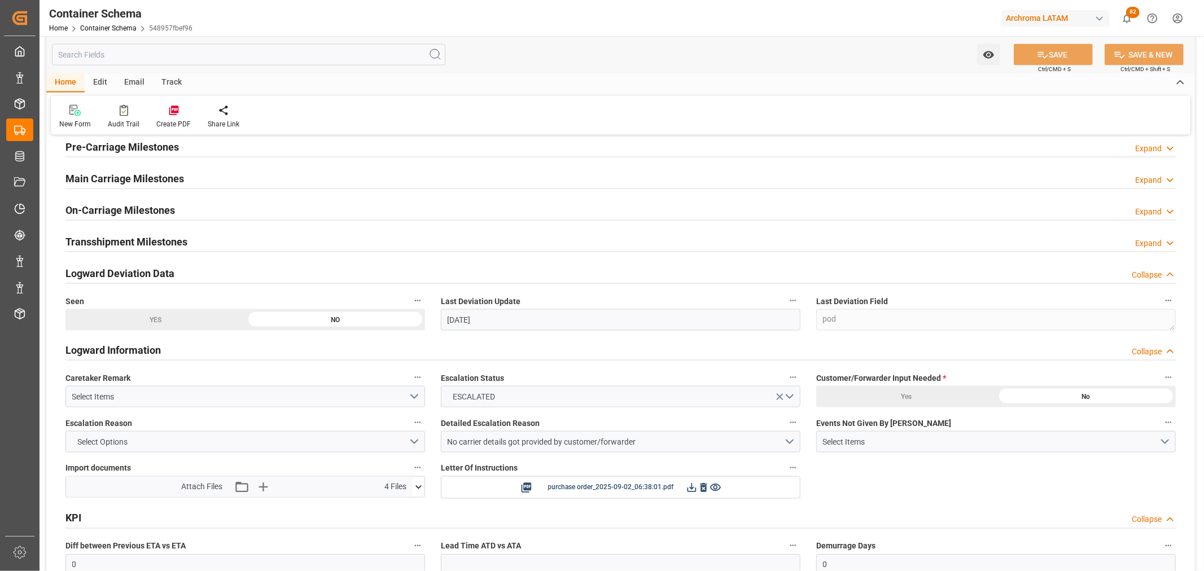
scroll to position [1442, 0]
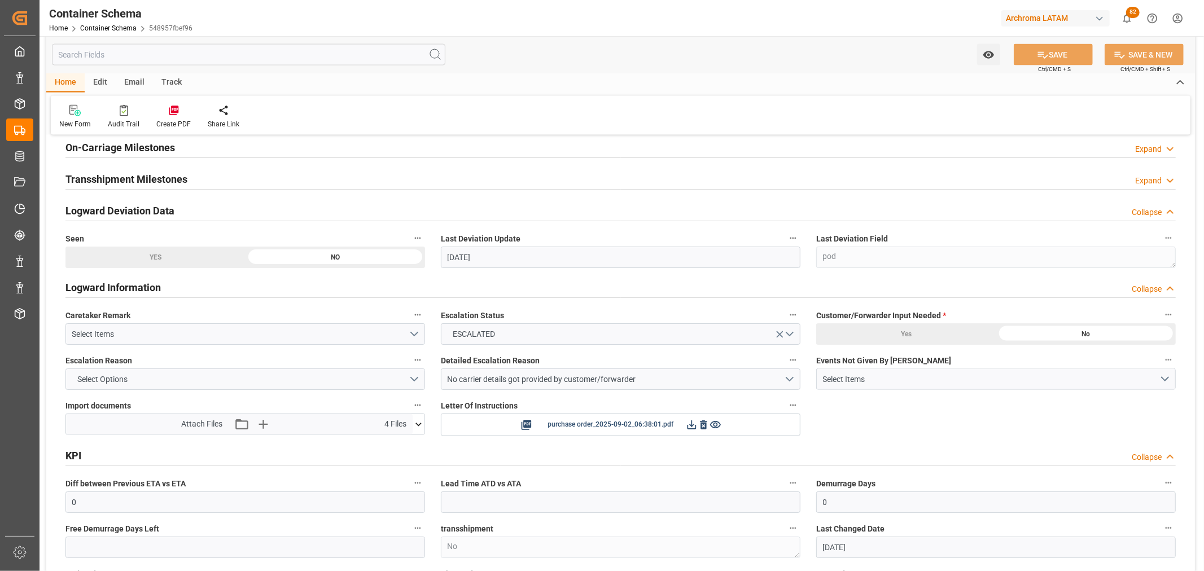
click at [422, 426] on icon at bounding box center [419, 425] width 12 height 12
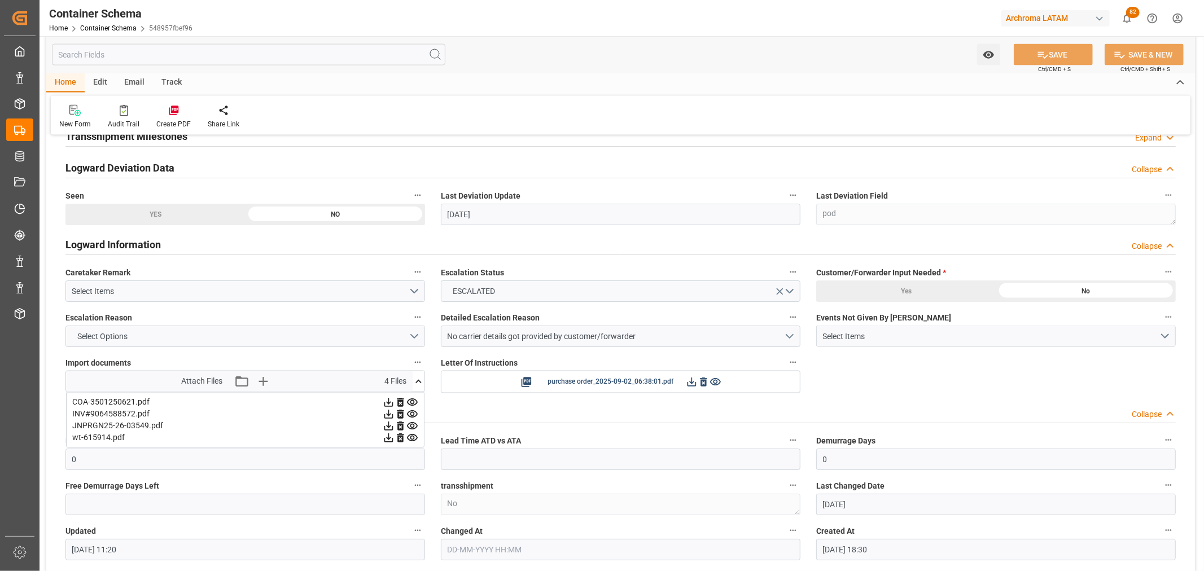
scroll to position [1505, 0]
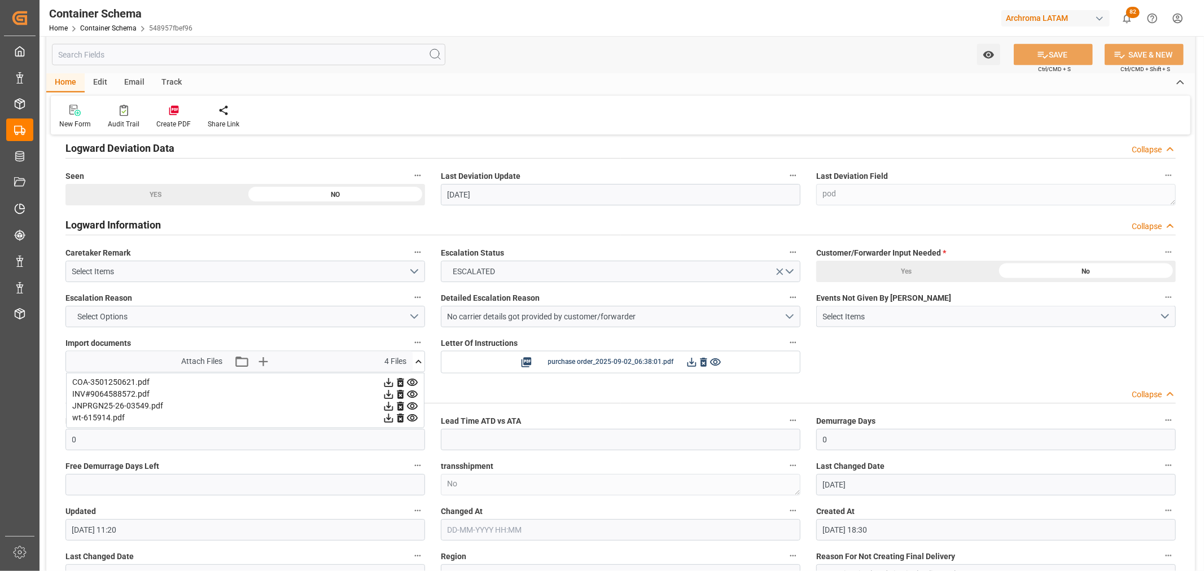
click at [418, 418] on icon at bounding box center [412, 419] width 12 height 12
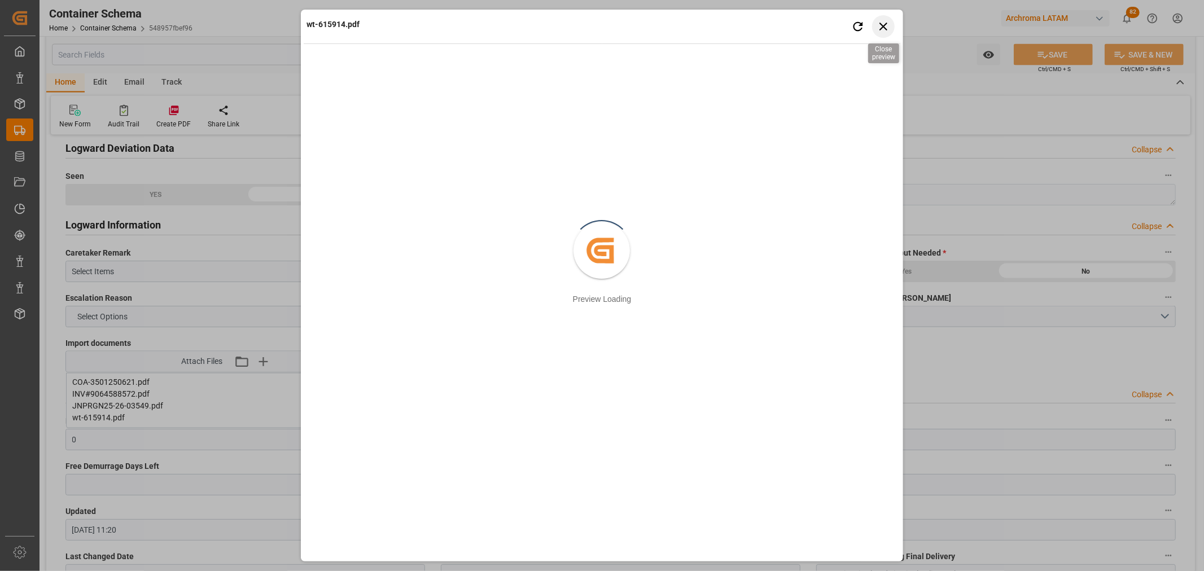
click at [889, 25] on icon "button" at bounding box center [883, 26] width 14 height 14
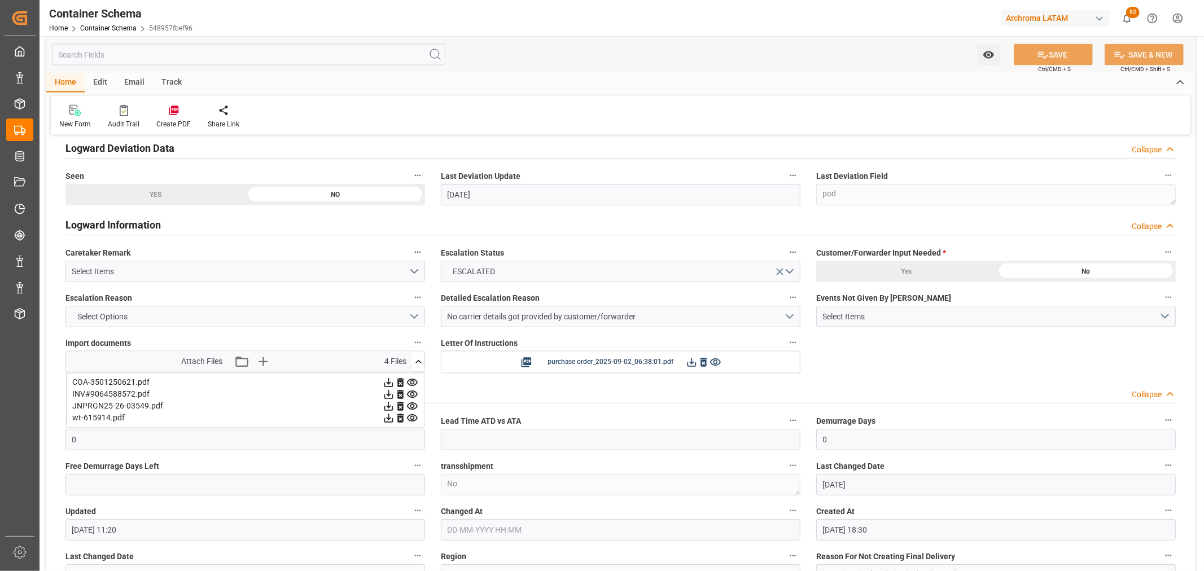
click at [413, 407] on icon at bounding box center [412, 407] width 12 height 12
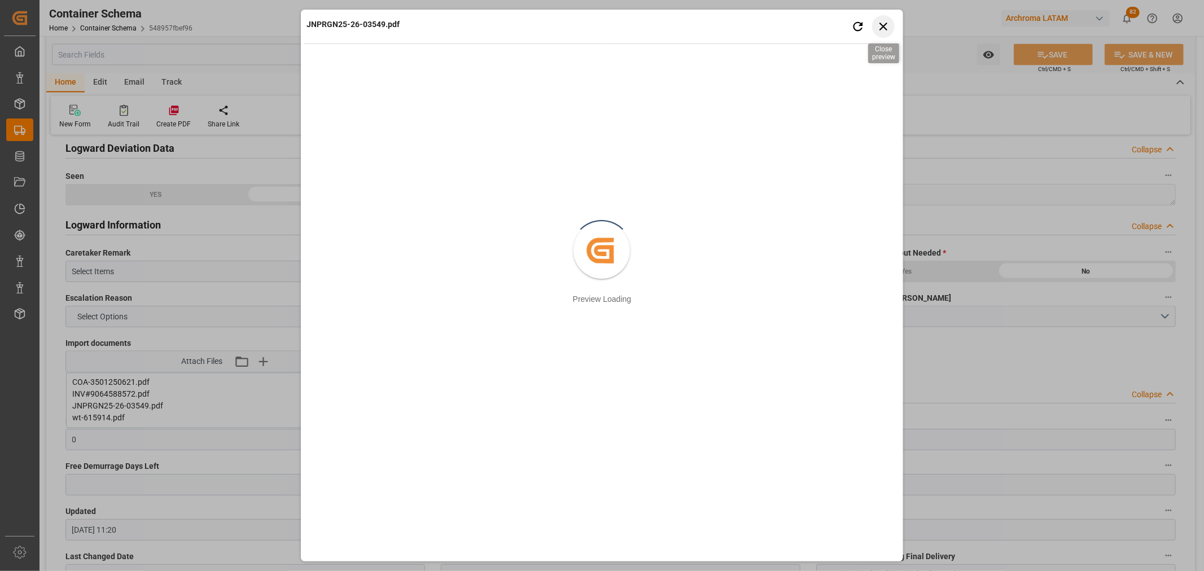
click at [887, 20] on icon "button" at bounding box center [883, 26] width 14 height 14
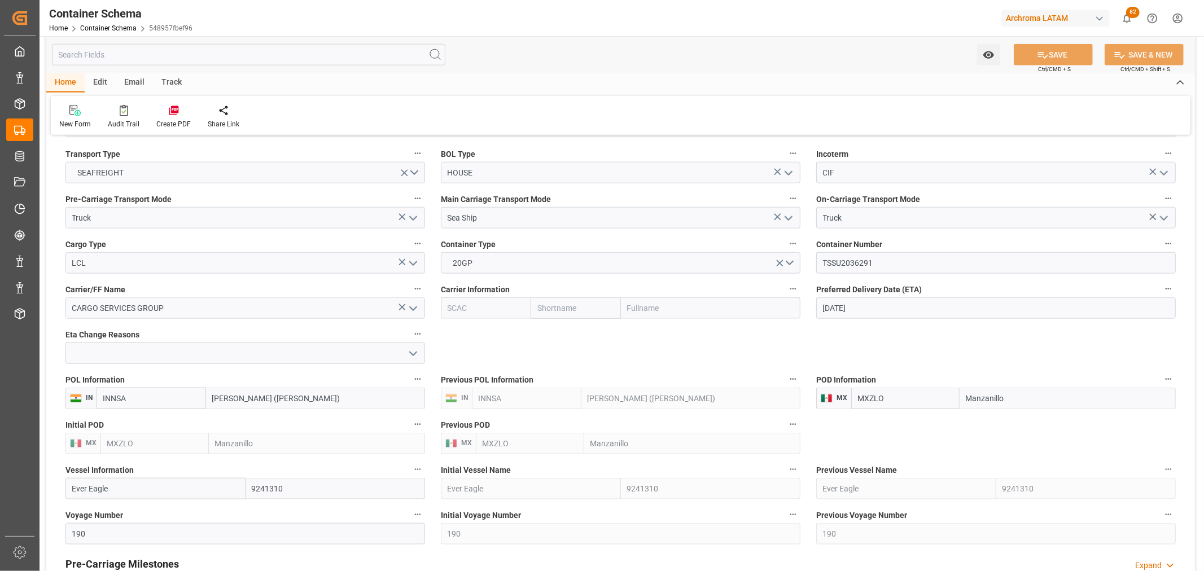
scroll to position [940, 0]
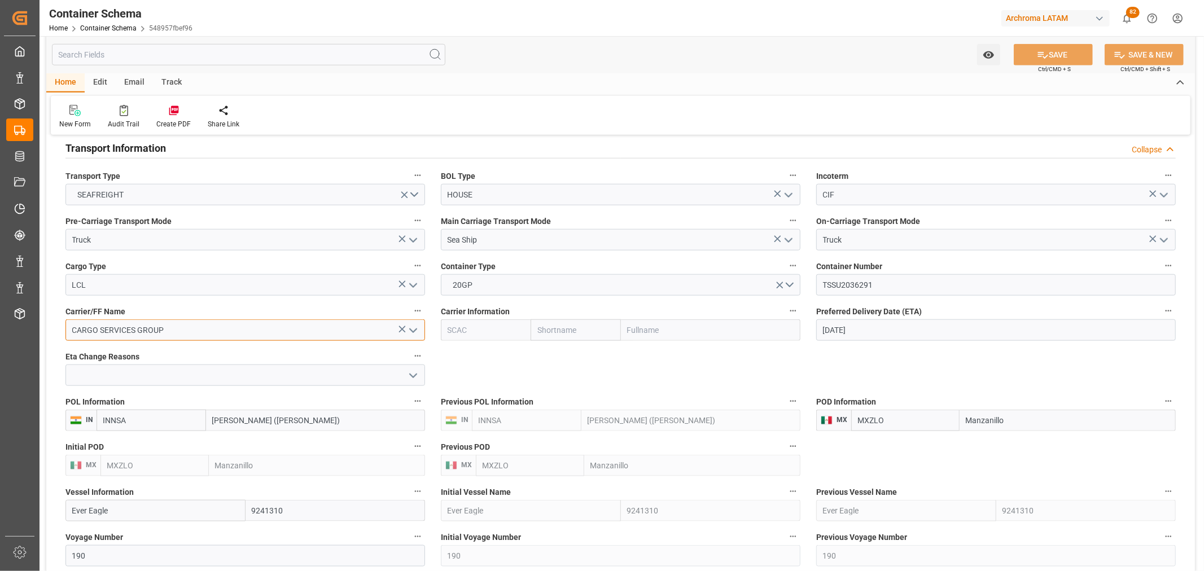
click at [186, 337] on input "CARGO SERVICES GROUP" at bounding box center [245, 329] width 360 height 21
drag, startPoint x: 194, startPoint y: 335, endPoint x: 47, endPoint y: 328, distance: 146.9
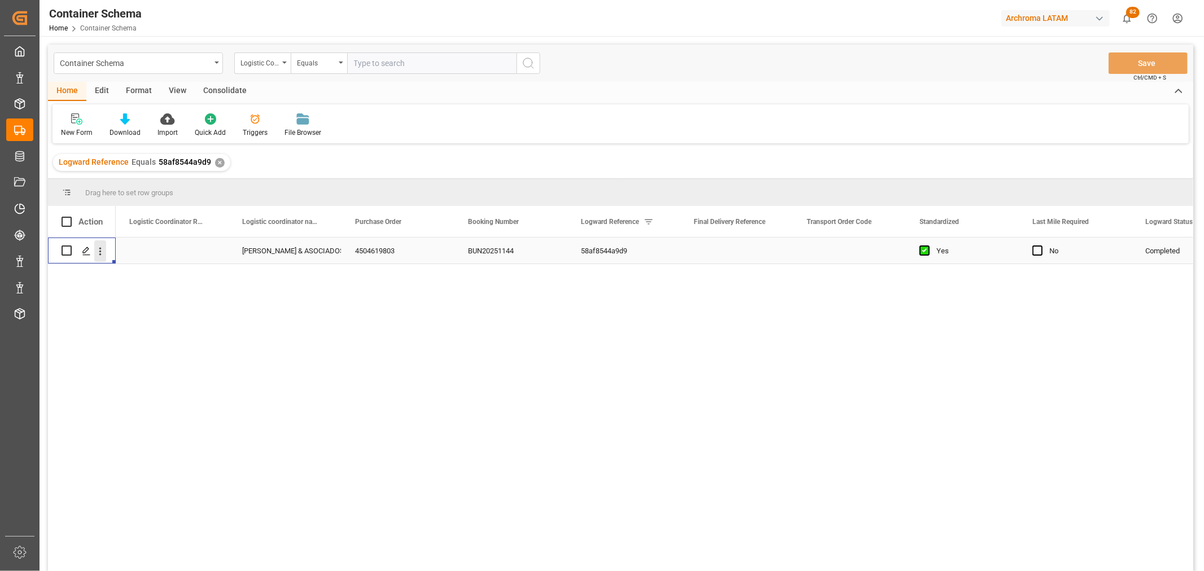
click at [100, 253] on icon "open menu" at bounding box center [100, 251] width 2 height 8
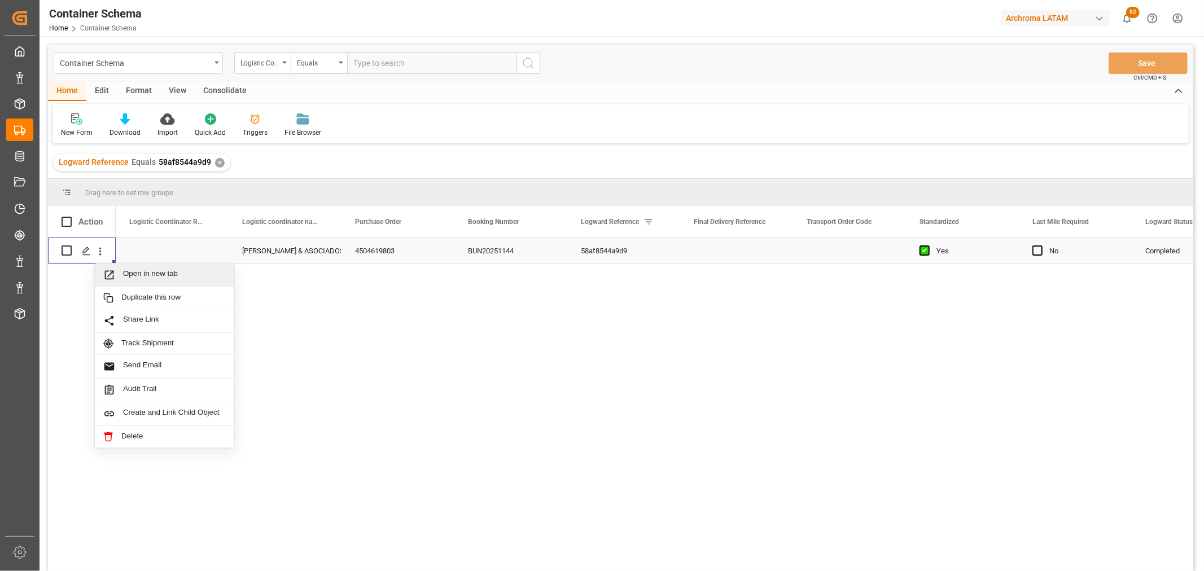
click at [119, 273] on span "Press SPACE to select this row." at bounding box center [113, 275] width 20 height 12
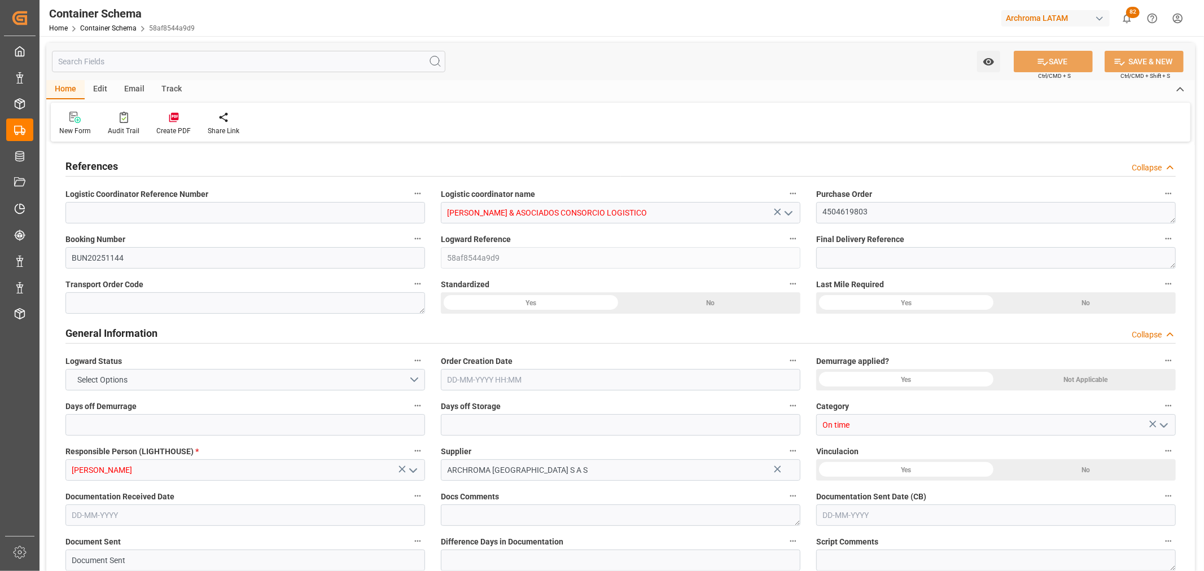
type input "0"
type input "1"
type input "6"
type input "6000"
type input "6360"
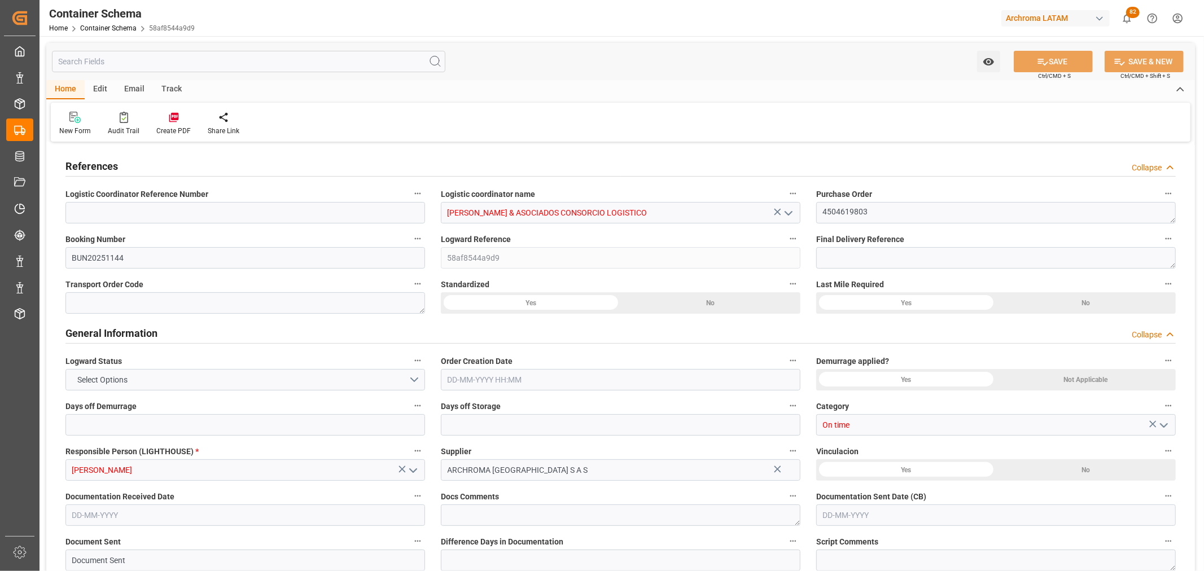
type input "Evergreen"
type input "Evergreen Marine Corp."
type input "[PERSON_NAME]"
type input "PECLL"
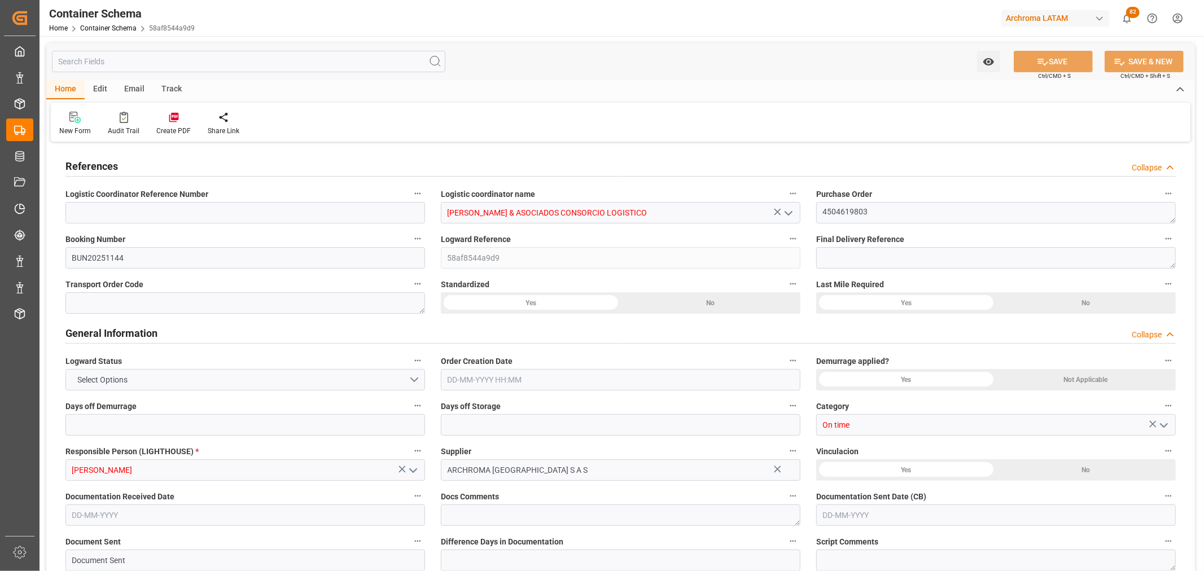
type input "9595515"
type input "4"
type input "20"
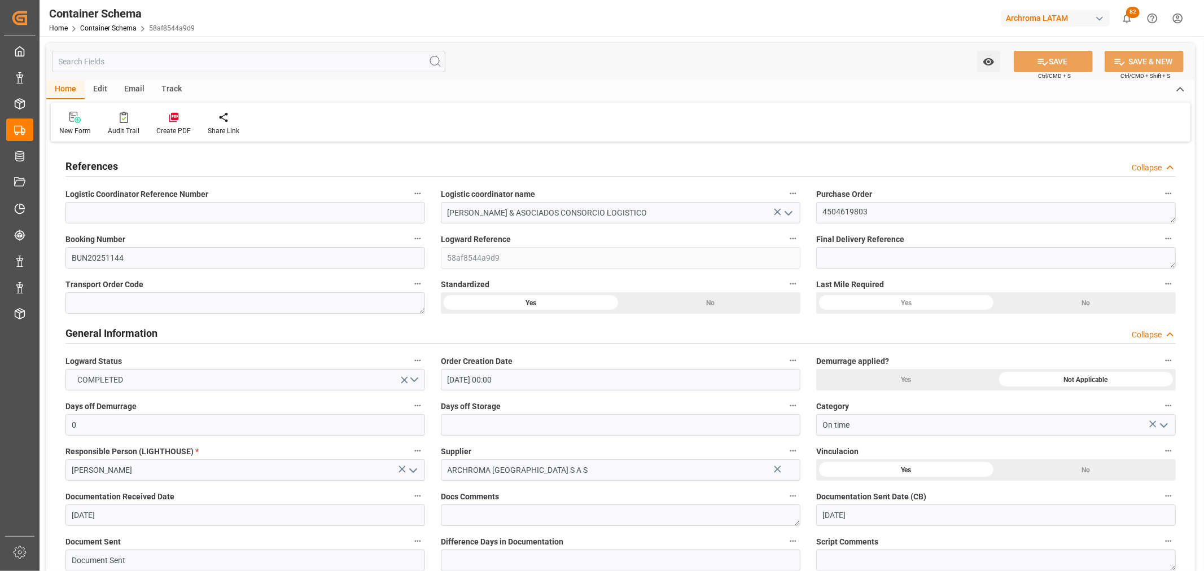
type input "[DATE] 00:00"
type input "[DATE]"
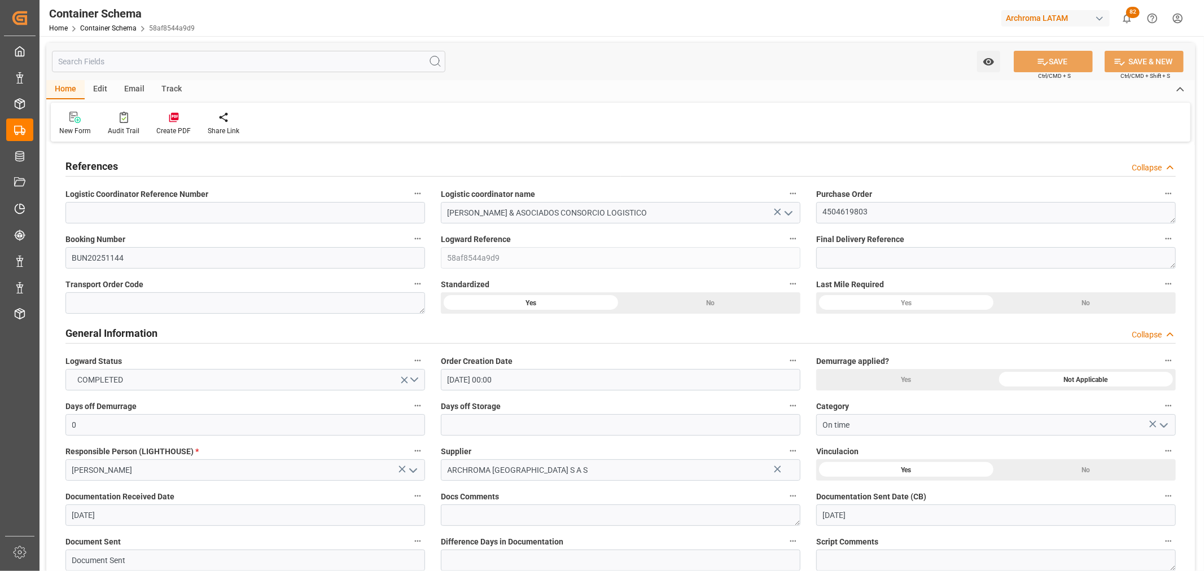
type input "[DATE] 21:01"
type input "[DATE] 18:08"
type input "[DATE]"
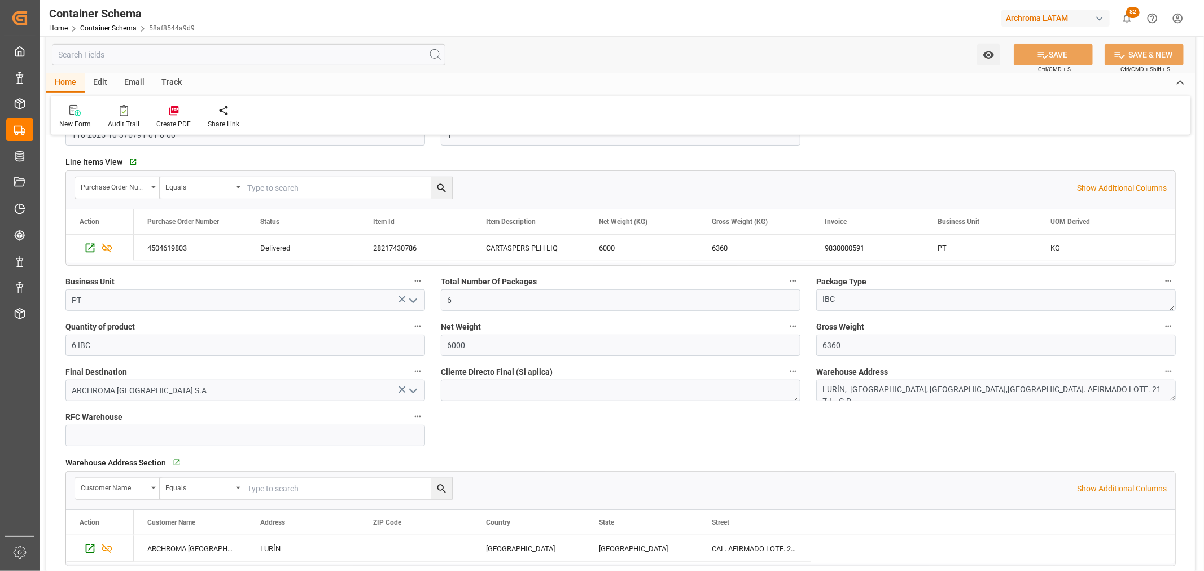
scroll to position [501, 0]
click at [87, 257] on div "Press SPACE to select this row." at bounding box center [88, 248] width 17 height 21
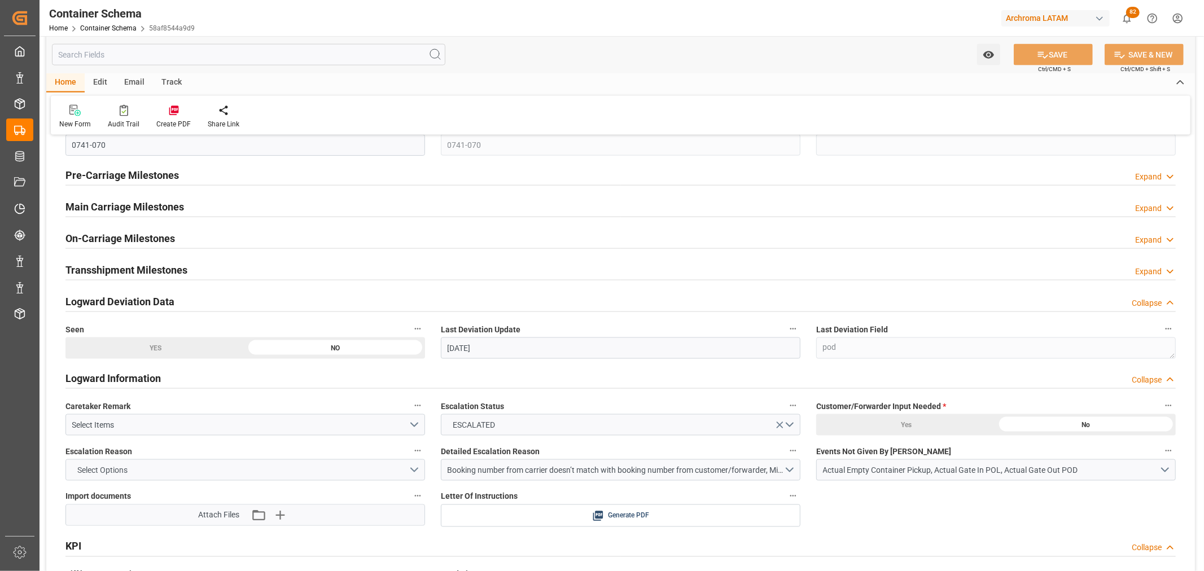
scroll to position [1379, 0]
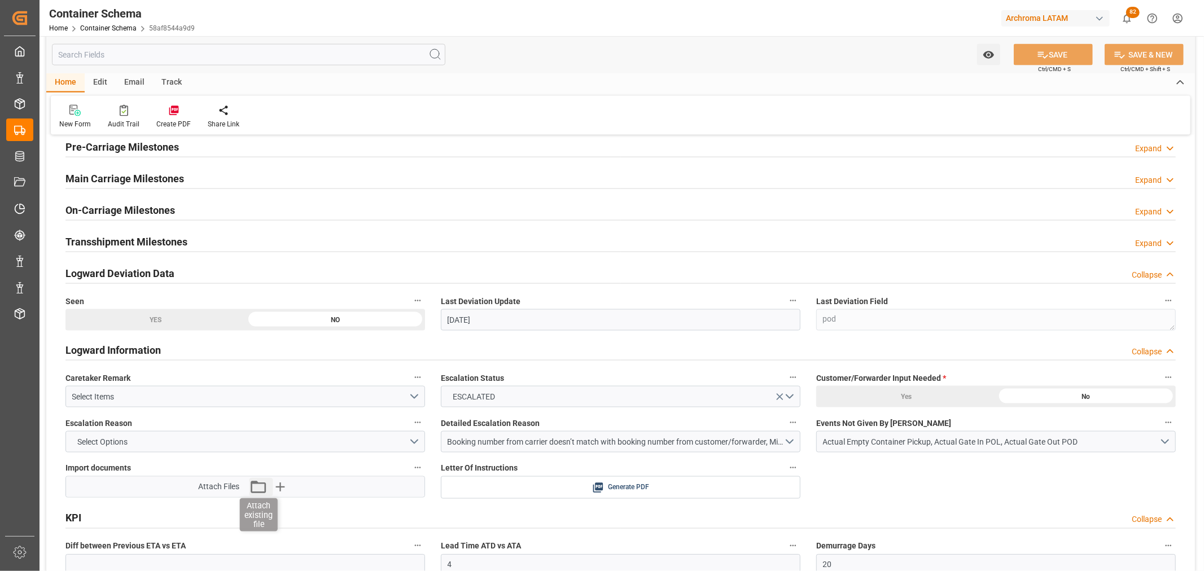
click at [255, 493] on icon "button" at bounding box center [258, 487] width 18 height 18
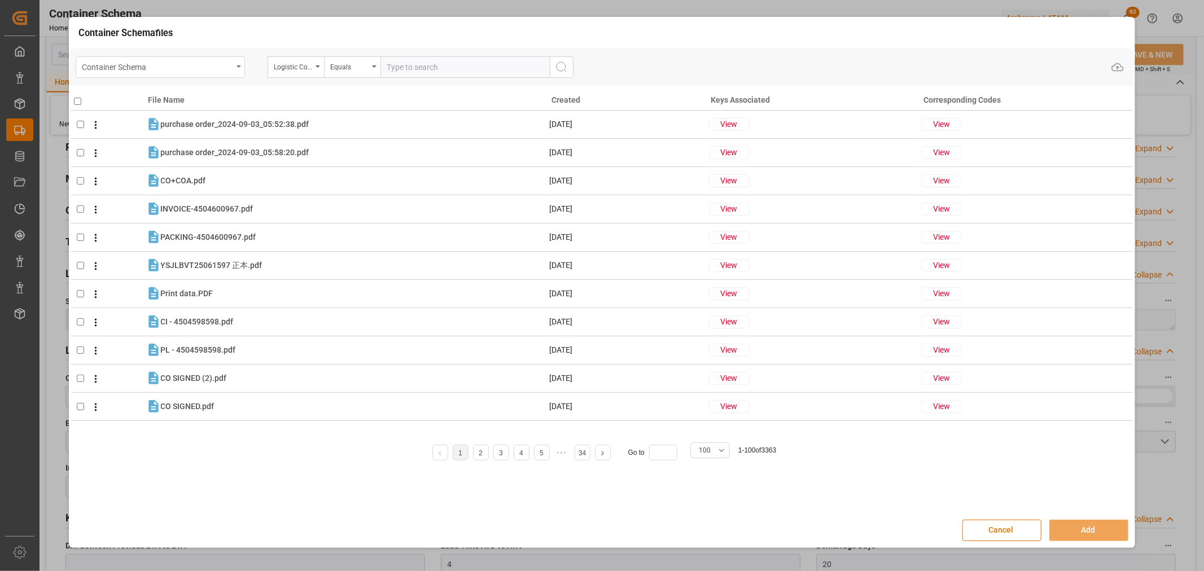
click at [238, 68] on div "Container Schema" at bounding box center [160, 66] width 169 height 21
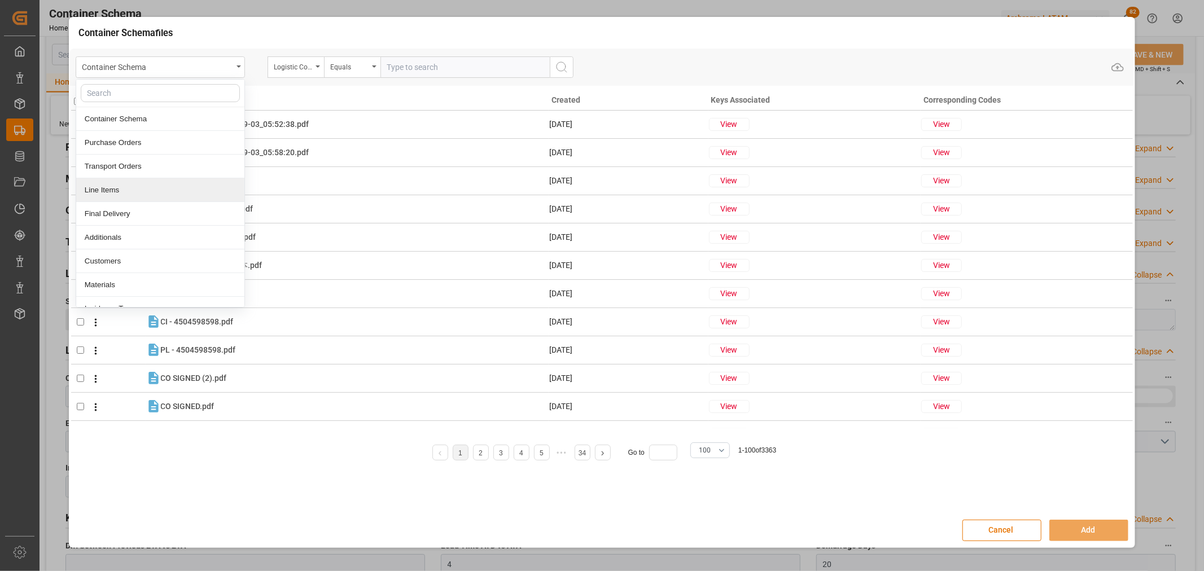
click at [143, 195] on div "Line Items" at bounding box center [160, 190] width 168 height 24
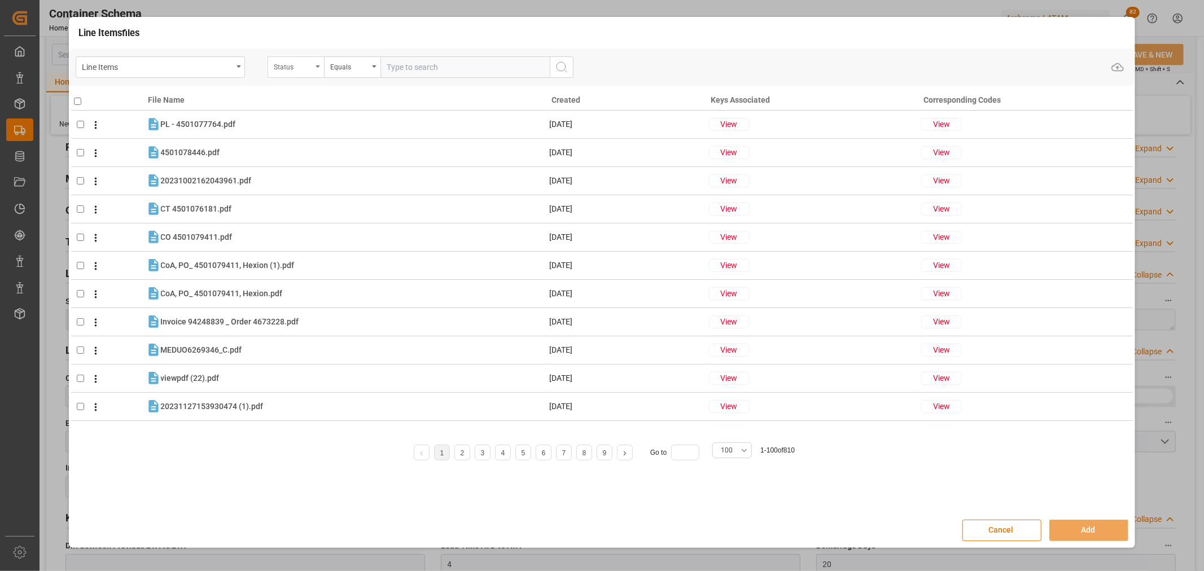
click at [292, 65] on div "Status" at bounding box center [293, 65] width 38 height 13
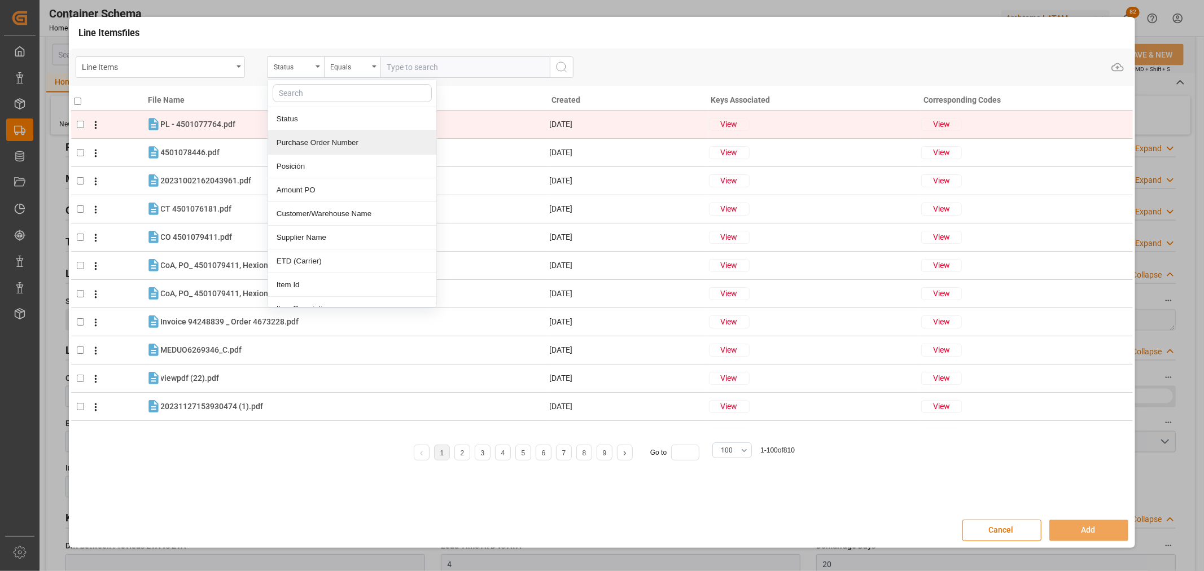
click at [323, 138] on div "Purchase Order Number" at bounding box center [352, 143] width 168 height 24
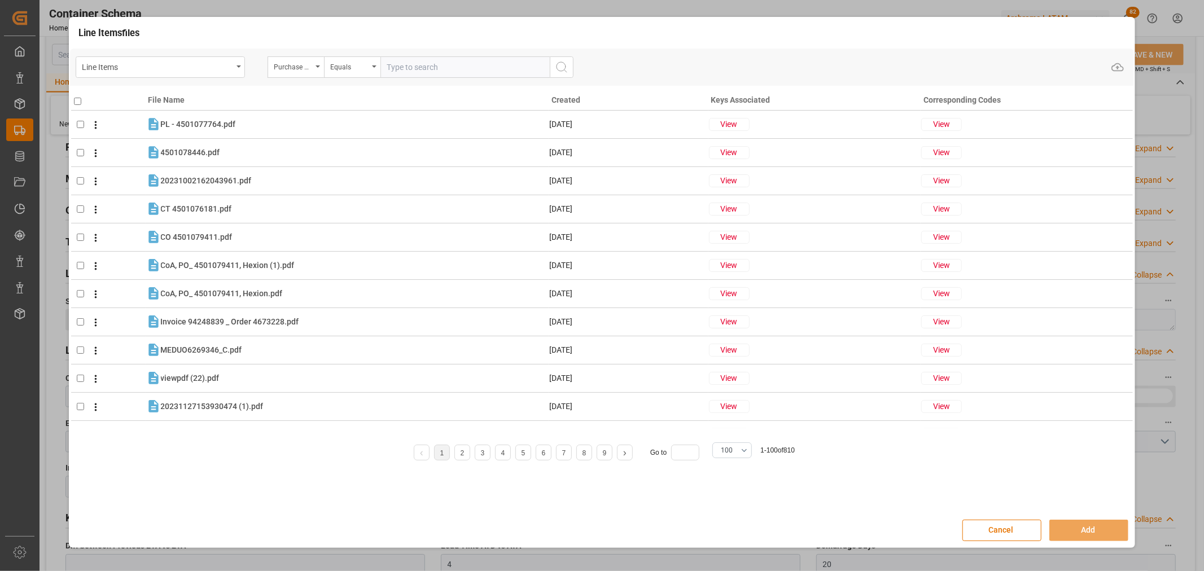
click at [414, 68] on input "text" at bounding box center [464, 66] width 169 height 21
paste input "4504619803"
type input "4504619803"
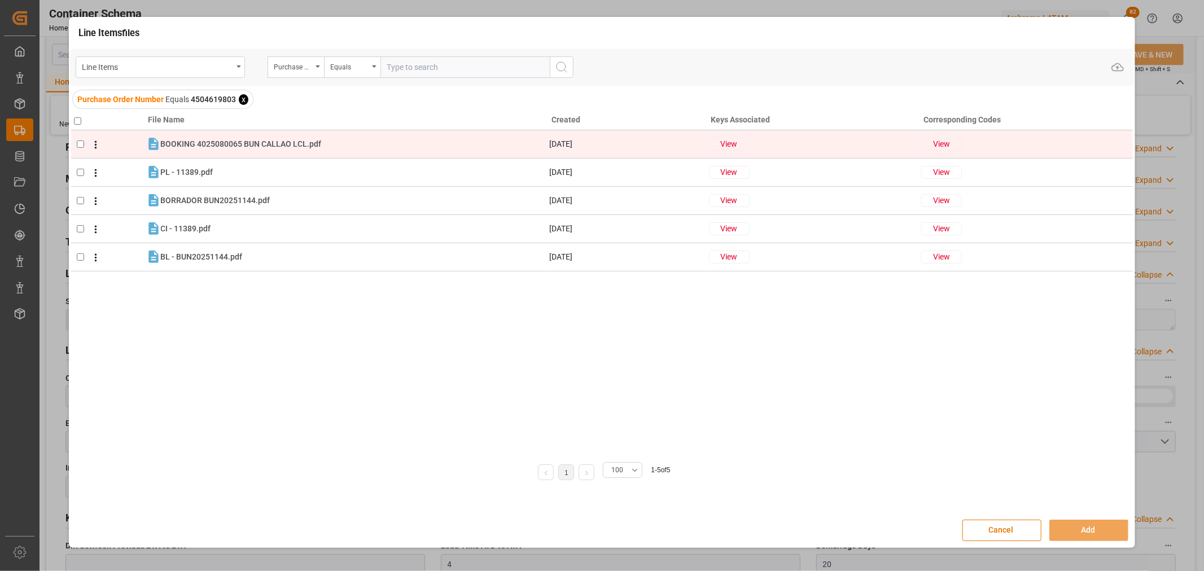
click at [82, 144] on input "checkbox" at bounding box center [80, 144] width 7 height 7
checkbox input "true"
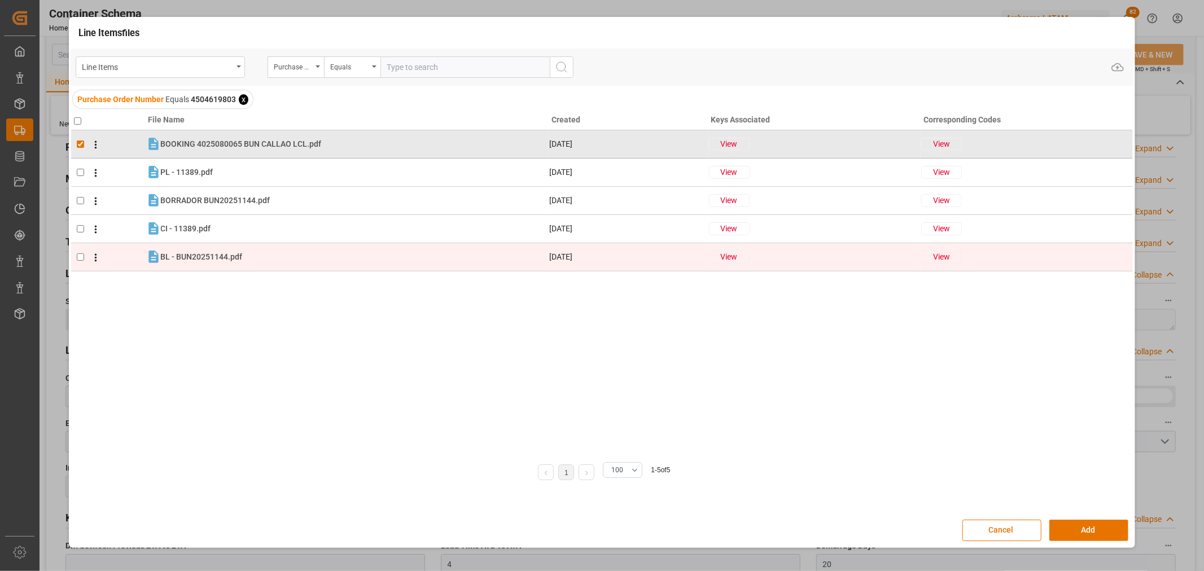
click at [80, 256] on input "checkbox" at bounding box center [80, 256] width 7 height 7
checkbox input "true"
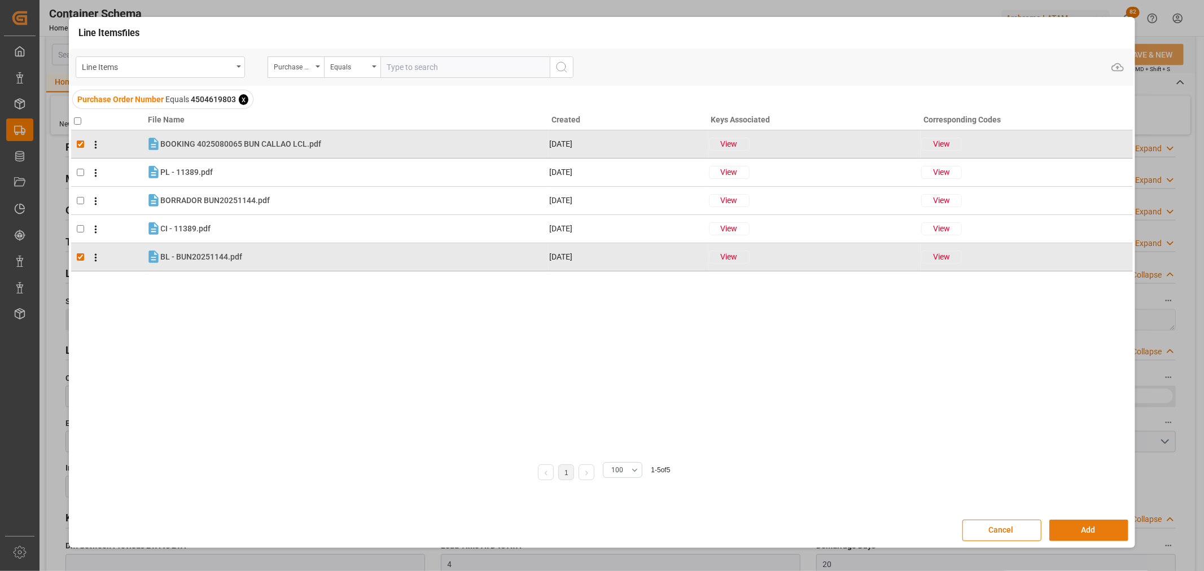
click at [1116, 531] on button "Add" at bounding box center [1088, 530] width 79 height 21
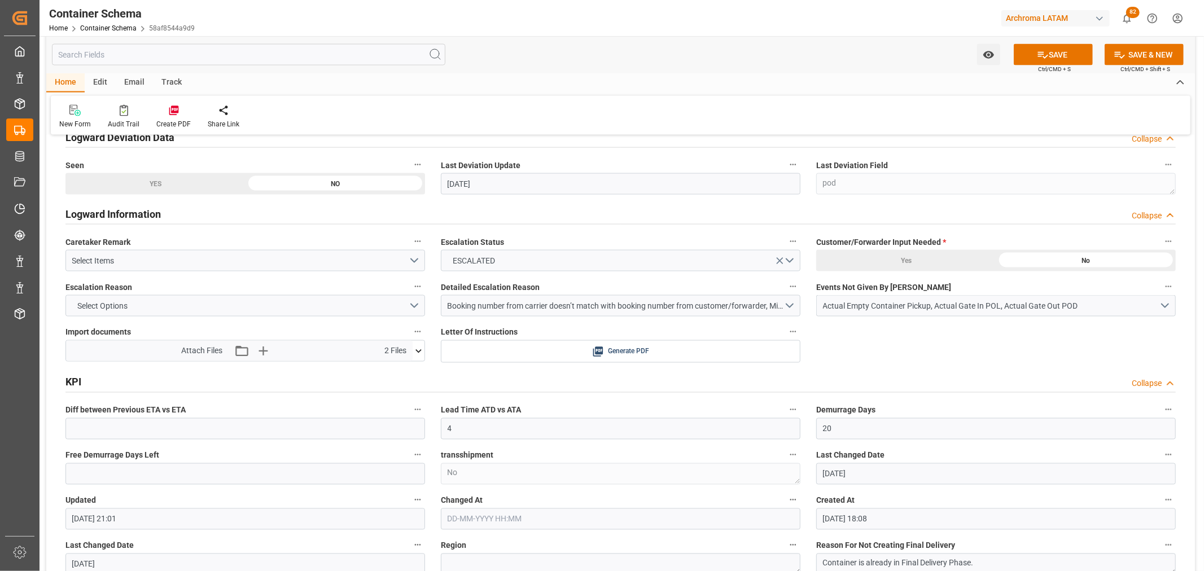
scroll to position [1442, 0]
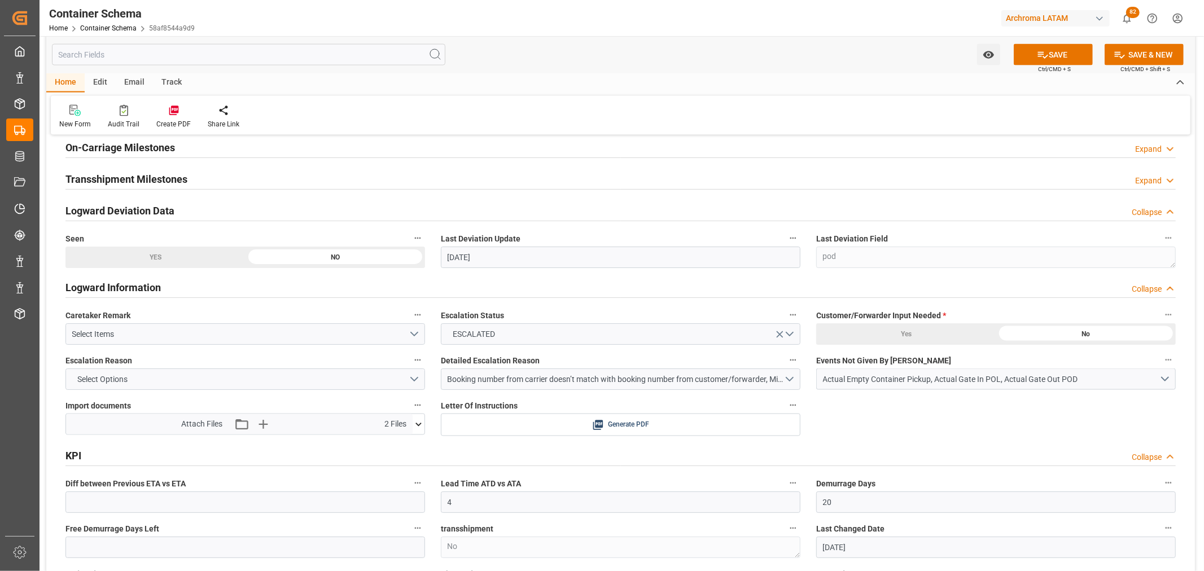
click at [418, 422] on icon at bounding box center [419, 425] width 12 height 12
click at [414, 444] on icon at bounding box center [412, 446] width 12 height 12
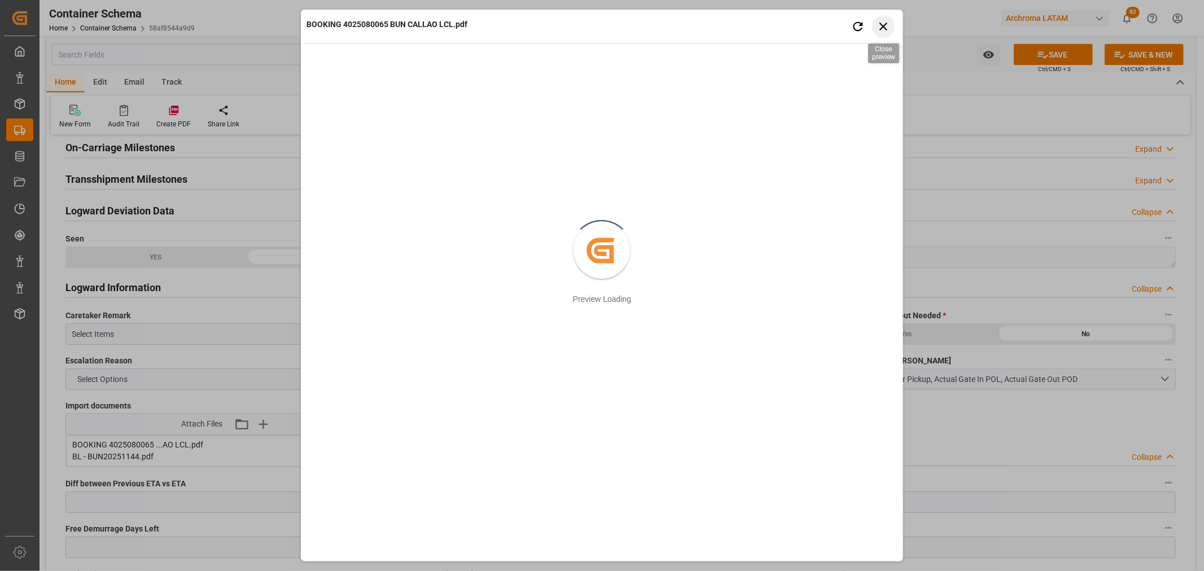
click at [882, 27] on icon "button" at bounding box center [883, 27] width 8 height 8
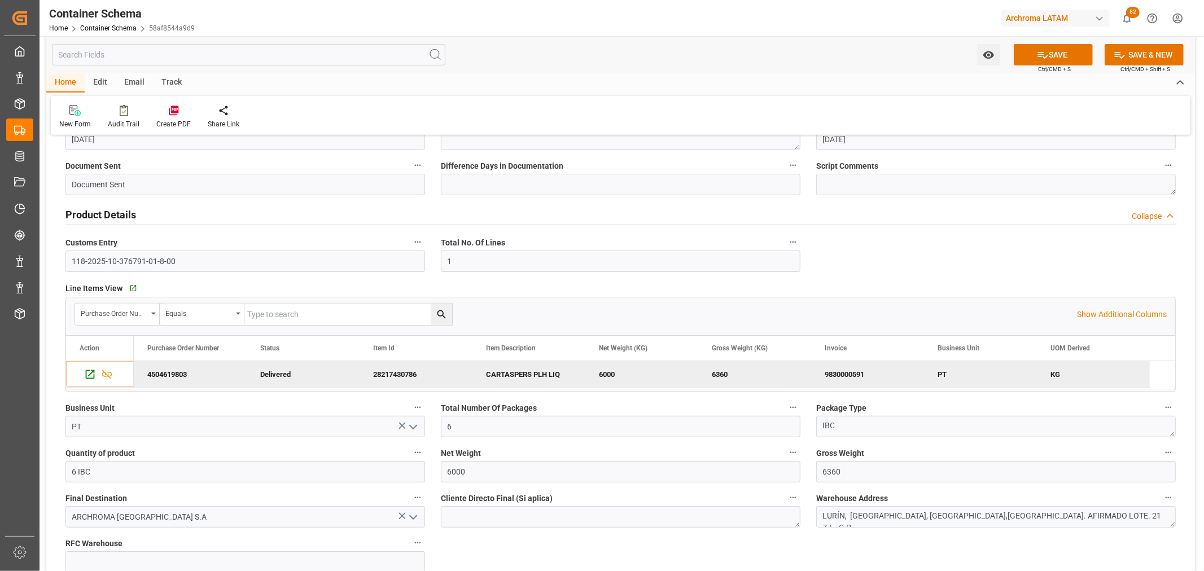
scroll to position [0, 0]
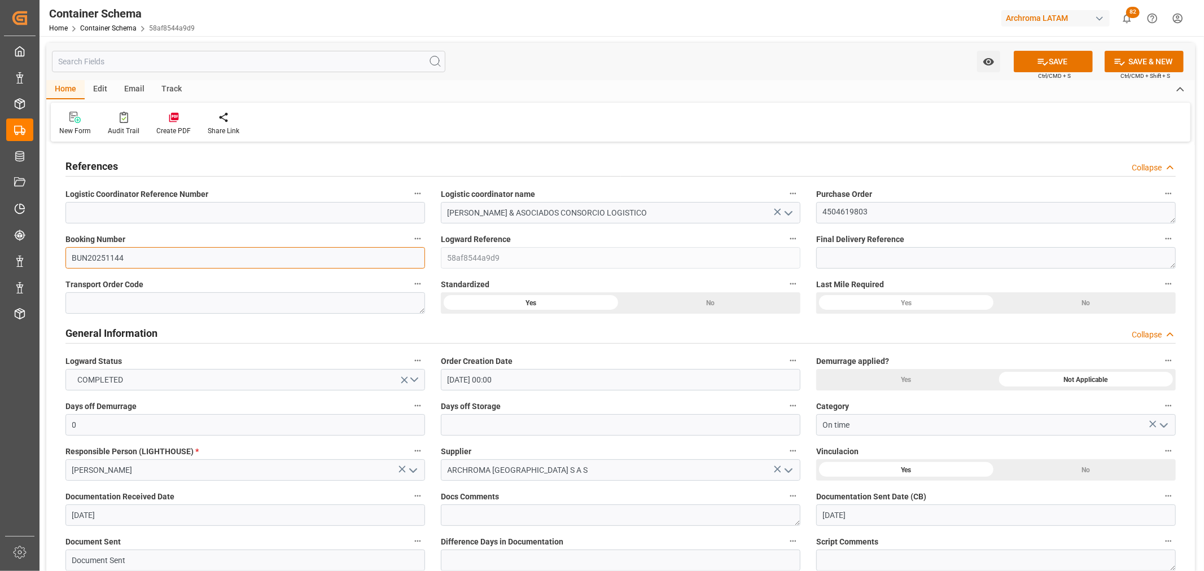
click at [100, 258] on input "BUN20251144" at bounding box center [245, 257] width 360 height 21
click at [1073, 59] on button "SAVE" at bounding box center [1053, 61] width 79 height 21
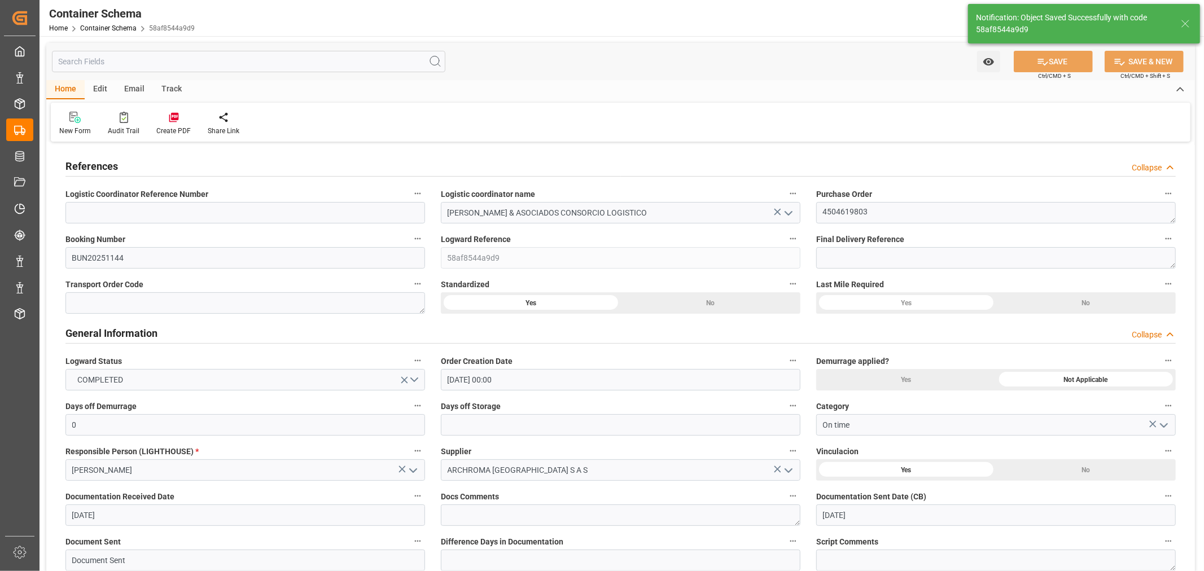
type input "22"
type input "[DATE]"
type input "26-09-2025 22:29"
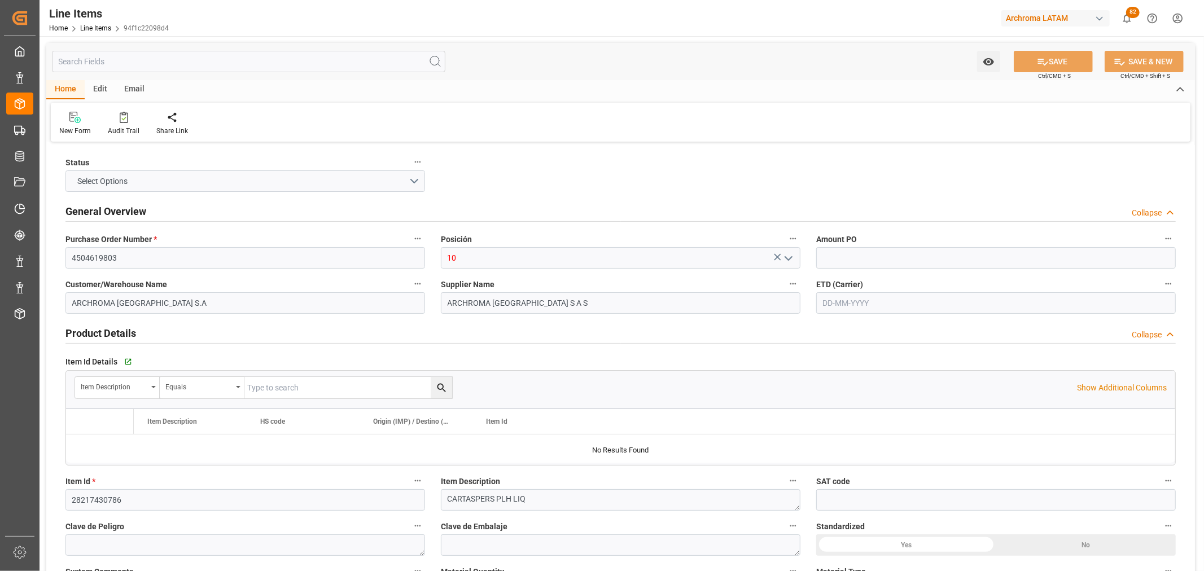
type input "1"
type input "6"
type input "6000"
type input "6360"
type input "5940"
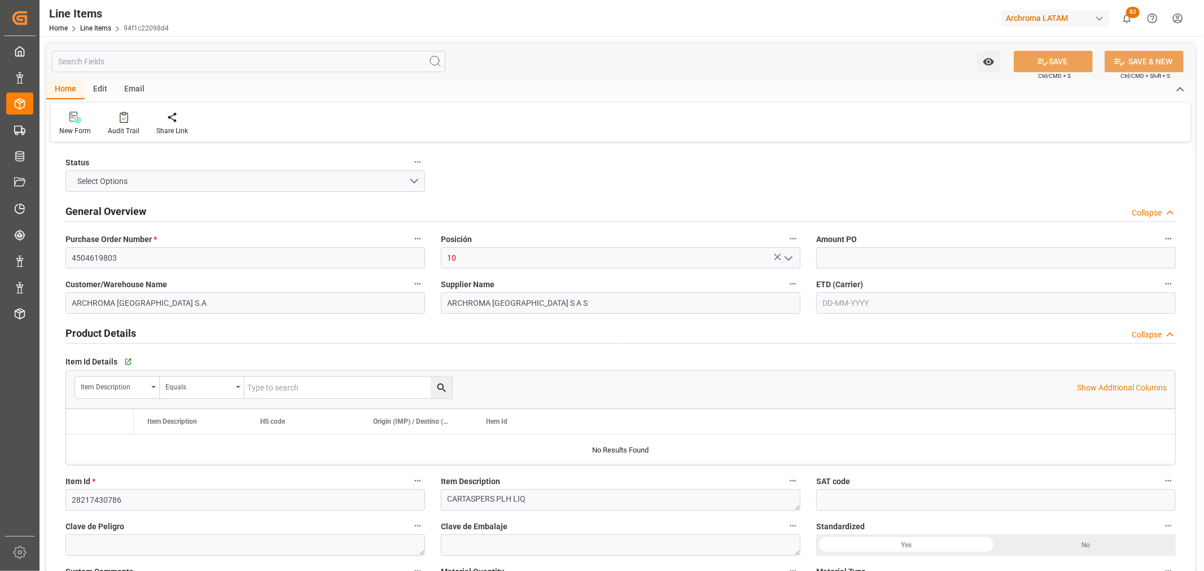
type input "5"
type input "0"
type input "[DATE]"
type input "[DATE] 21:01"
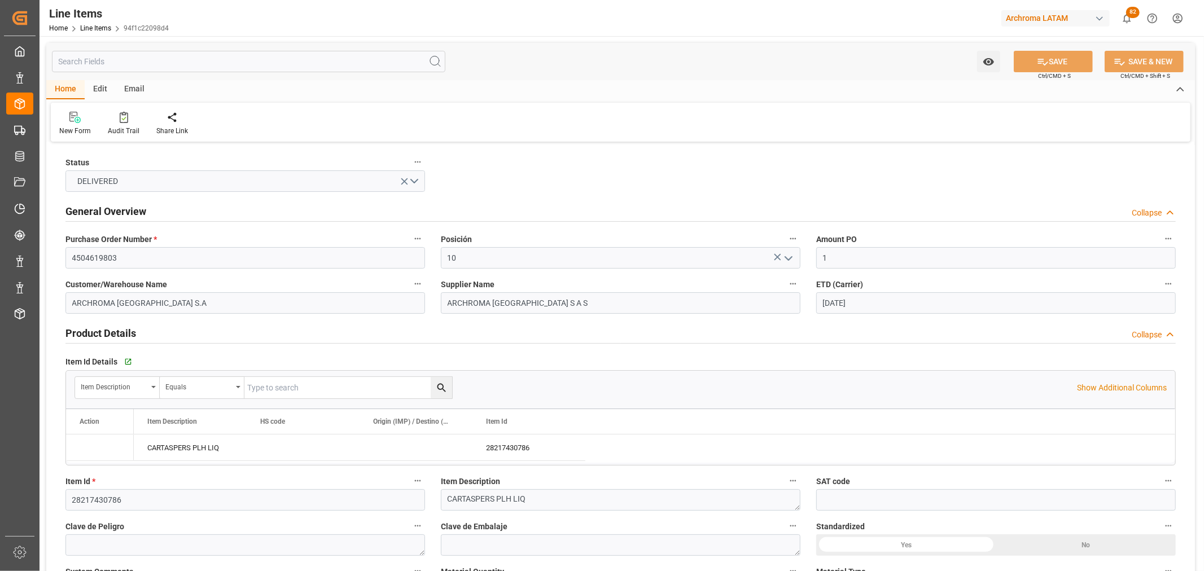
type input "[DATE] 16:58"
type input "[DATE]"
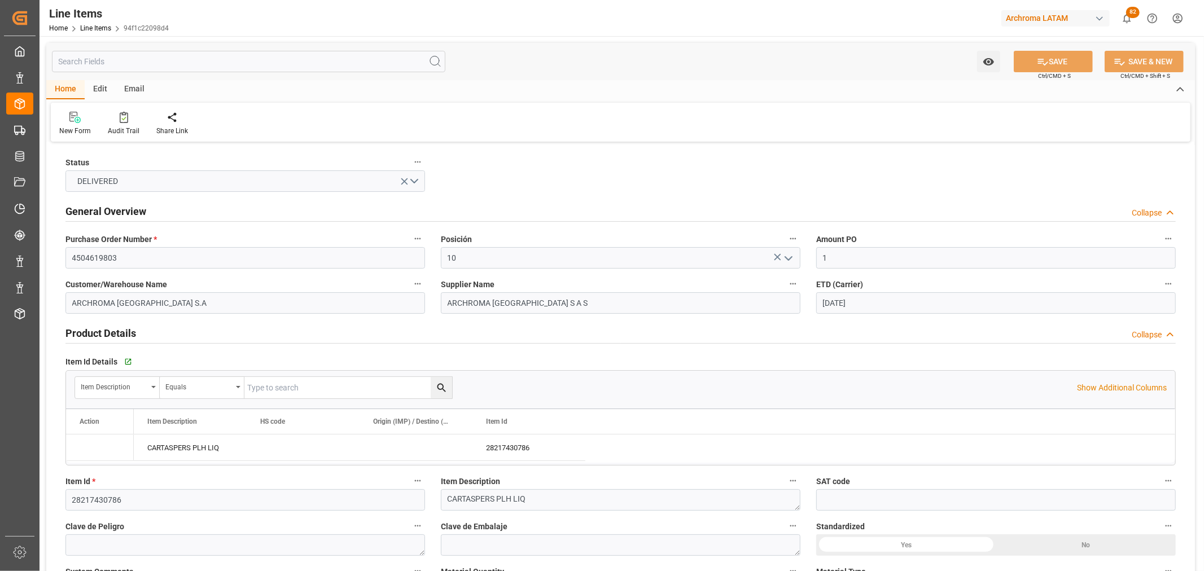
type input "[DATE]"
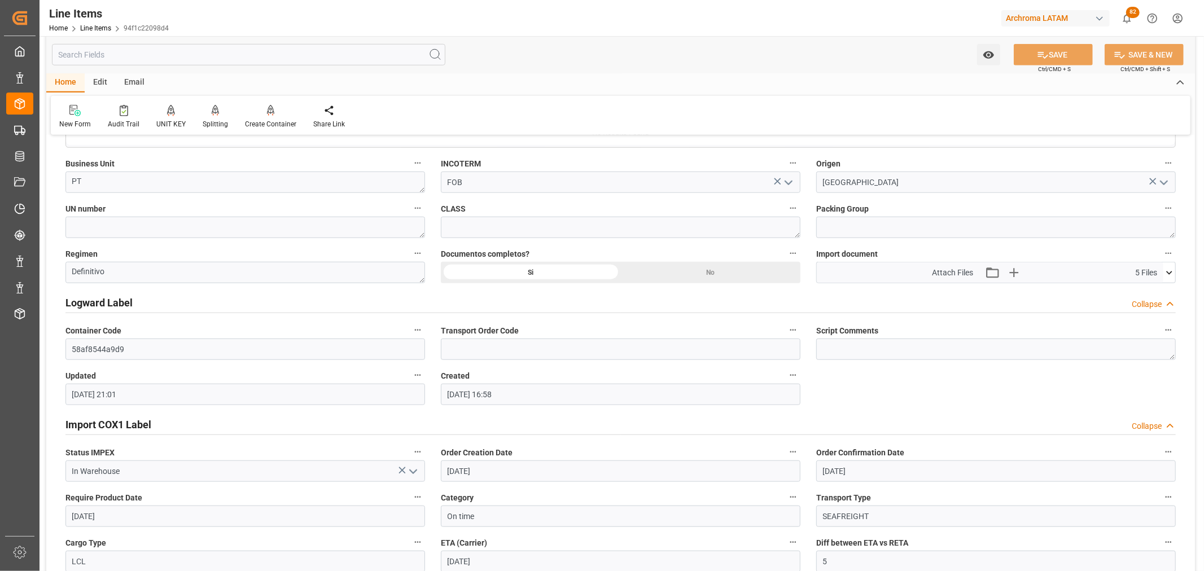
scroll to position [815, 0]
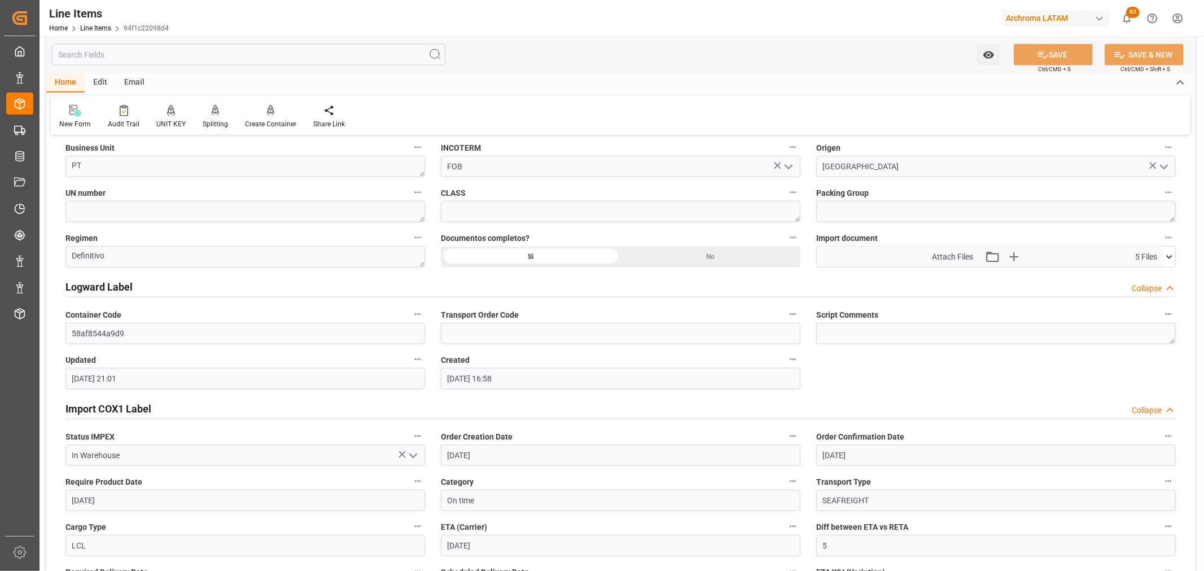
click at [1160, 255] on div "Attach Files Attach existing file Upload new file 5 Files" at bounding box center [990, 257] width 347 height 20
click at [1168, 257] on icon at bounding box center [1169, 256] width 6 height 3
click at [1165, 327] on icon at bounding box center [1163, 325] width 12 height 12
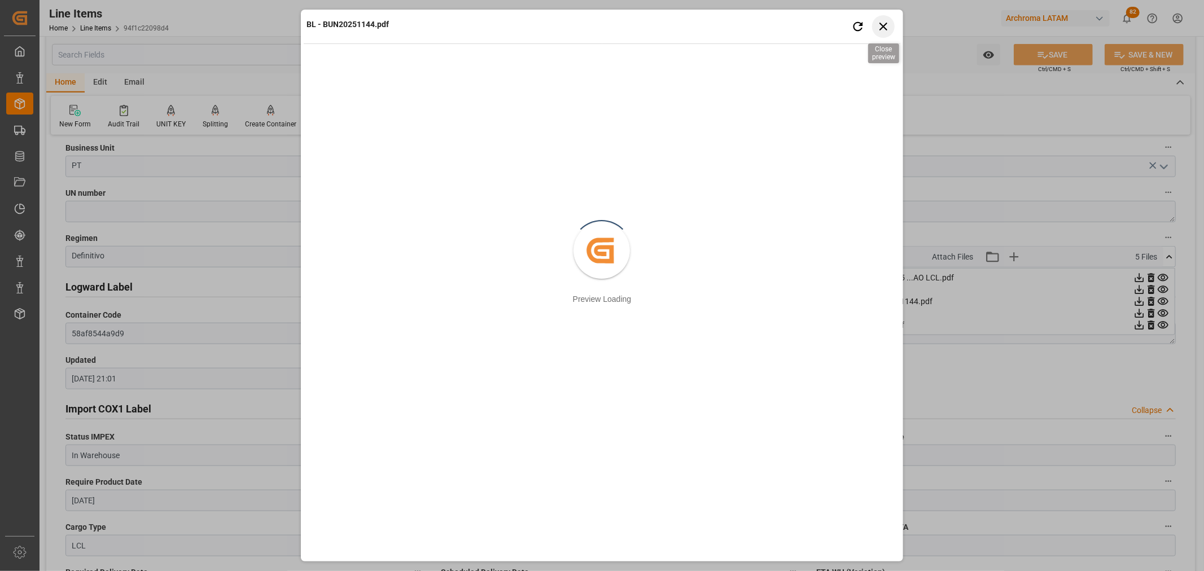
click at [878, 24] on icon "button" at bounding box center [883, 26] width 14 height 14
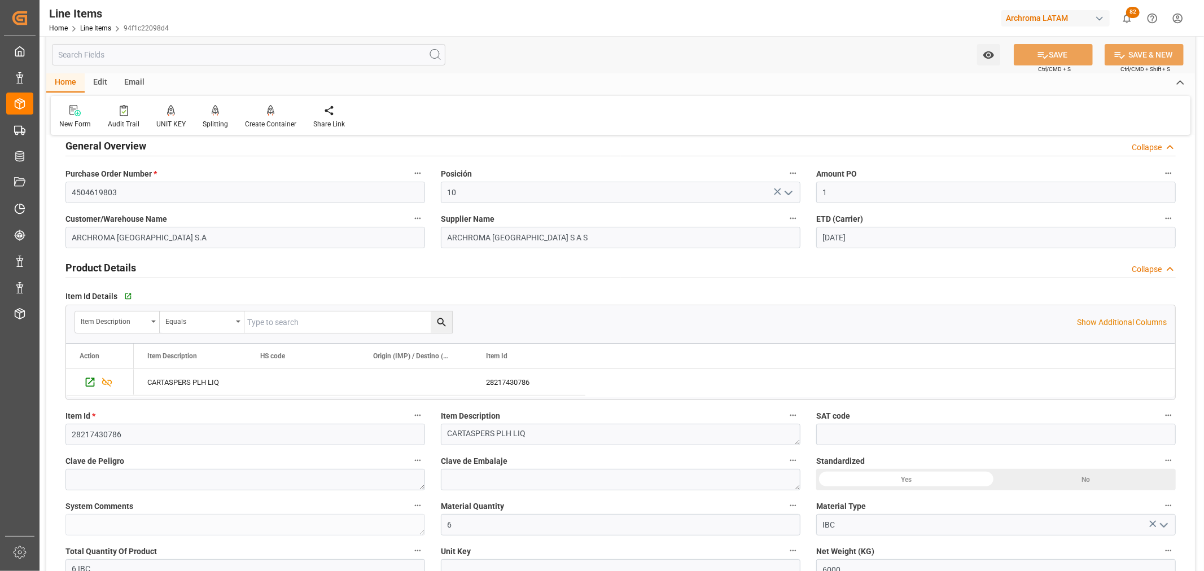
scroll to position [0, 0]
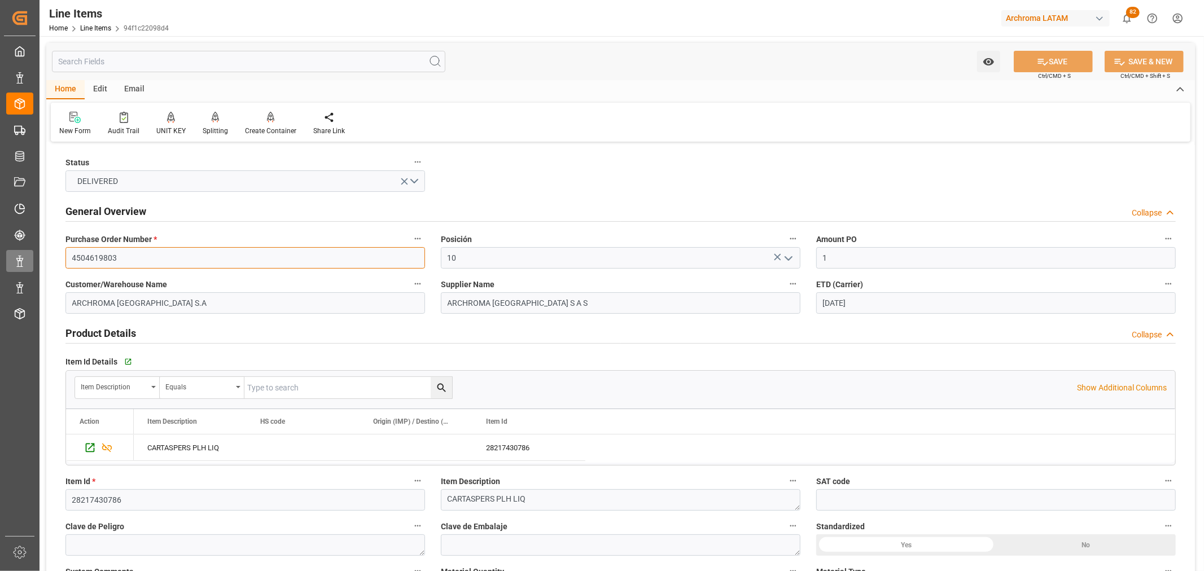
drag, startPoint x: 120, startPoint y: 262, endPoint x: 33, endPoint y: 251, distance: 87.6
click at [33, 251] on div "Created by potrace 1.15, written by [PERSON_NAME] [DATE]-[DATE] Created by potr…" at bounding box center [602, 285] width 1204 height 571
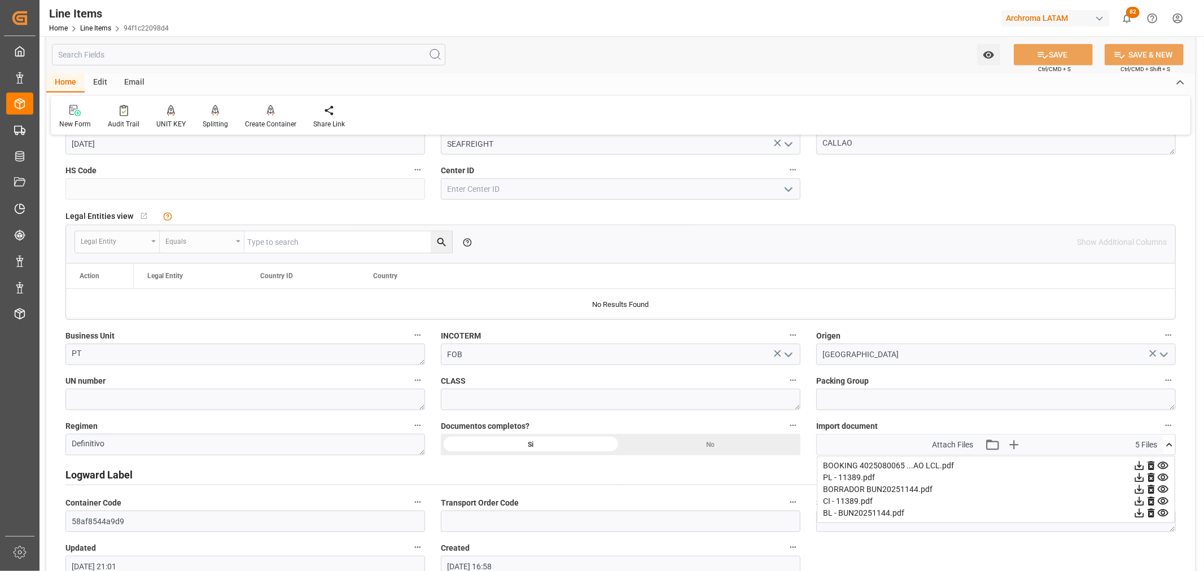
scroll to position [752, 0]
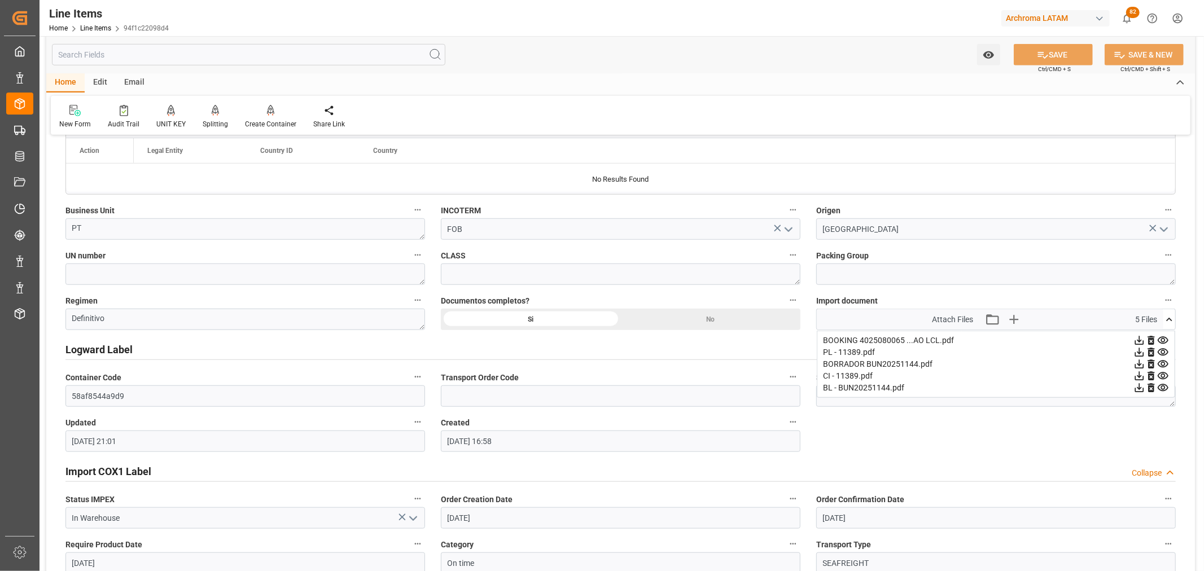
click at [1165, 385] on icon at bounding box center [1163, 387] width 11 height 7
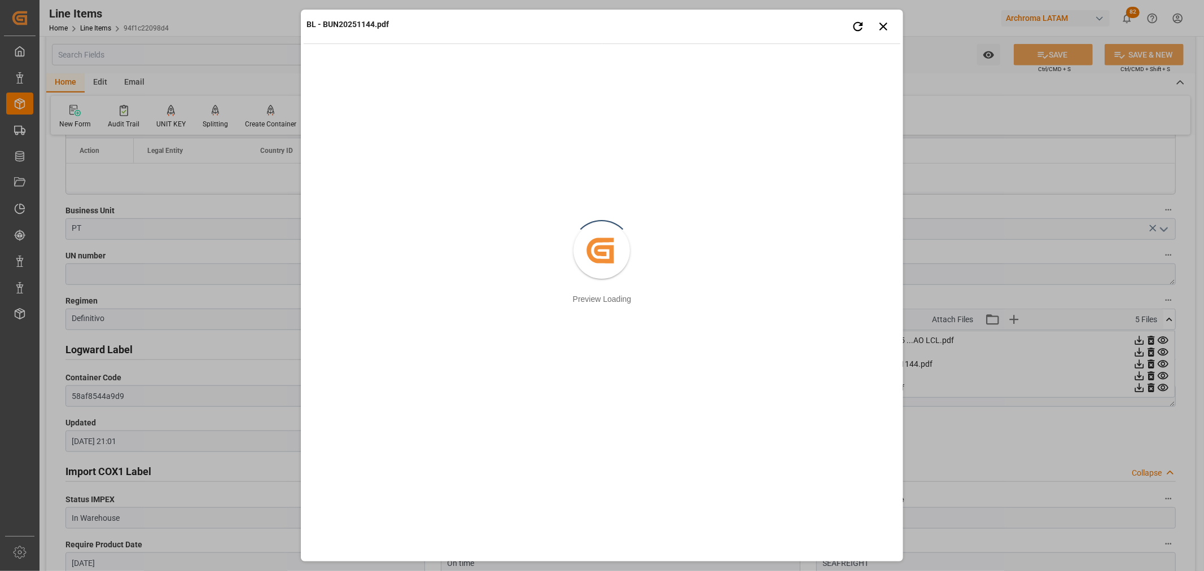
click at [145, 275] on div "BL - BUN20251144.pdf Retry Close preview Created by potrace 1.15, written by [P…" at bounding box center [602, 285] width 1204 height 571
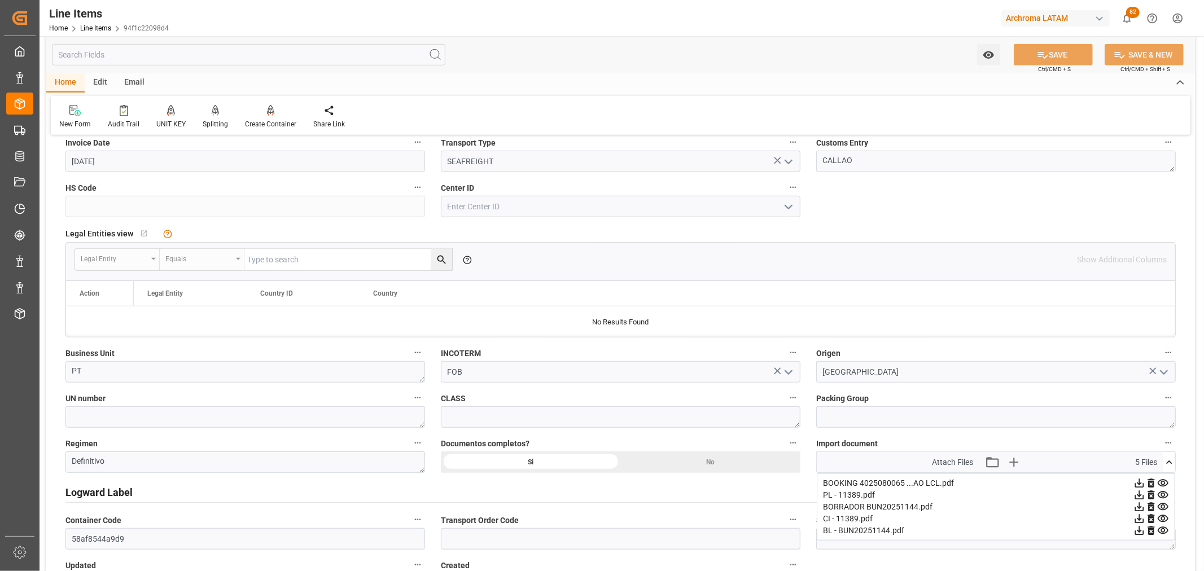
scroll to position [627, 0]
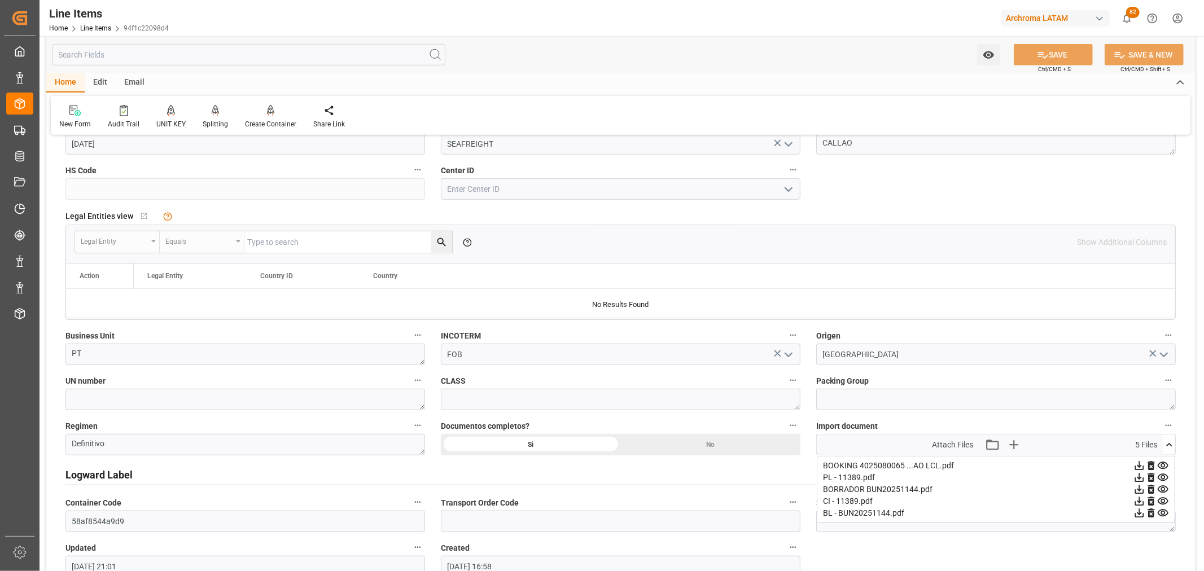
click at [1163, 517] on icon at bounding box center [1163, 513] width 12 height 12
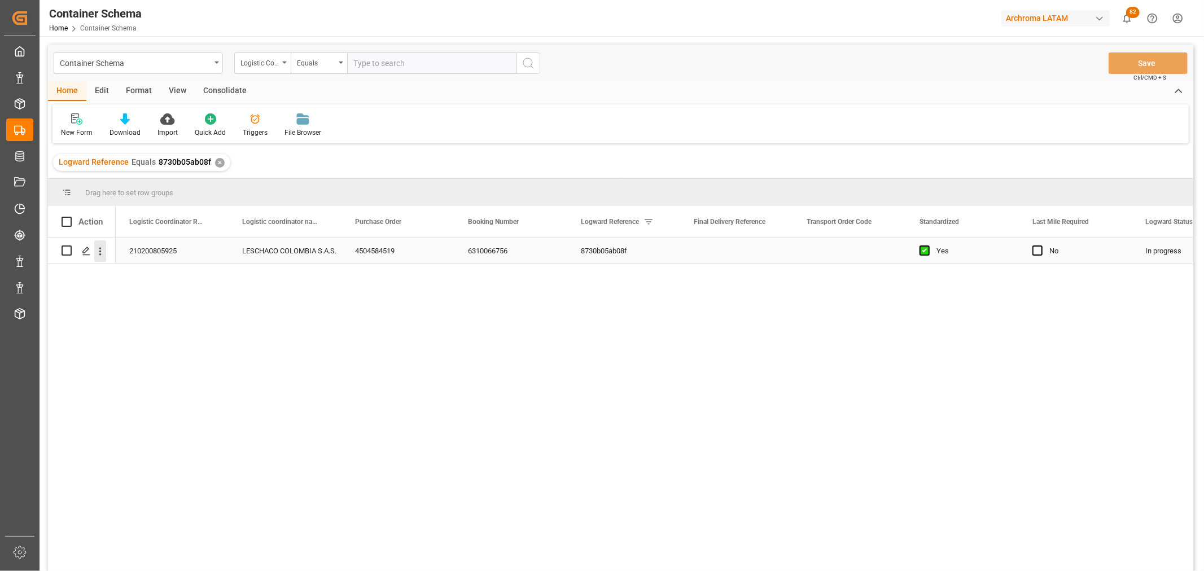
click at [98, 251] on icon "open menu" at bounding box center [100, 252] width 12 height 12
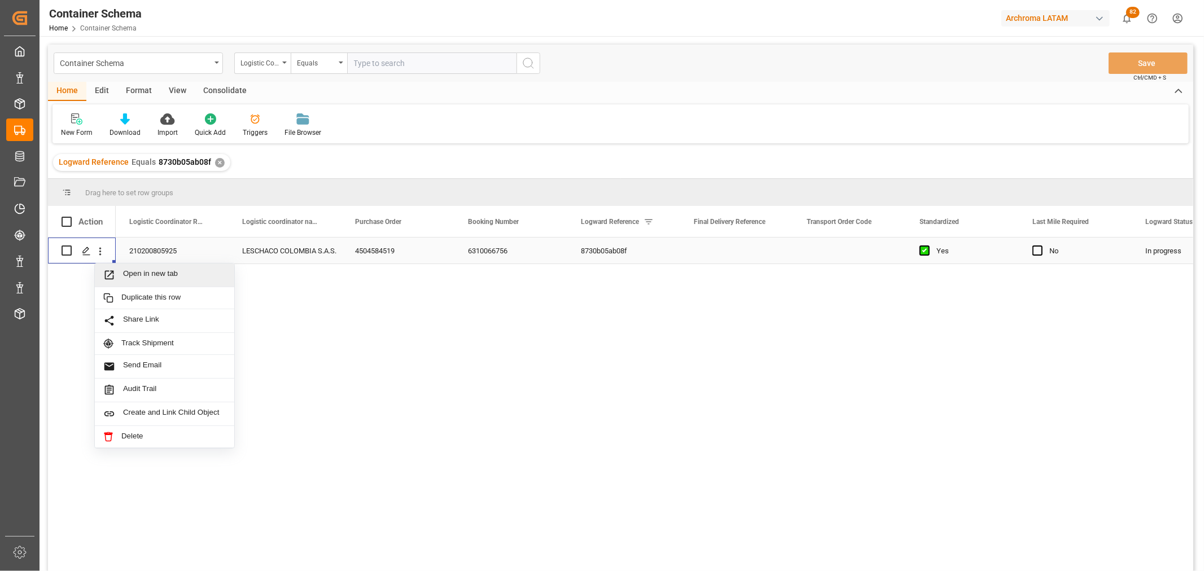
click at [108, 271] on icon "Press SPACE to select this row." at bounding box center [109, 274] width 9 height 9
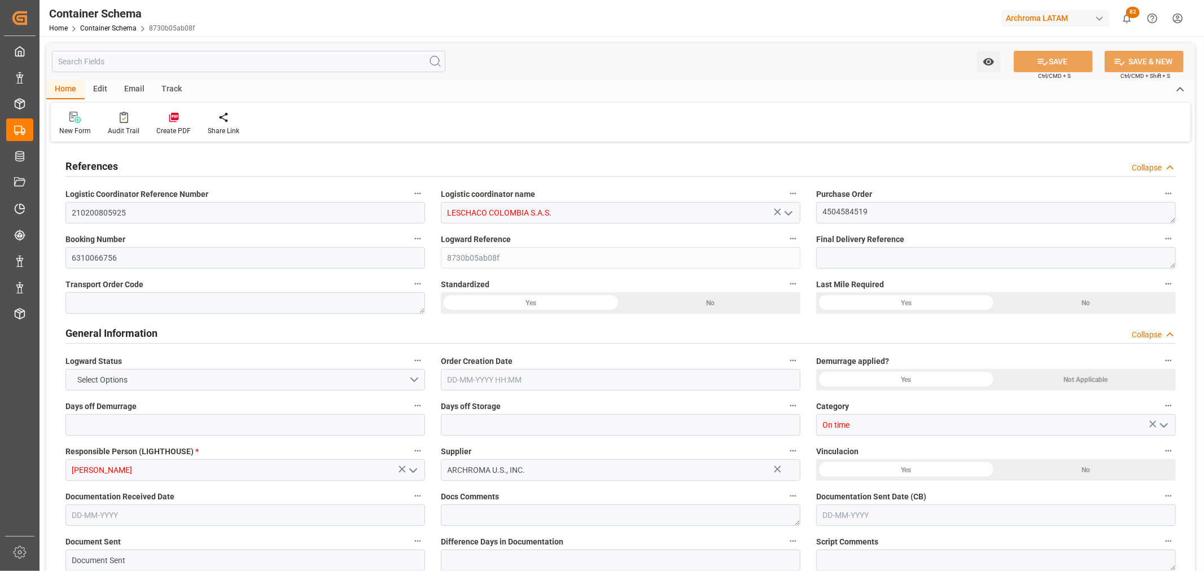
type input "0"
type input "1"
type input "4"
type input "4000"
type input "4088.68"
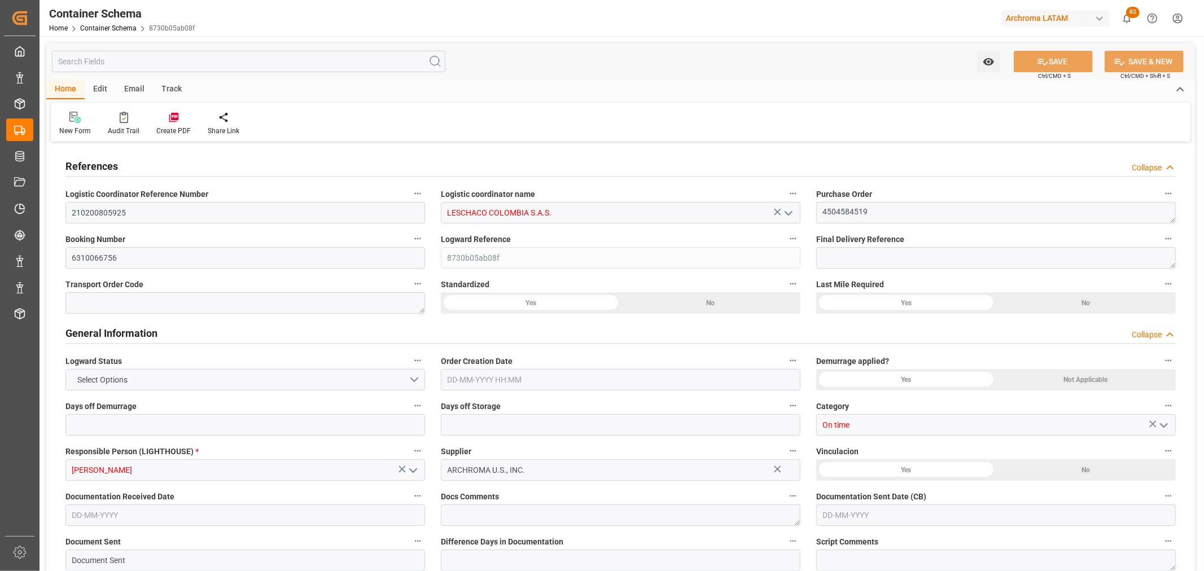
type input "Shipco Transport Inc"
type input "USPEF"
type input "COCTG"
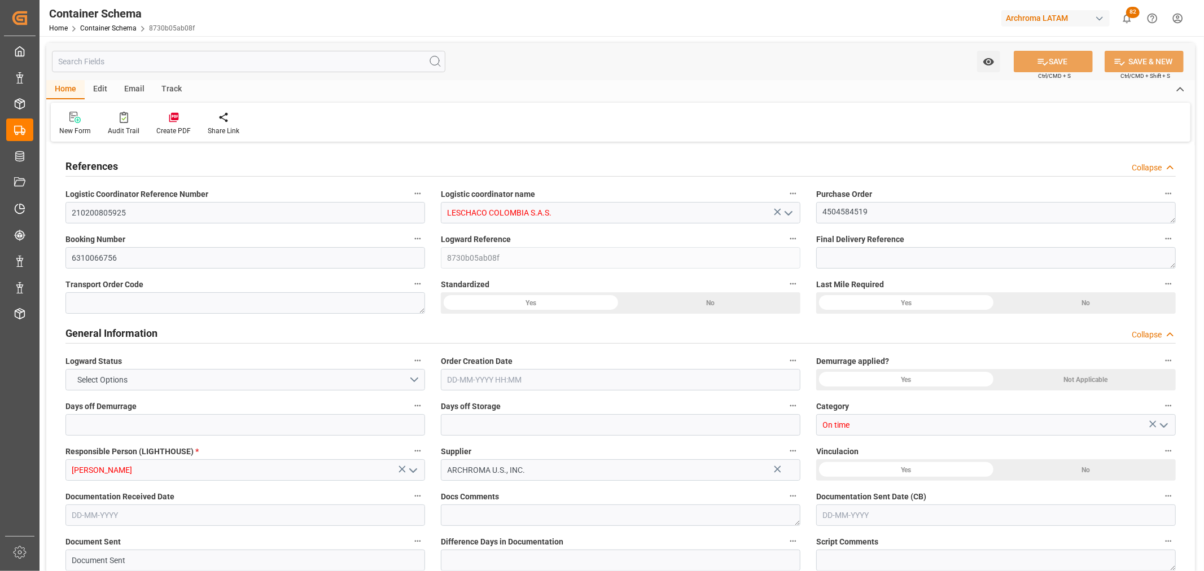
type input "9301809"
type input "4"
type input "0"
type input "[DATE] 00:00"
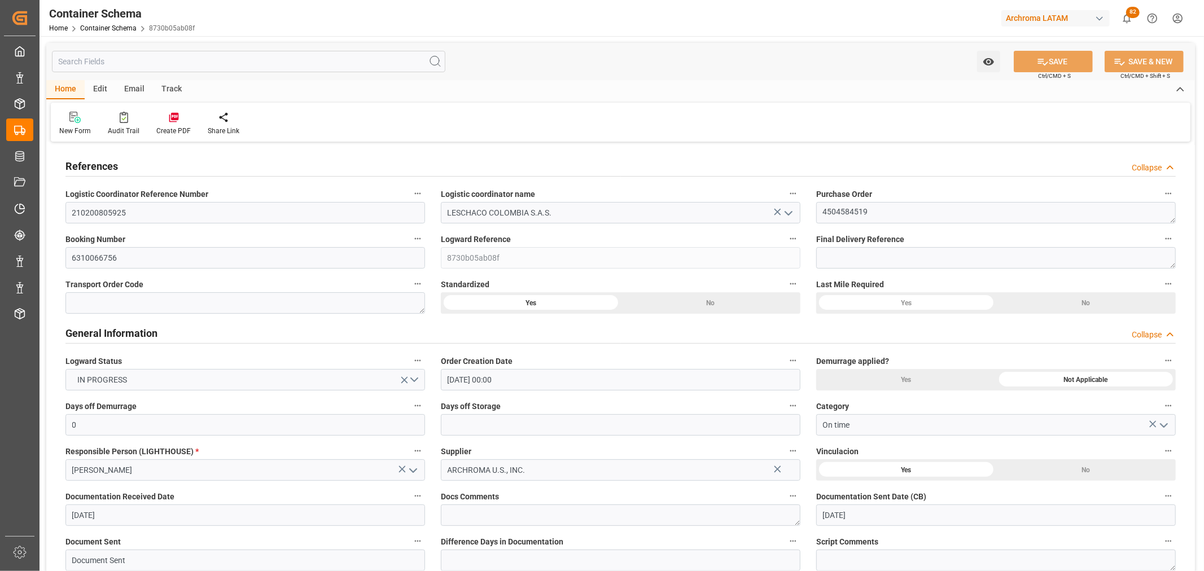
type input "[DATE]"
type input "[DATE] 10:41"
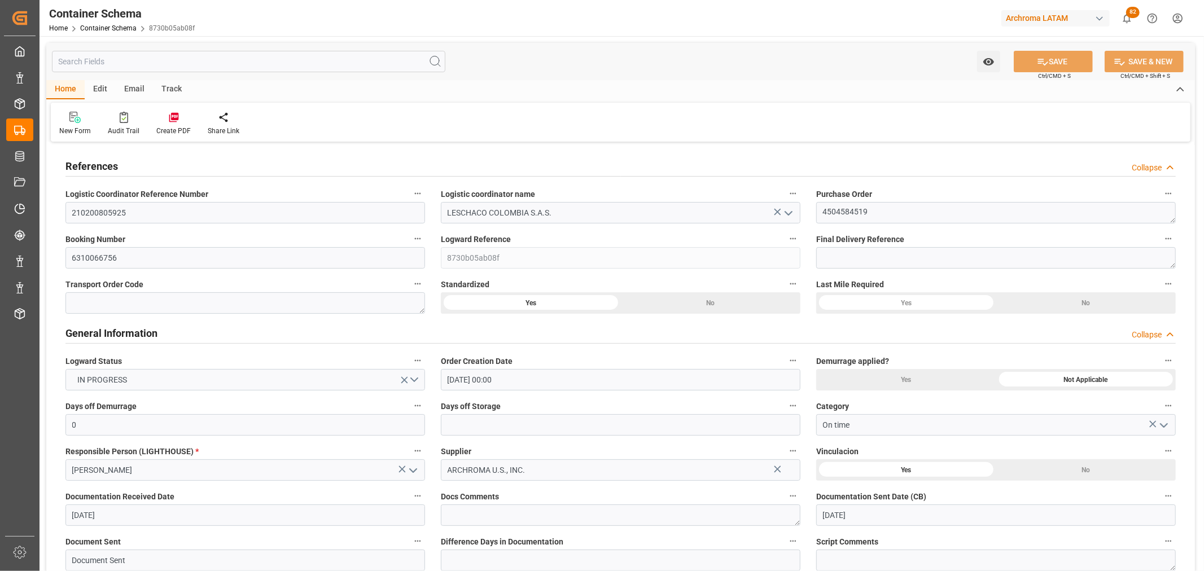
type input "[DATE] 17:22"
type input "[DATE]"
drag, startPoint x: 889, startPoint y: 213, endPoint x: 768, endPoint y: 210, distance: 122.0
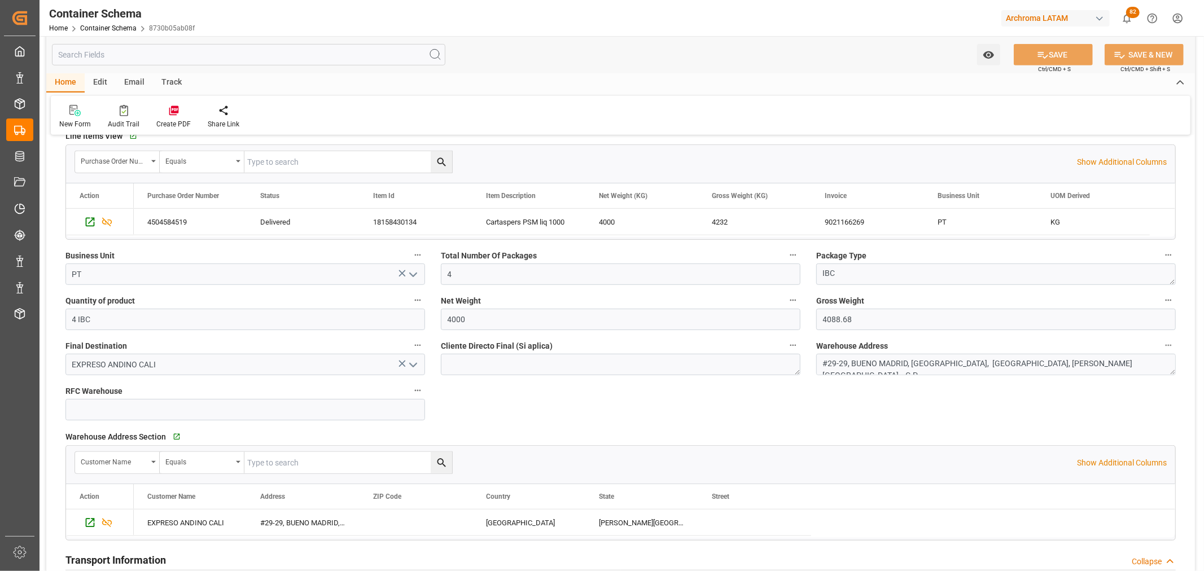
scroll to position [439, 0]
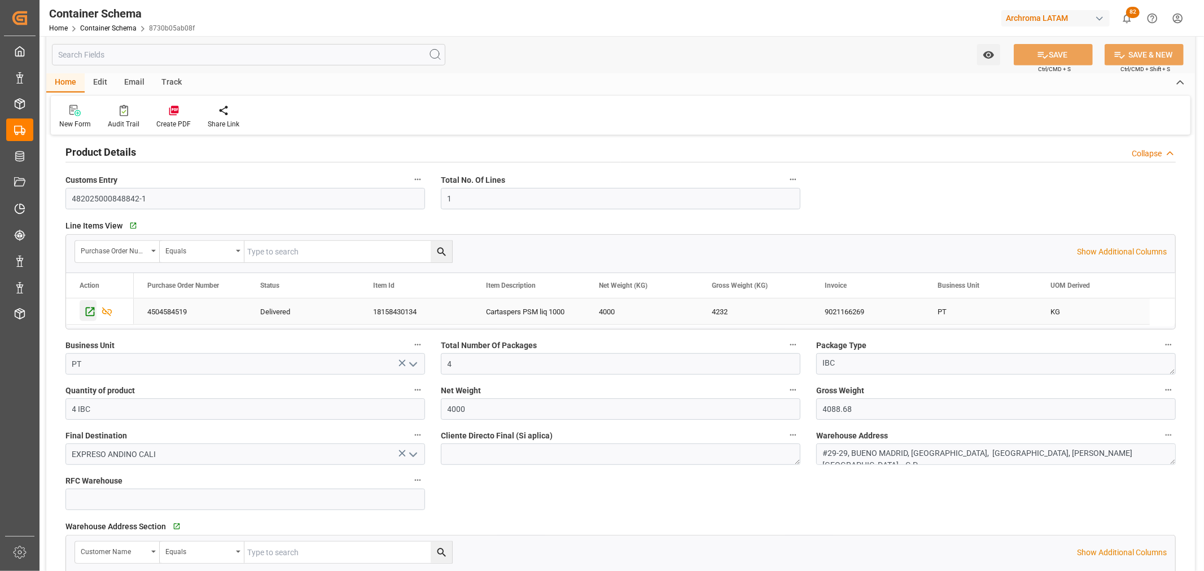
click at [87, 313] on icon "Press SPACE to select this row." at bounding box center [90, 312] width 12 height 12
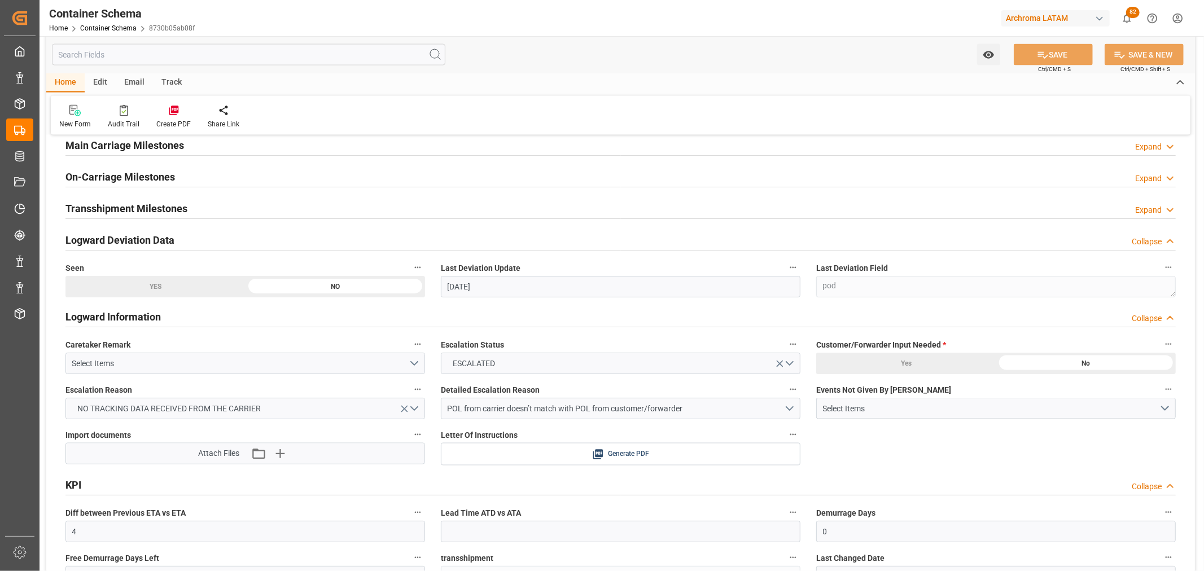
scroll to position [1442, 0]
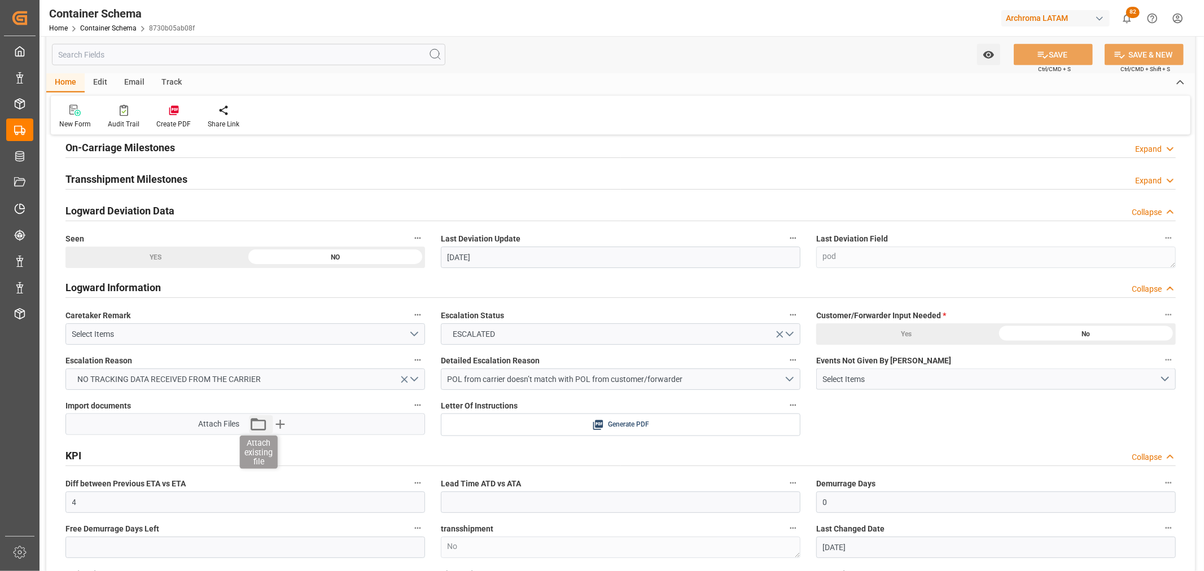
click at [253, 422] on icon "button" at bounding box center [258, 424] width 18 height 18
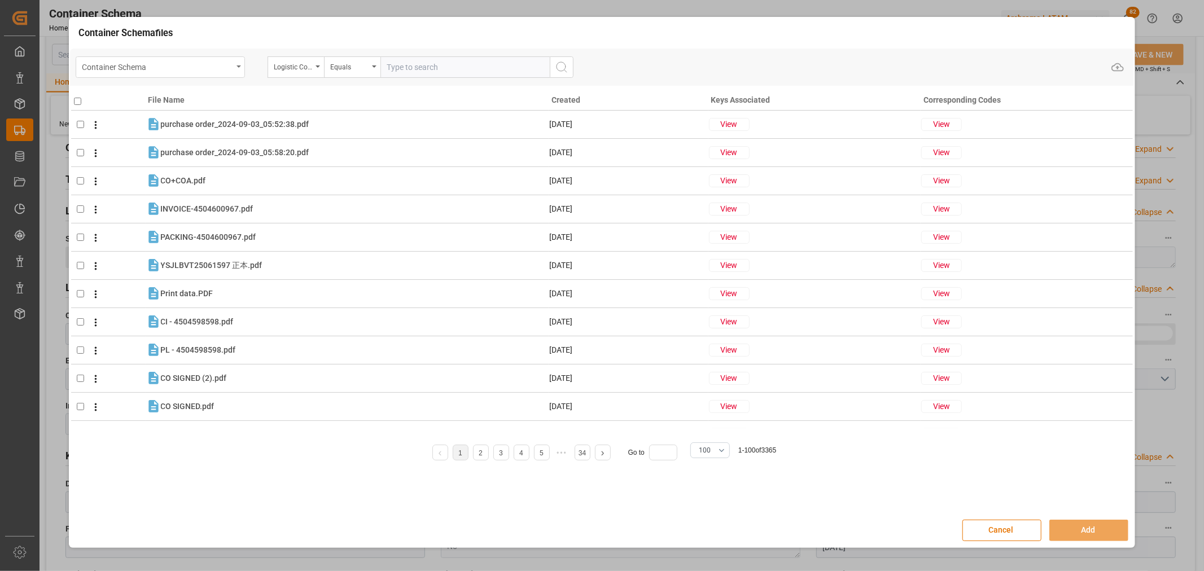
click at [227, 69] on div "Container Schema" at bounding box center [157, 66] width 151 height 14
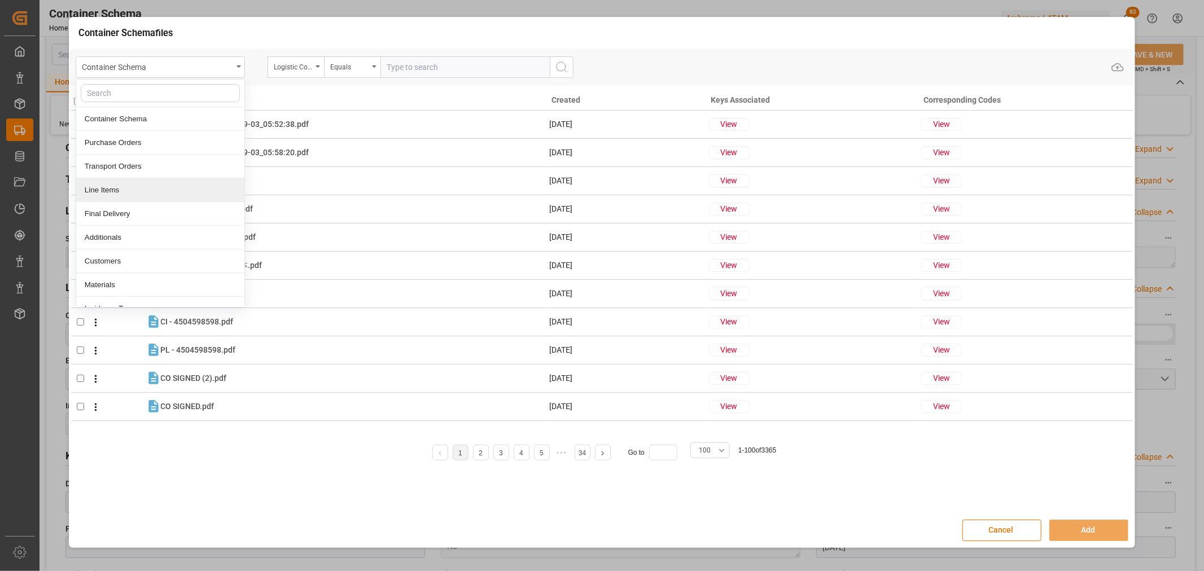
click at [134, 193] on div "Line Items" at bounding box center [160, 190] width 168 height 24
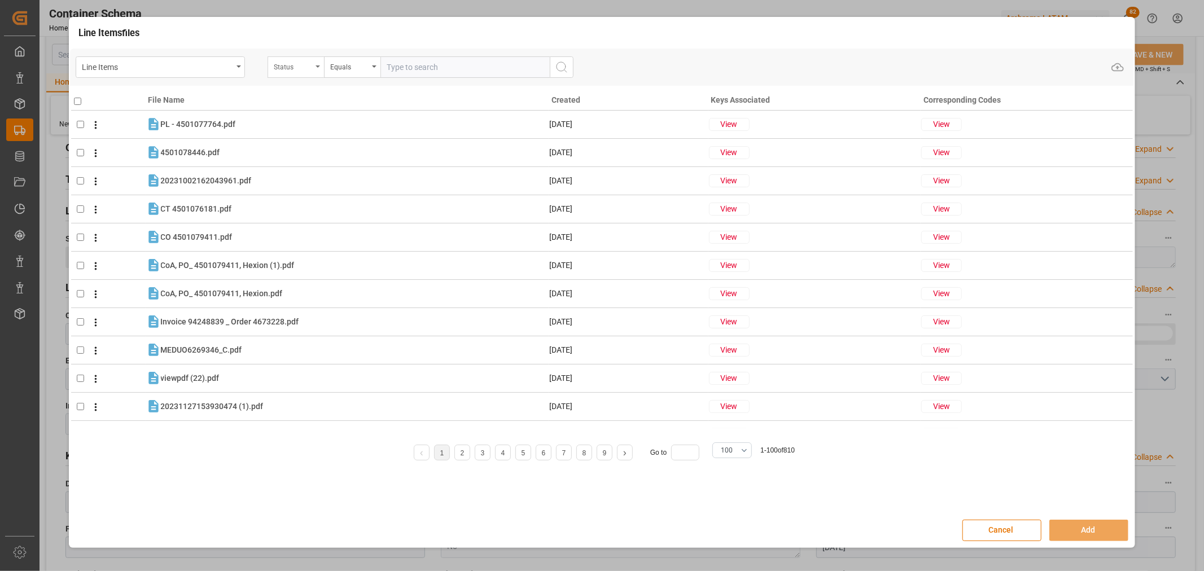
click at [317, 65] on icon "open menu" at bounding box center [317, 66] width 5 height 2
click at [327, 147] on div "Purchase Order Number" at bounding box center [352, 143] width 168 height 24
click at [427, 66] on input "text" at bounding box center [464, 66] width 169 height 21
paste input "4504584519"
type input "4504584519"
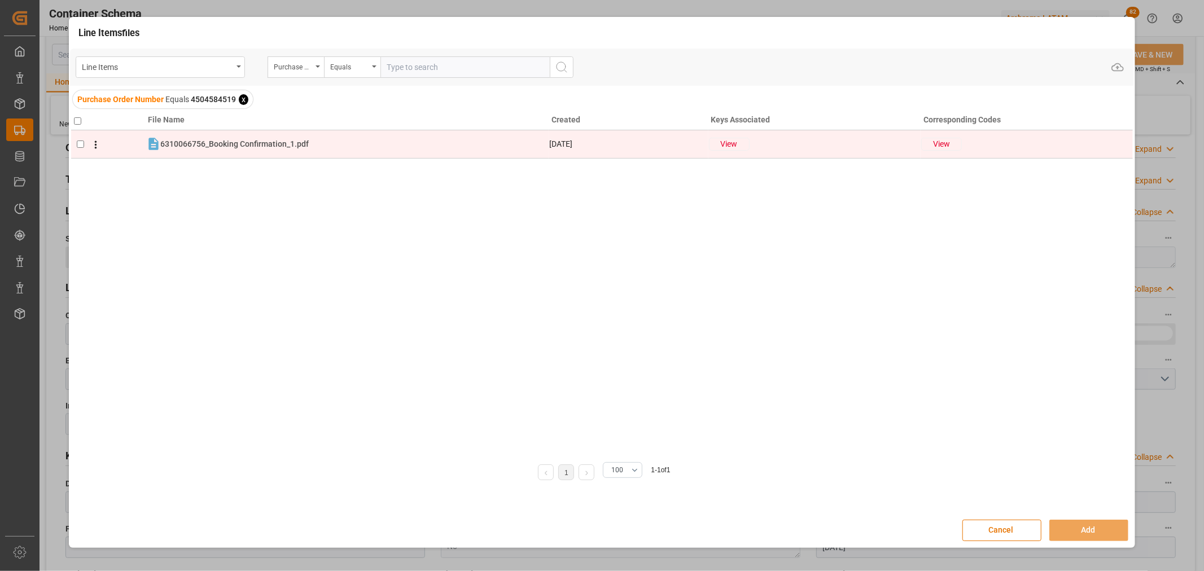
click at [74, 145] on td at bounding box center [108, 144] width 74 height 28
checkbox input "true"
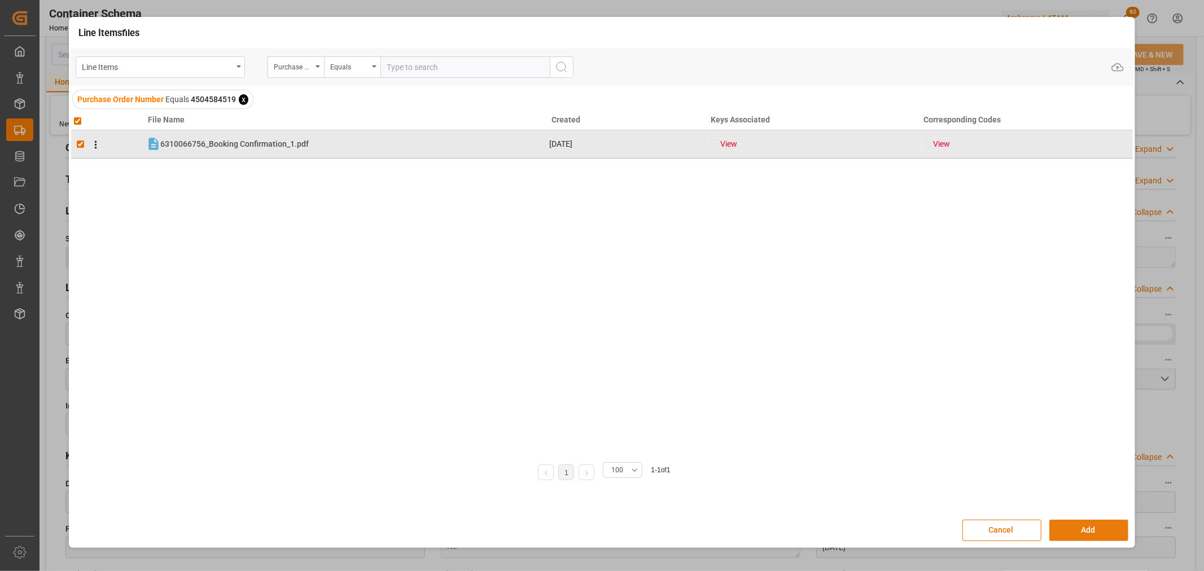
click at [1086, 531] on button "Add" at bounding box center [1088, 530] width 79 height 21
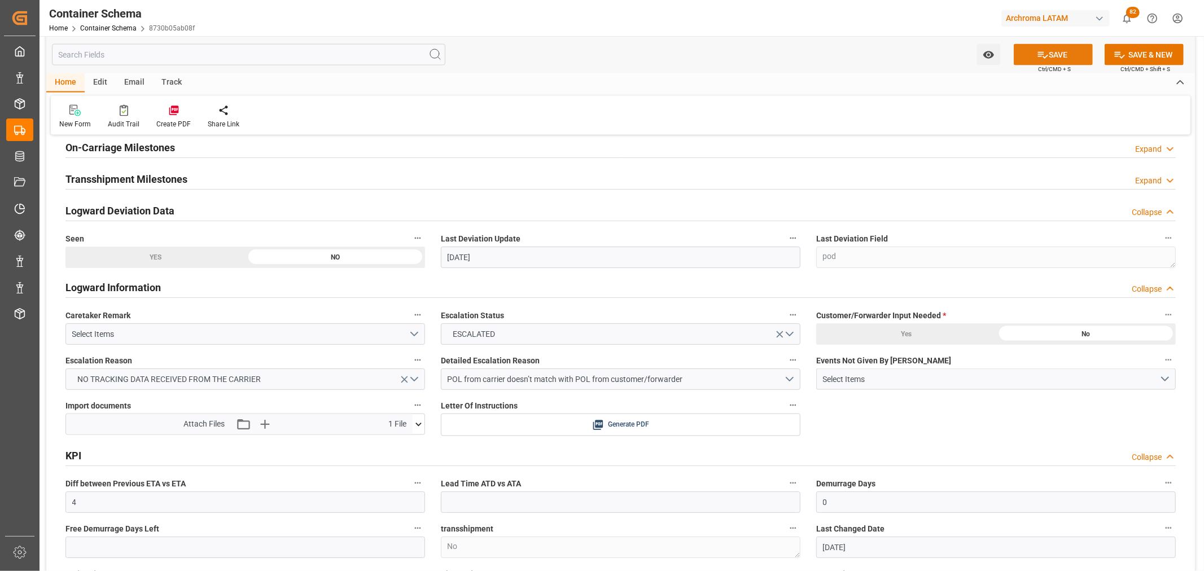
click at [1074, 44] on button "SAVE" at bounding box center [1053, 54] width 79 height 21
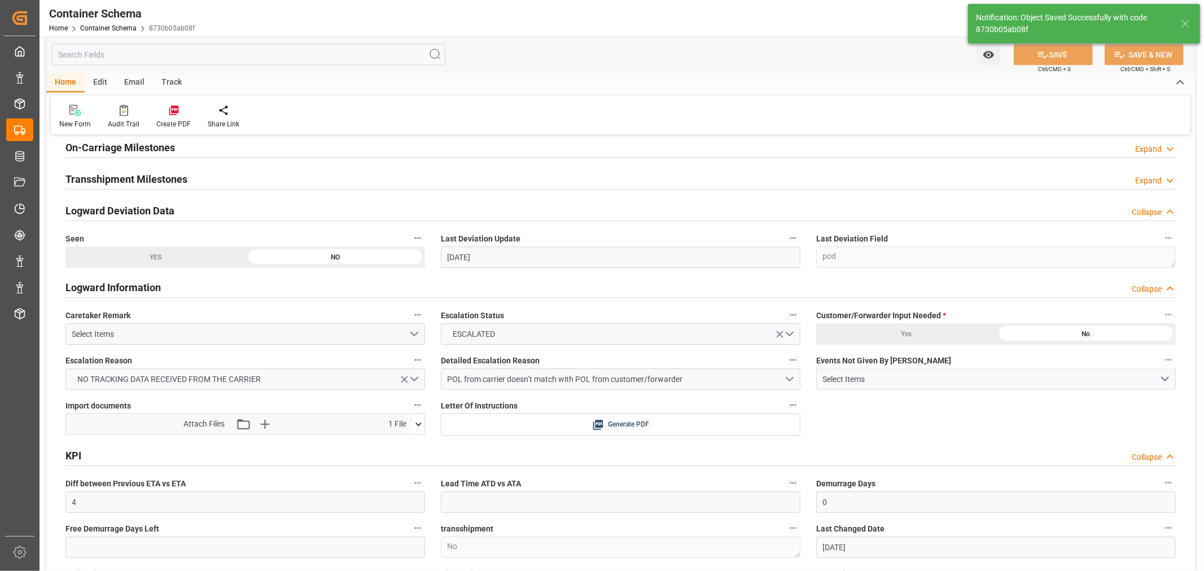
type input "26-09-2025 22:35"
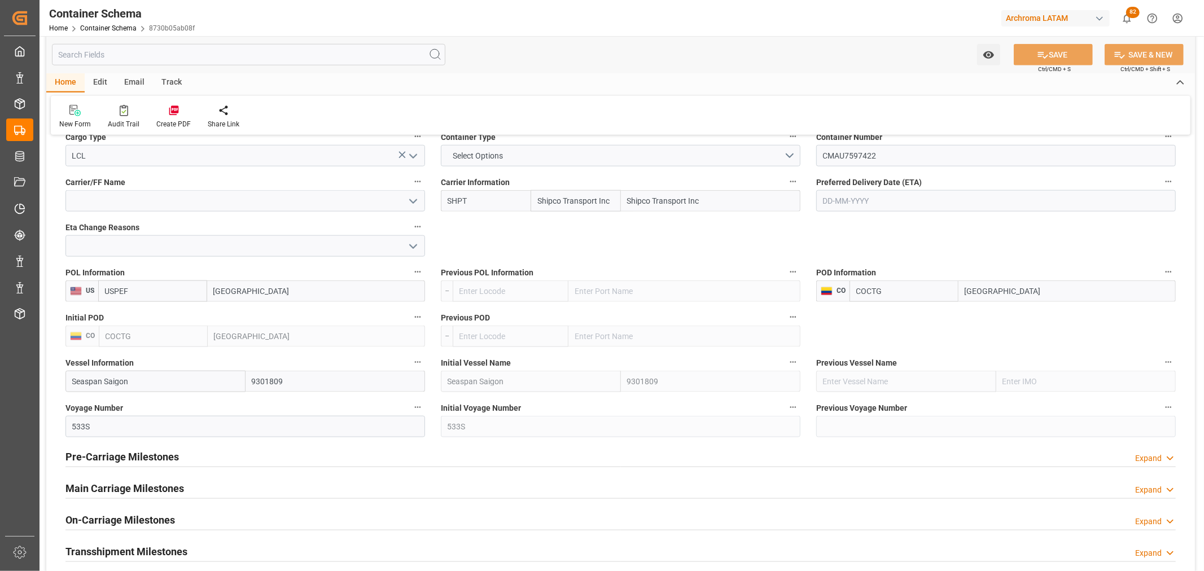
scroll to position [1191, 0]
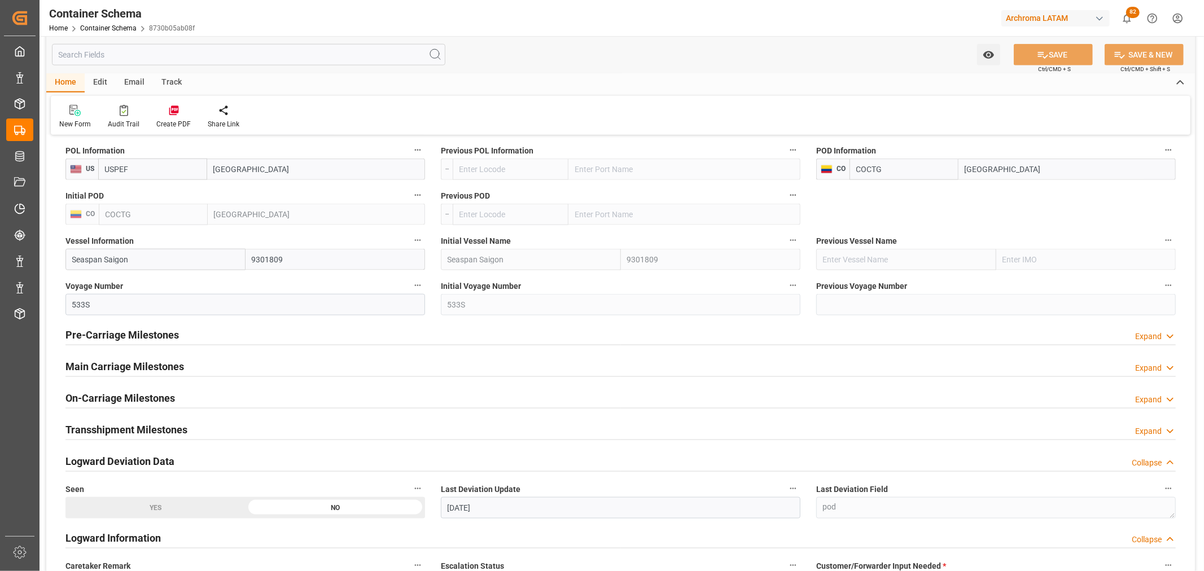
click at [95, 363] on h2 "Main Carriage Milestones" at bounding box center [124, 366] width 119 height 15
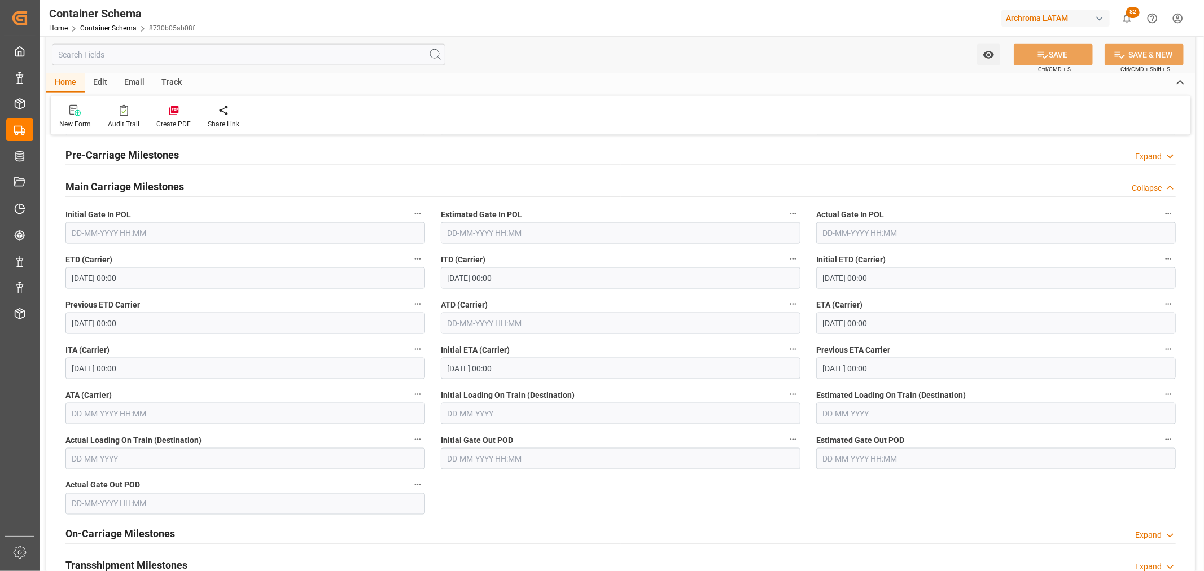
scroll to position [1379, 0]
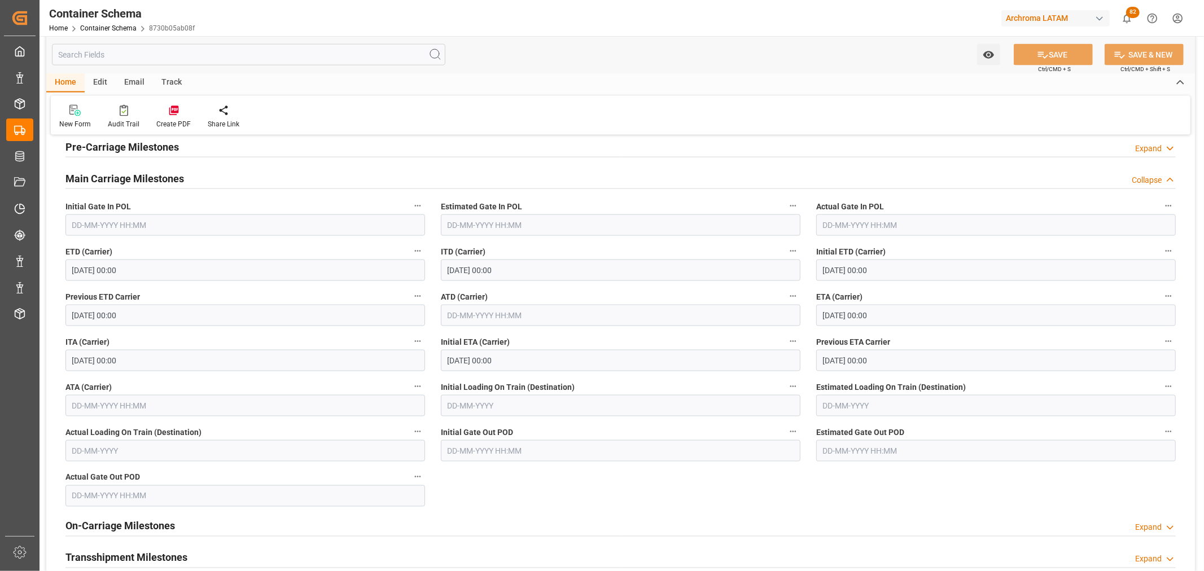
click at [119, 181] on h2 "Main Carriage Milestones" at bounding box center [124, 178] width 119 height 15
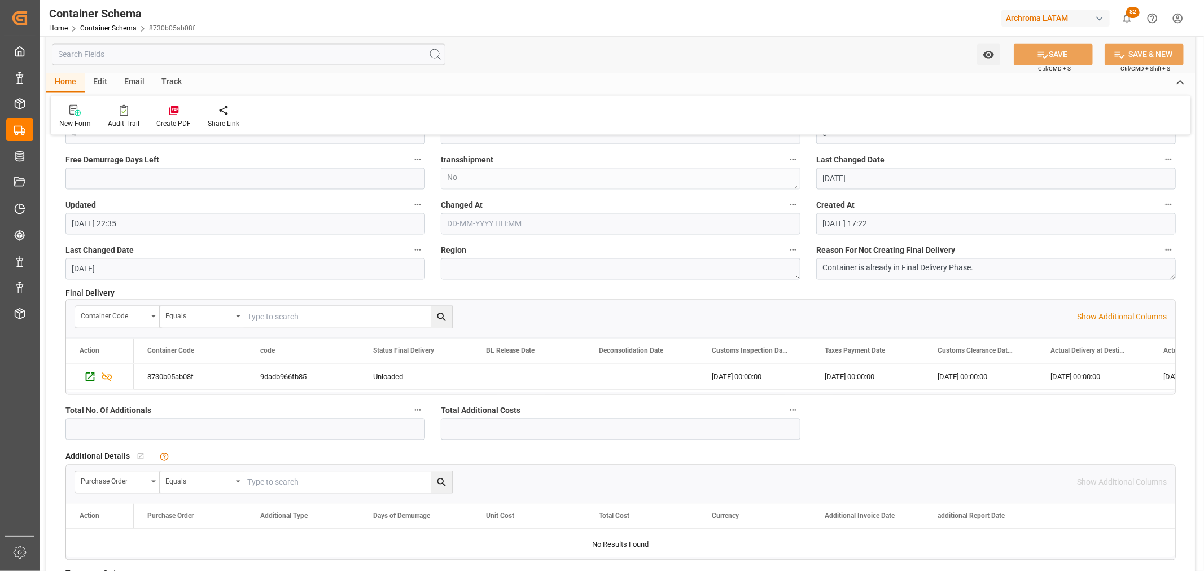
scroll to position [1881, 0]
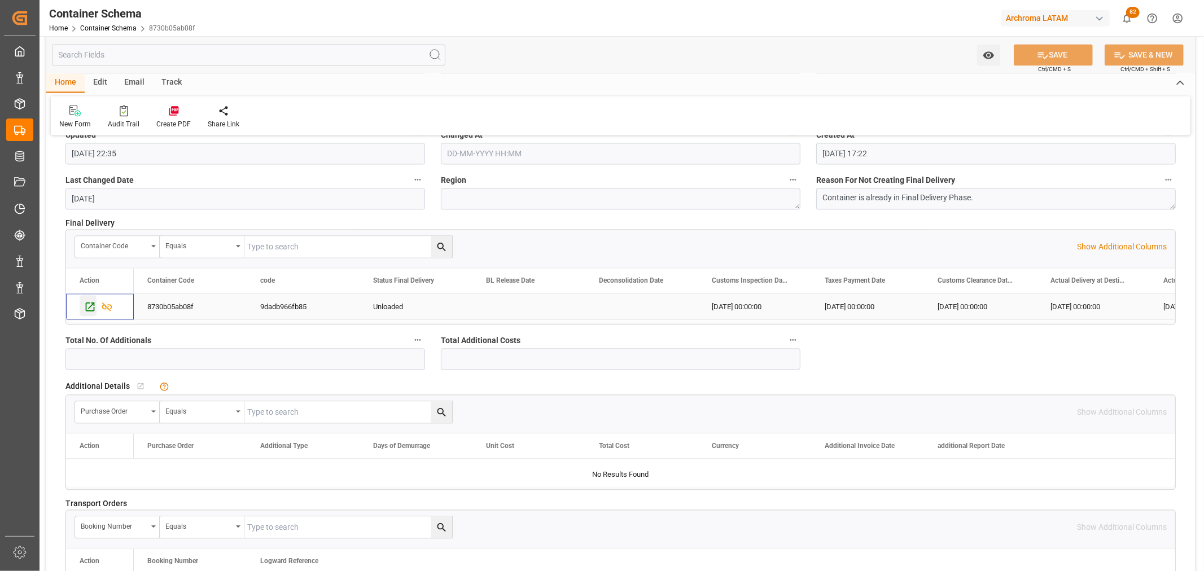
click at [90, 312] on icon "Press SPACE to select this row." at bounding box center [90, 307] width 9 height 9
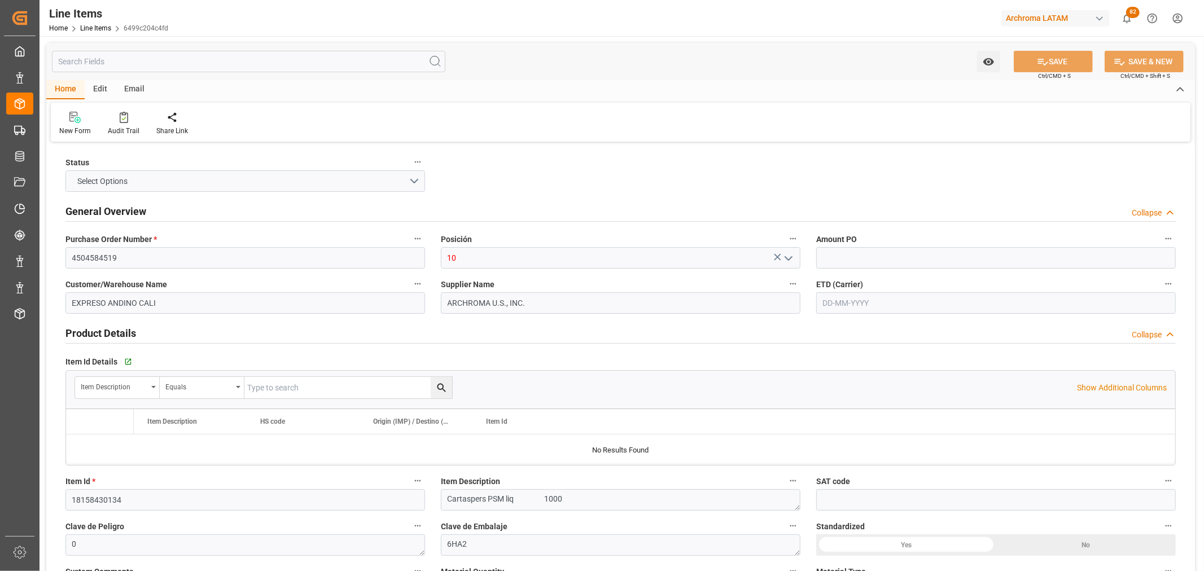
type input "1"
type input "12352400"
type input "4"
type input "4000"
type input "4232"
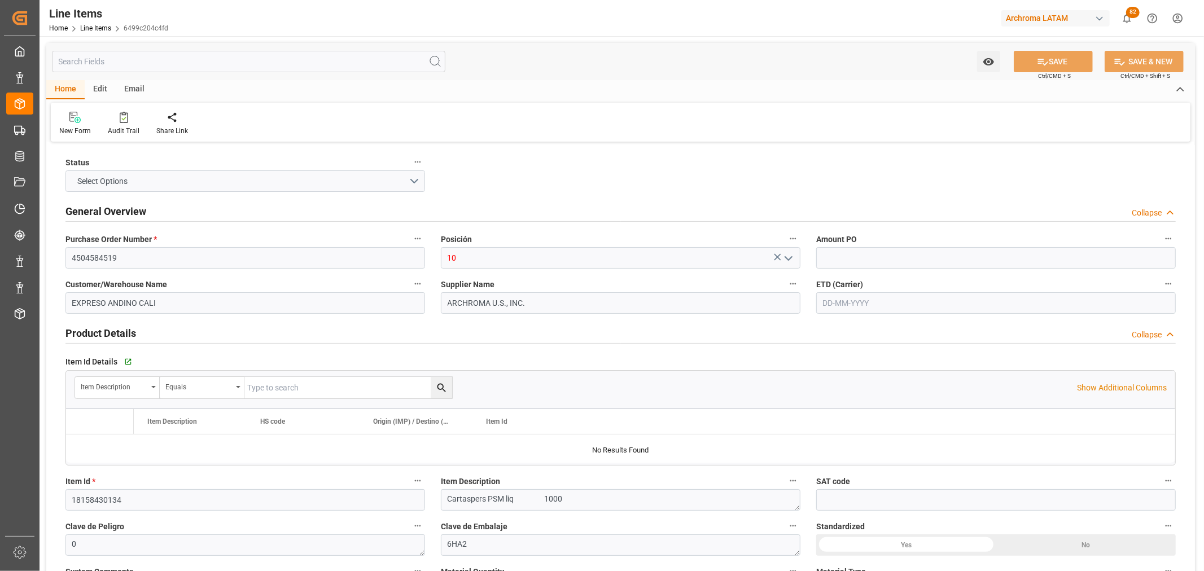
type input "7920"
type input "3907999900"
type input "9"
type input "0"
type input "[DATE]"
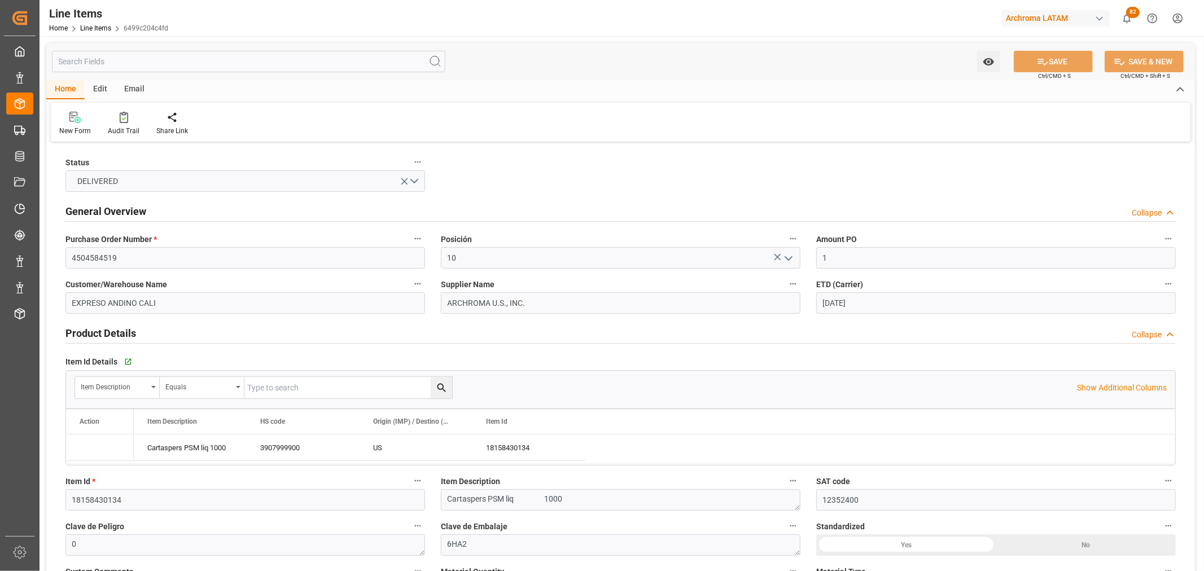
type input "[DATE]"
type input "[DATE] 10:41"
type input "[DATE] 00:31"
type input "[DATE]"
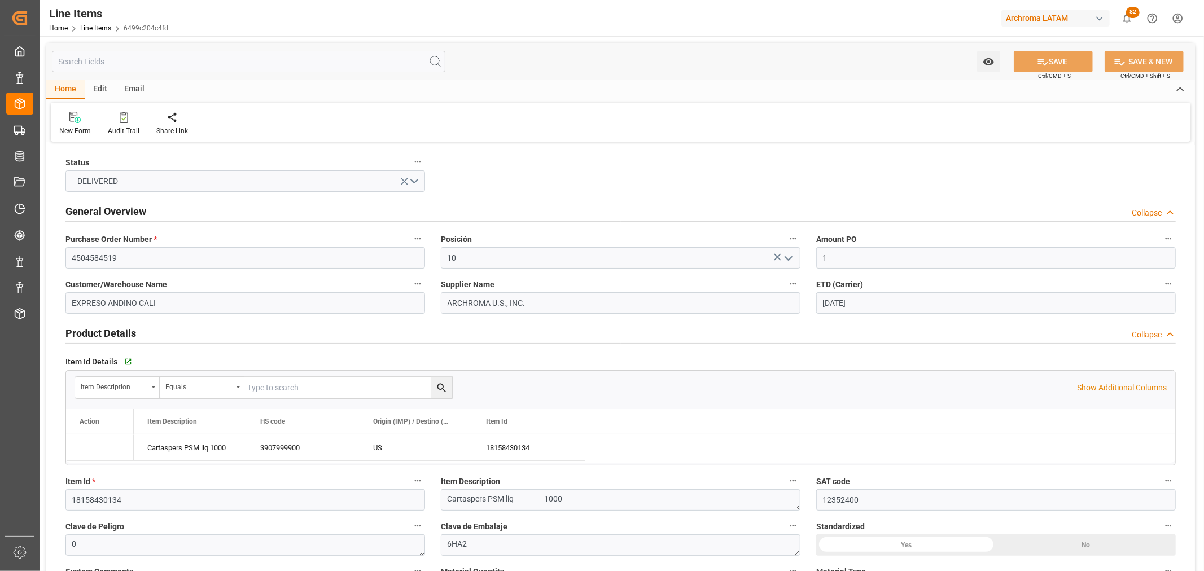
type input "[DATE]"
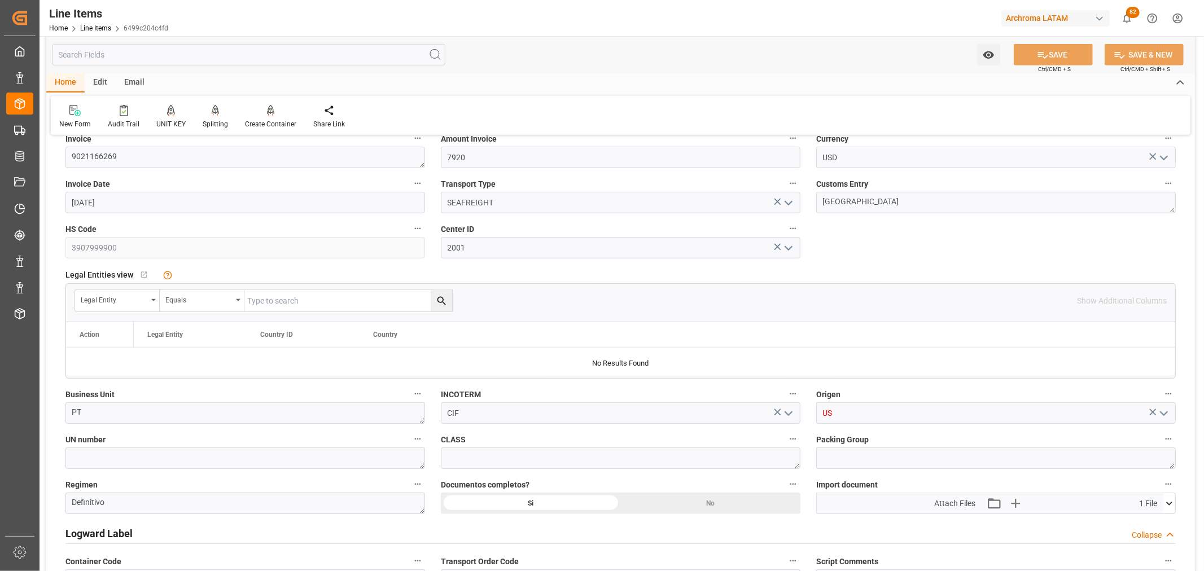
scroll to position [627, 0]
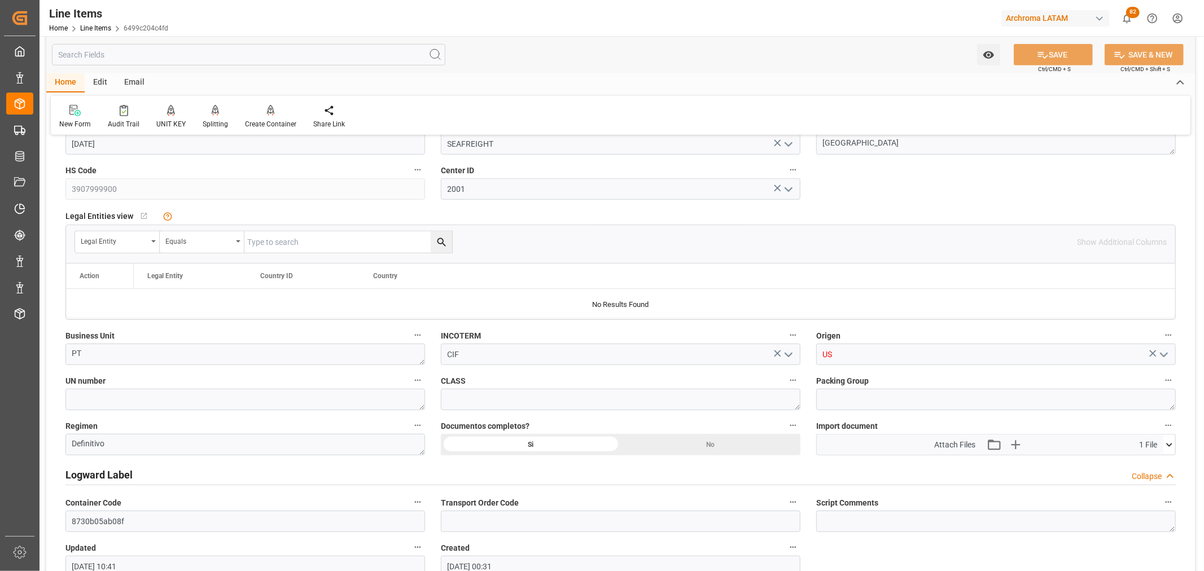
click at [1169, 450] on icon at bounding box center [1169, 445] width 12 height 12
click at [1165, 467] on icon at bounding box center [1163, 466] width 12 height 12
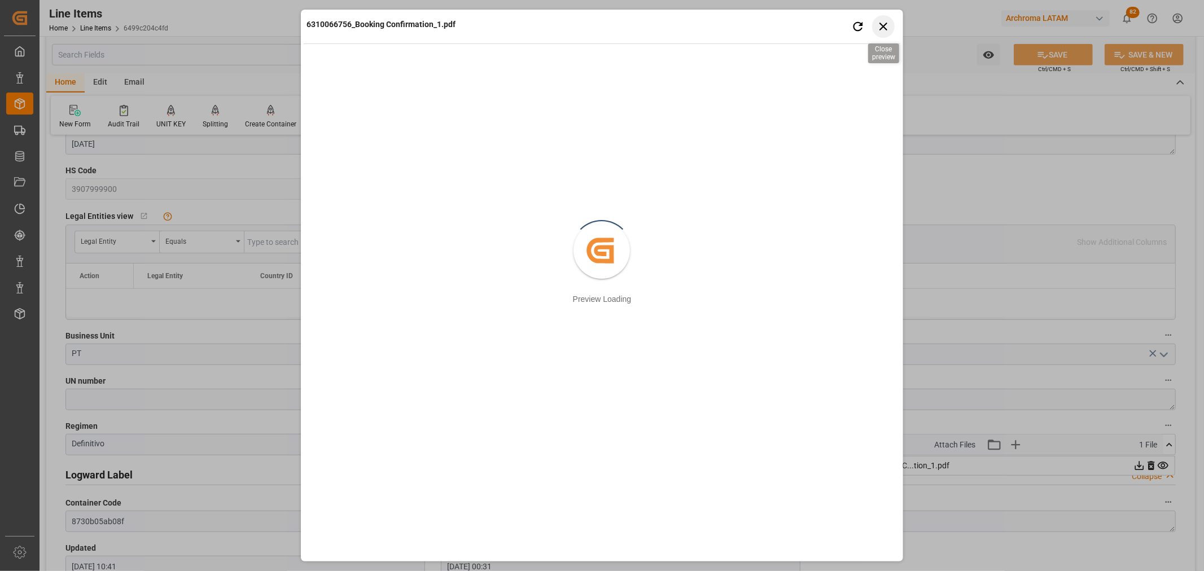
click at [888, 33] on icon "button" at bounding box center [883, 26] width 14 height 14
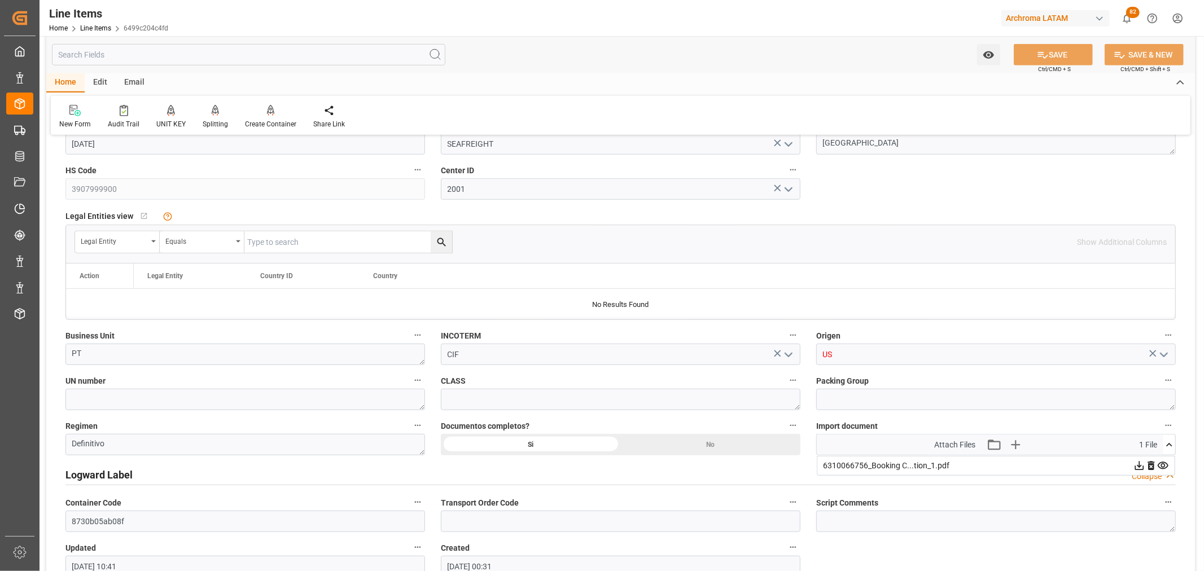
click at [1169, 466] on div "6310066756_Booking C...tion_1.pdf" at bounding box center [996, 466] width 358 height 20
click at [1162, 467] on icon at bounding box center [1163, 465] width 11 height 7
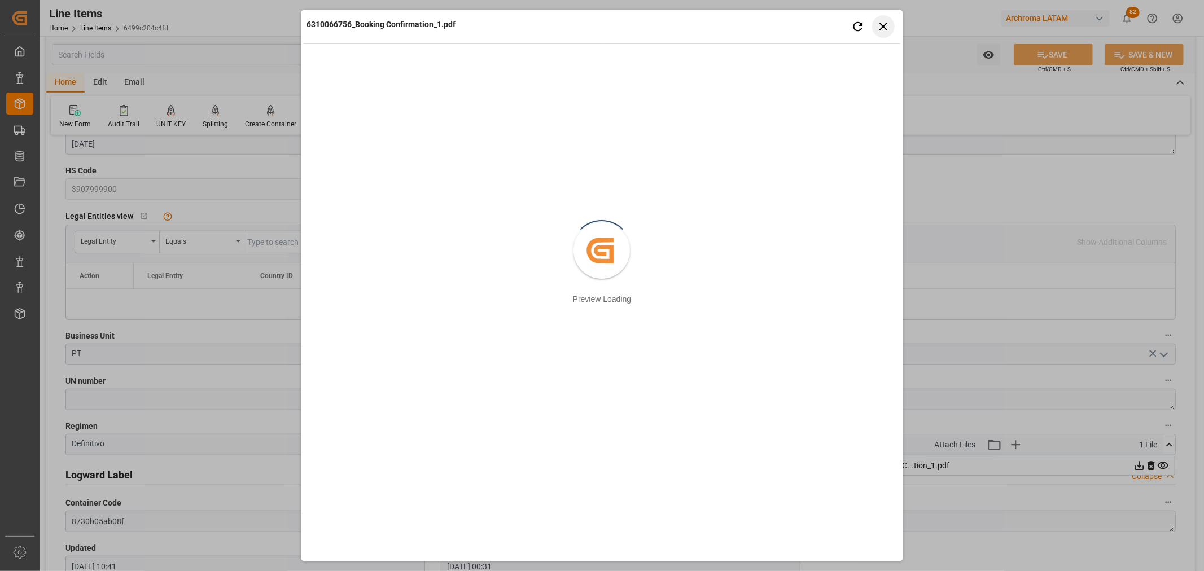
click at [887, 31] on icon "button" at bounding box center [883, 26] width 14 height 14
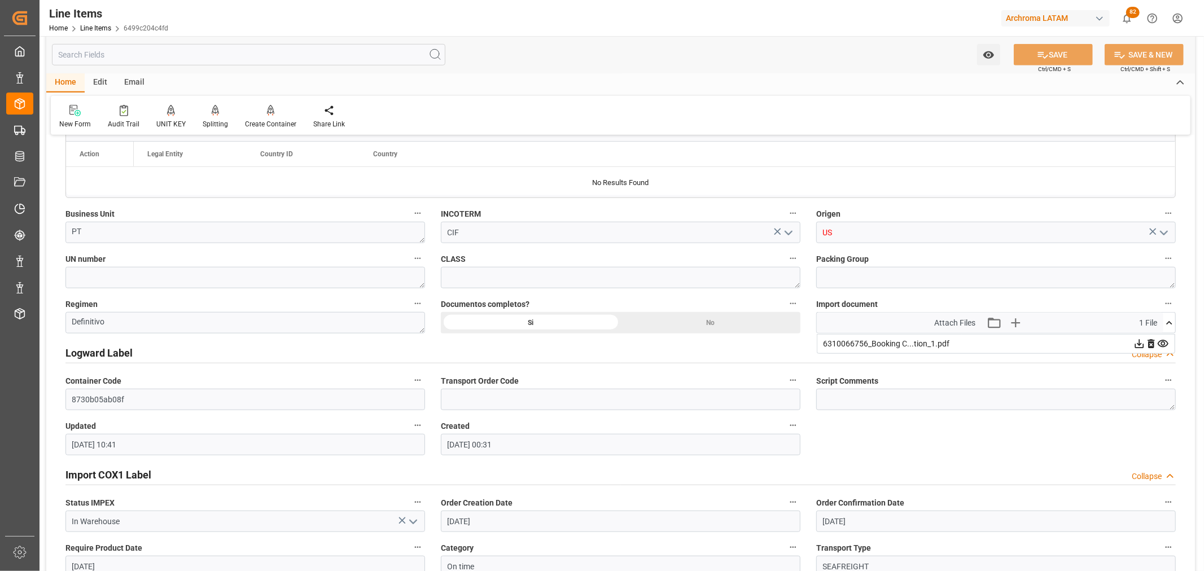
scroll to position [752, 0]
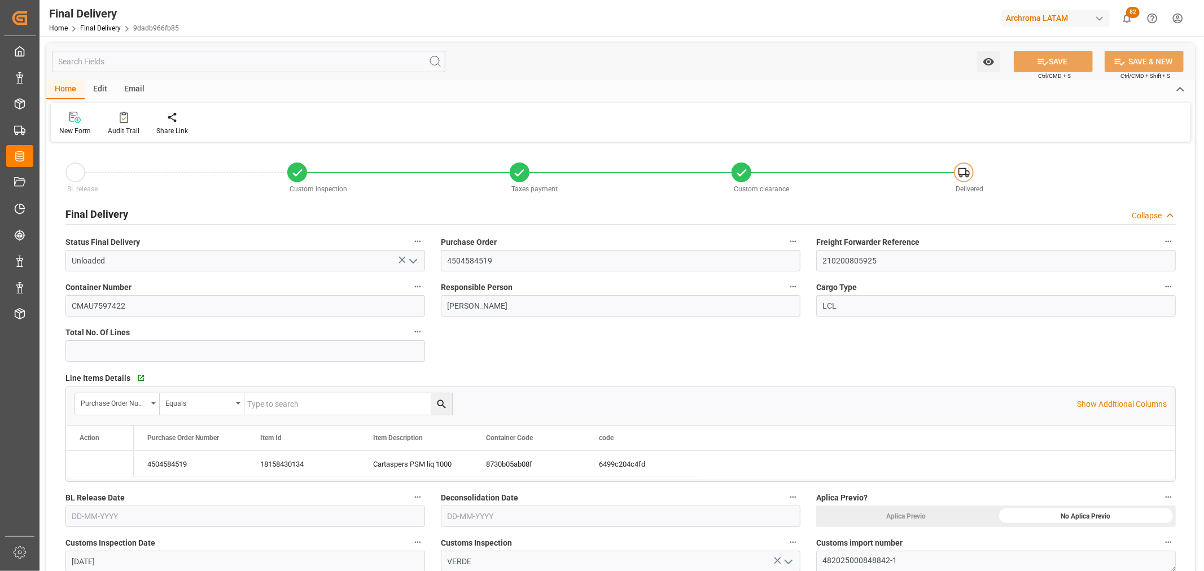
type input "[DATE]"
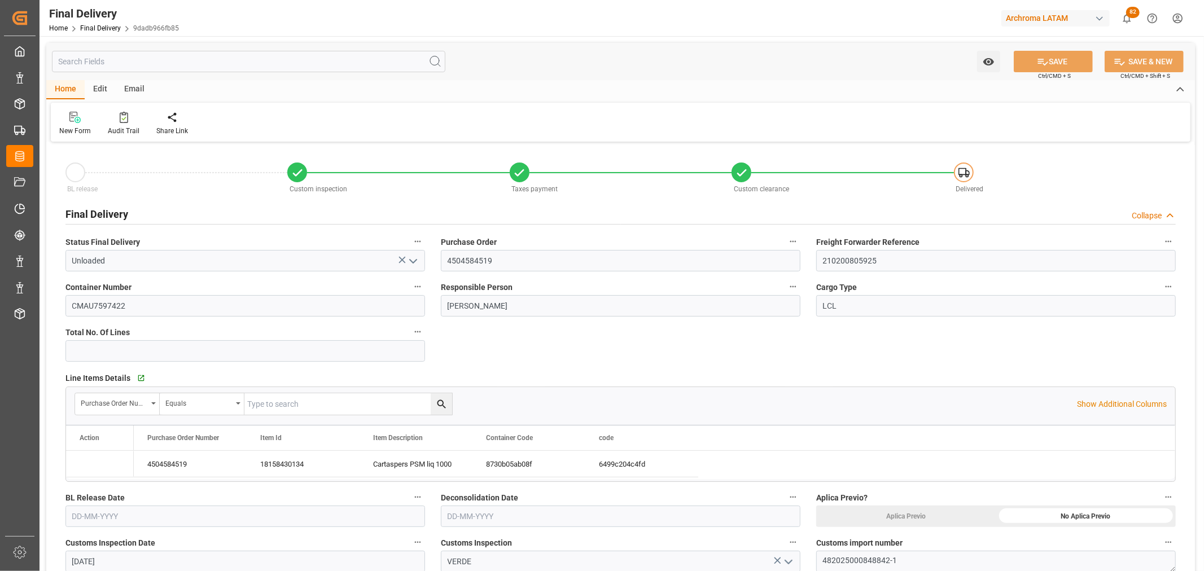
type input "[DATE] 00:00"
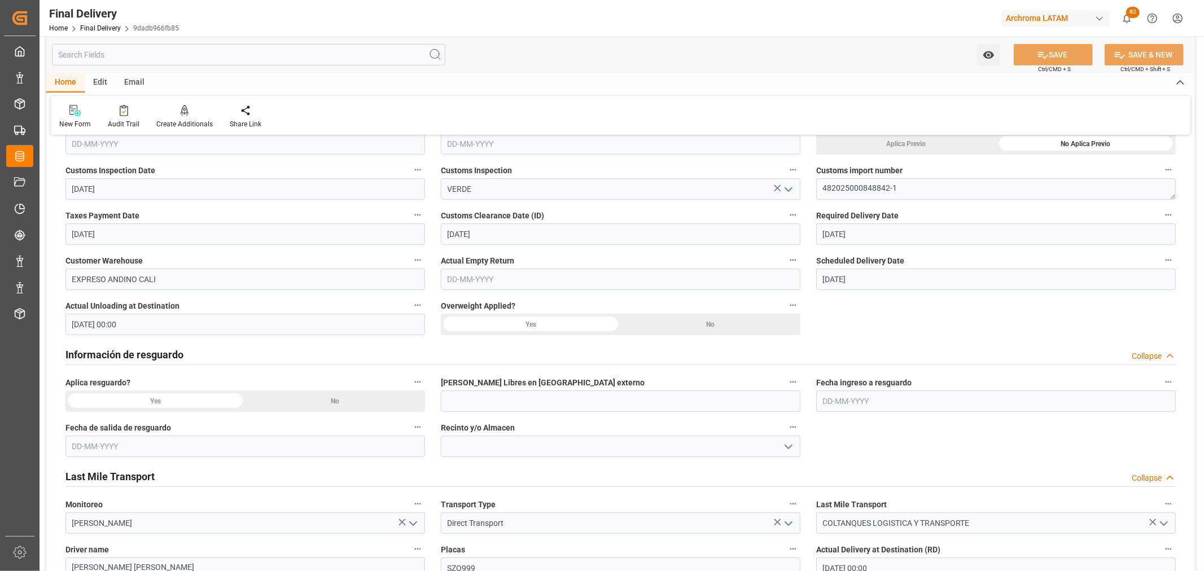
scroll to position [350, 0]
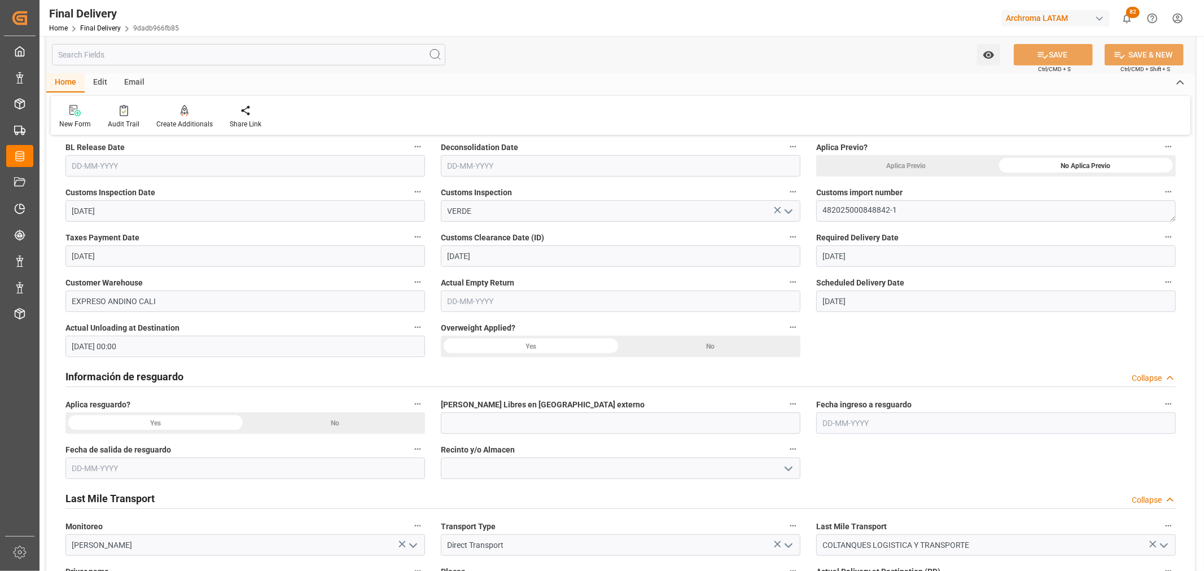
click at [473, 304] on input "text" at bounding box center [621, 301] width 360 height 21
click at [514, 282] on span "Actual Empty Return" at bounding box center [477, 283] width 73 height 12
click at [786, 282] on button "Actual Empty Return" at bounding box center [793, 282] width 15 height 15
click at [340, 93] on div at bounding box center [602, 285] width 1204 height 571
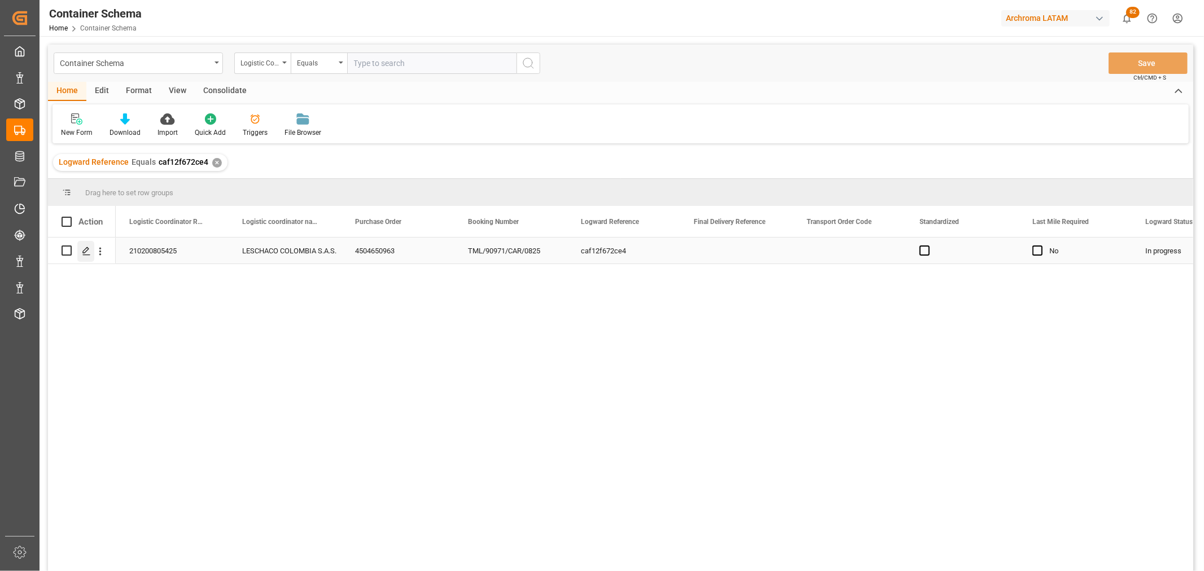
click at [80, 256] on div "Press SPACE to select this row." at bounding box center [85, 251] width 17 height 21
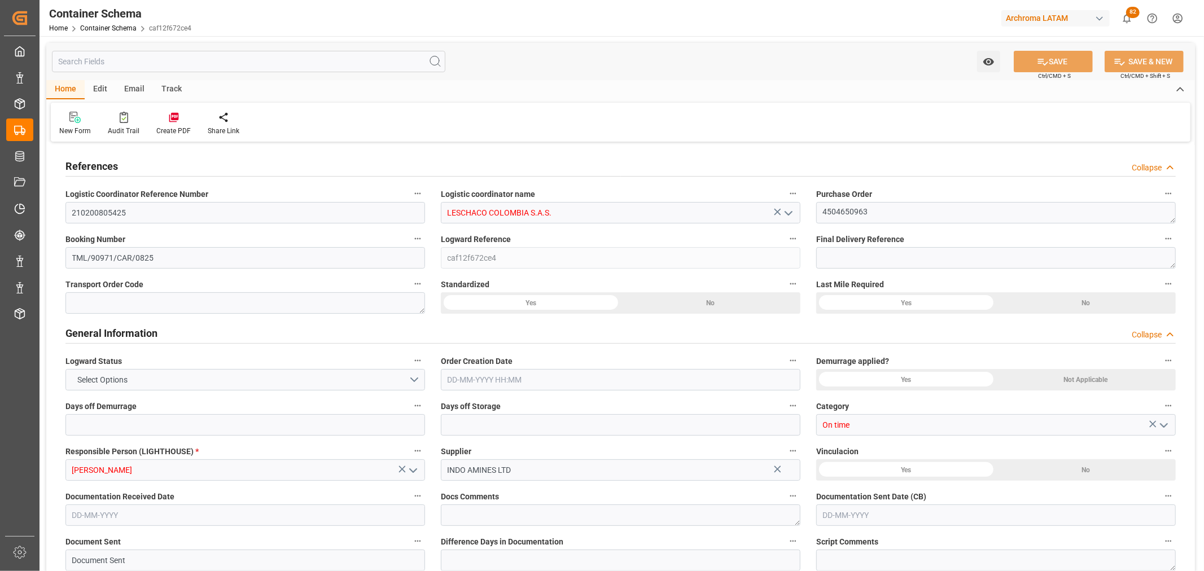
type input "0"
type input "1"
type input "3"
type input "3000"
type input "3166.5"
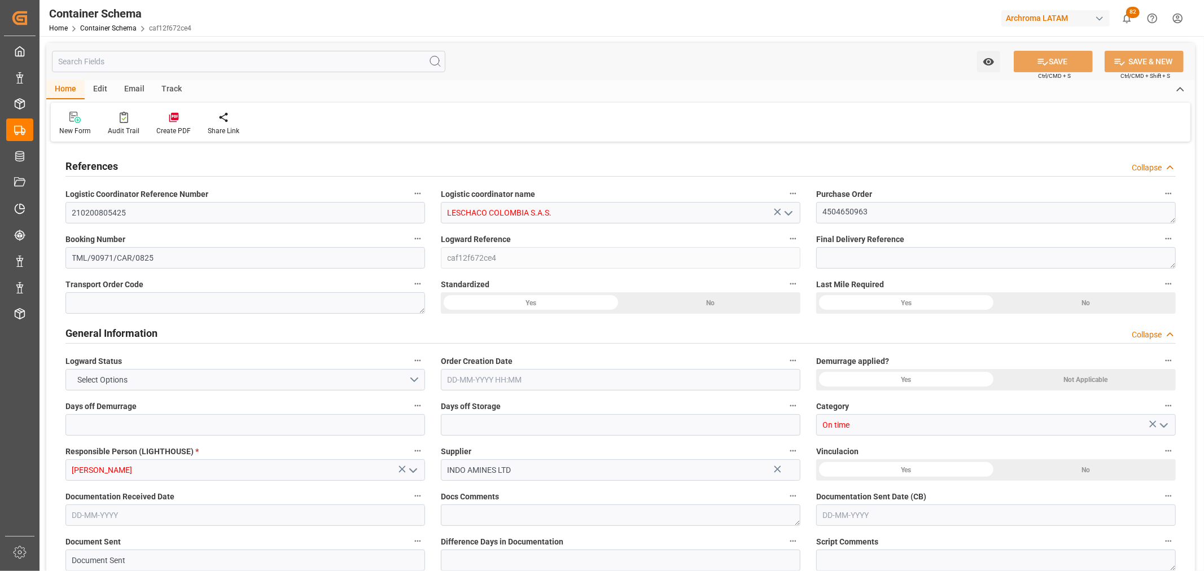
type input "Hyundai"
type input "Hyundai Merchant Marine [DOMAIN_NAME]."
type input "INNSA"
type input "COCTG"
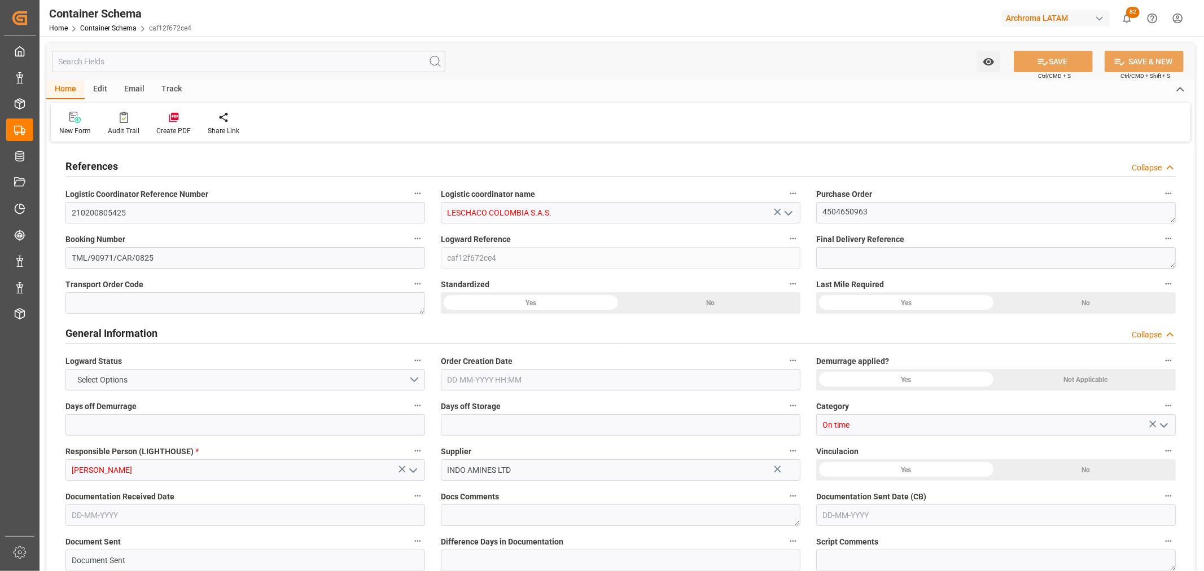
type input "9685358"
type input "0"
type input "[DATE] 15:00"
type input "[DATE]"
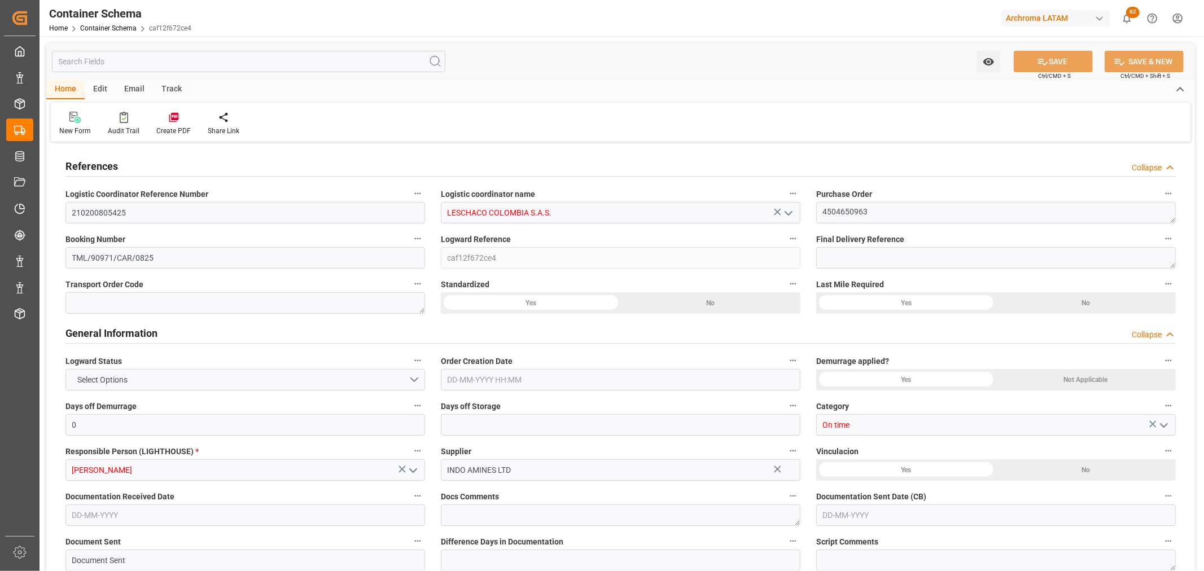
type input "[DATE]"
type input "[DATE] 22:19"
type input "[DATE] 19:45"
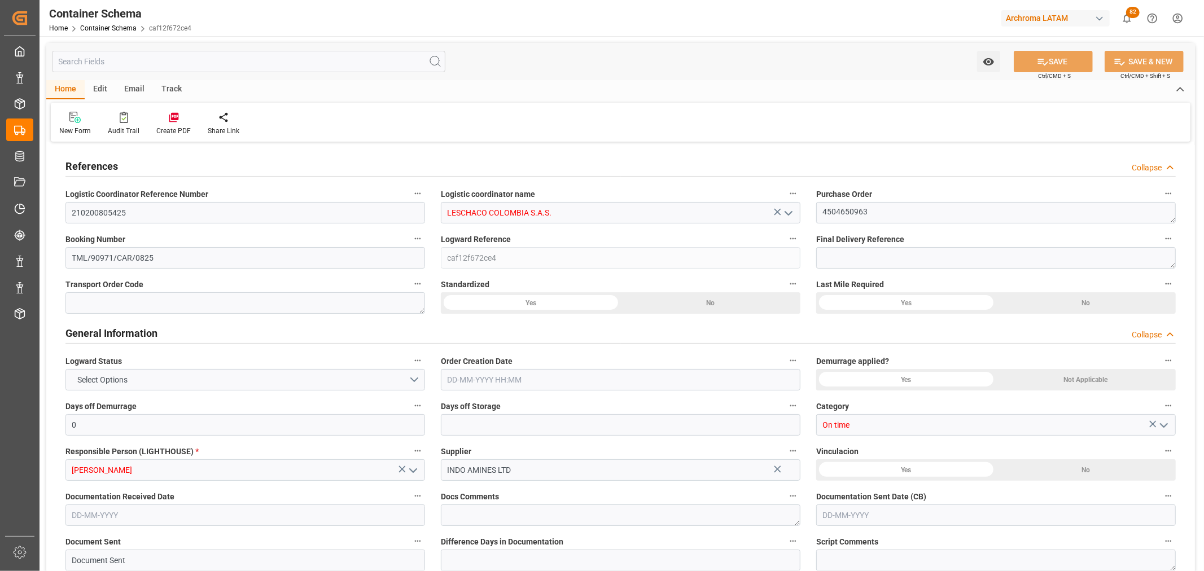
type input "[DATE]"
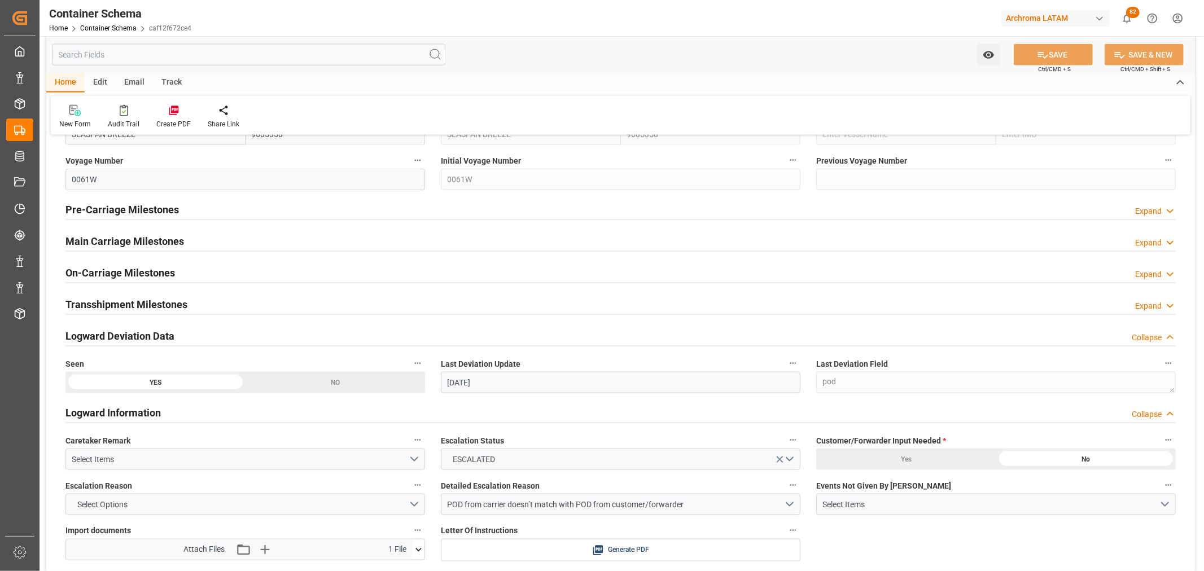
scroll to position [1630, 0]
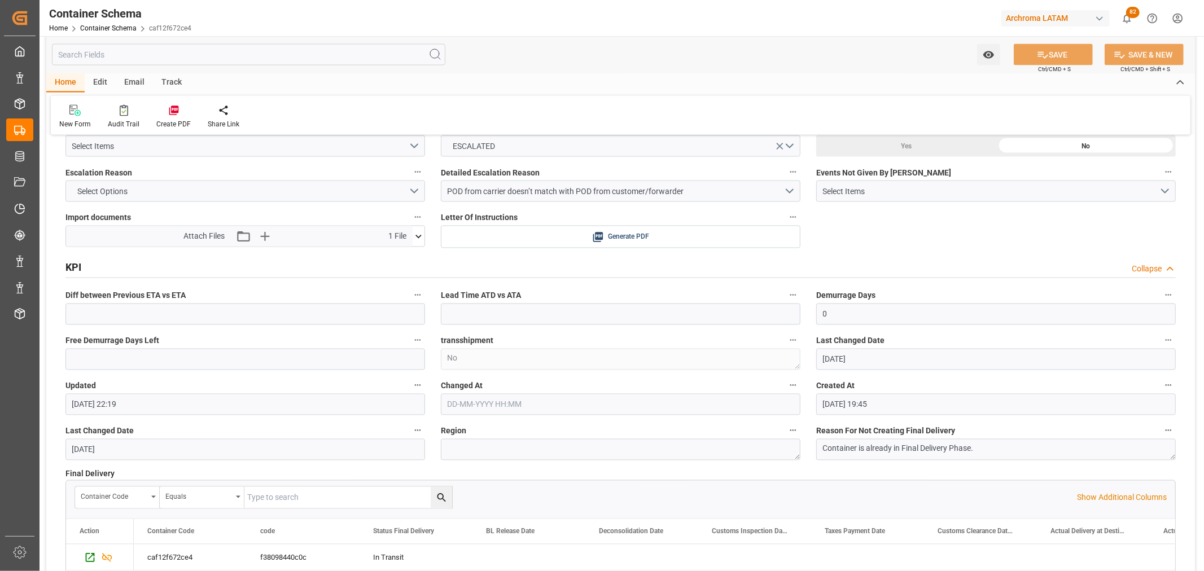
click at [420, 241] on icon at bounding box center [419, 237] width 12 height 12
click at [418, 255] on div "90971.pdf" at bounding box center [245, 258] width 358 height 20
click at [413, 257] on icon at bounding box center [412, 258] width 12 height 12
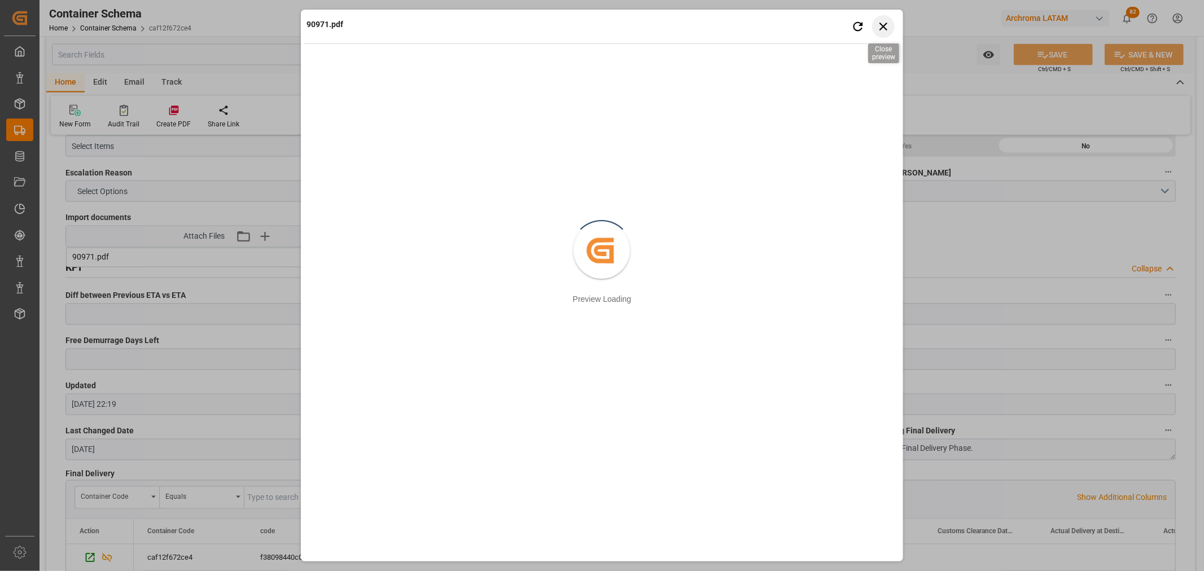
click at [887, 24] on icon "button" at bounding box center [883, 26] width 14 height 14
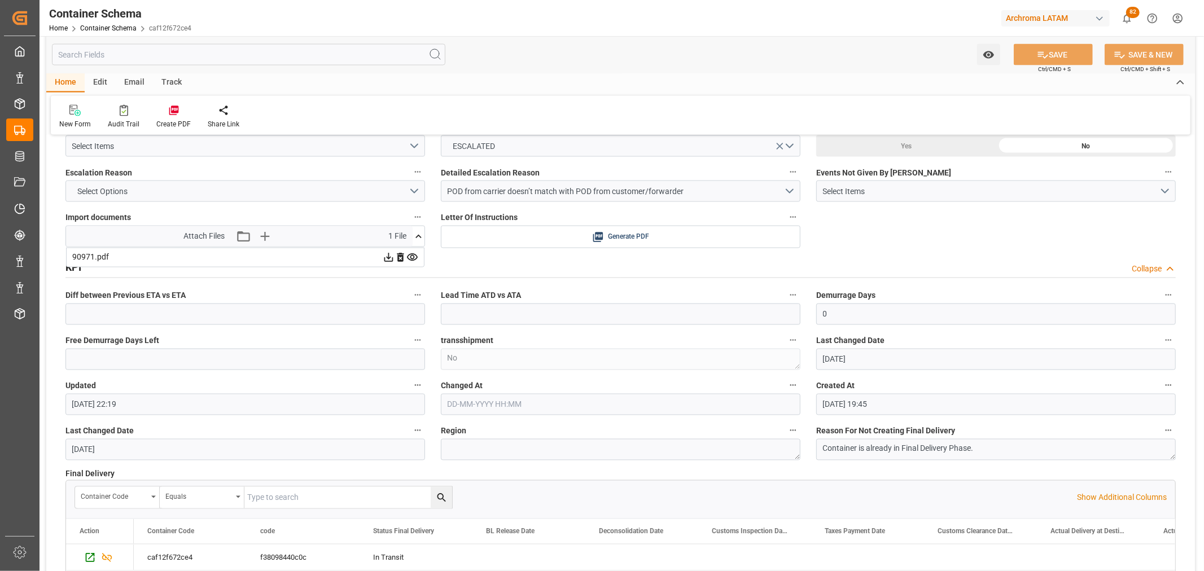
click at [1177, 16] on html "Created by potrace 1.15, written by Peter Selinger 2001-2017 Created by potrace…" at bounding box center [602, 285] width 1204 height 571
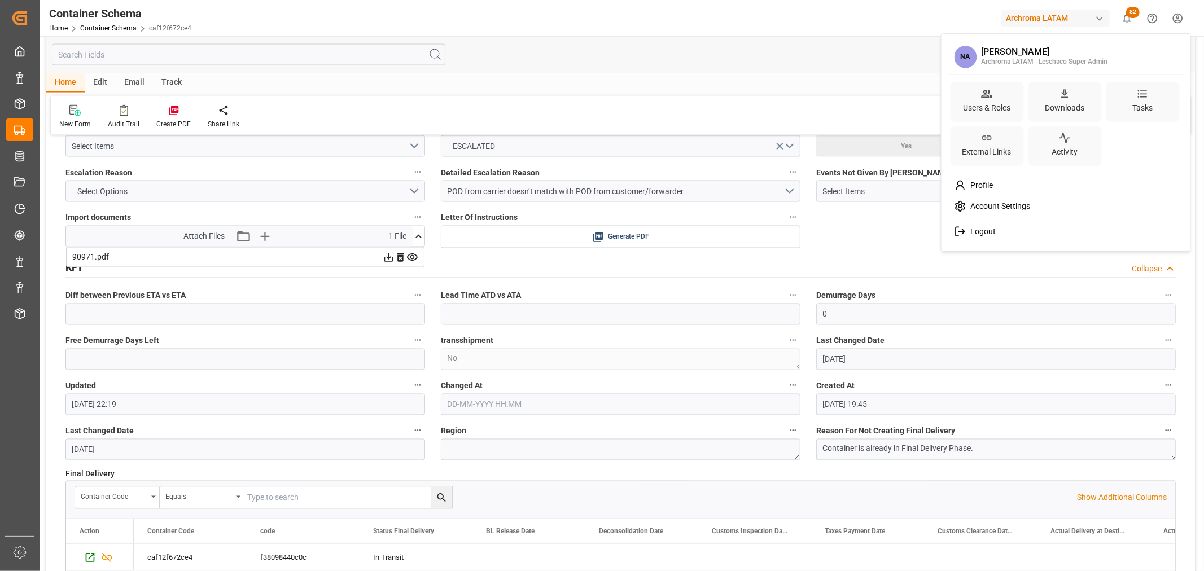
click at [984, 234] on span "Logout" at bounding box center [981, 232] width 30 height 10
